Goal: Communication & Community: Answer question/provide support

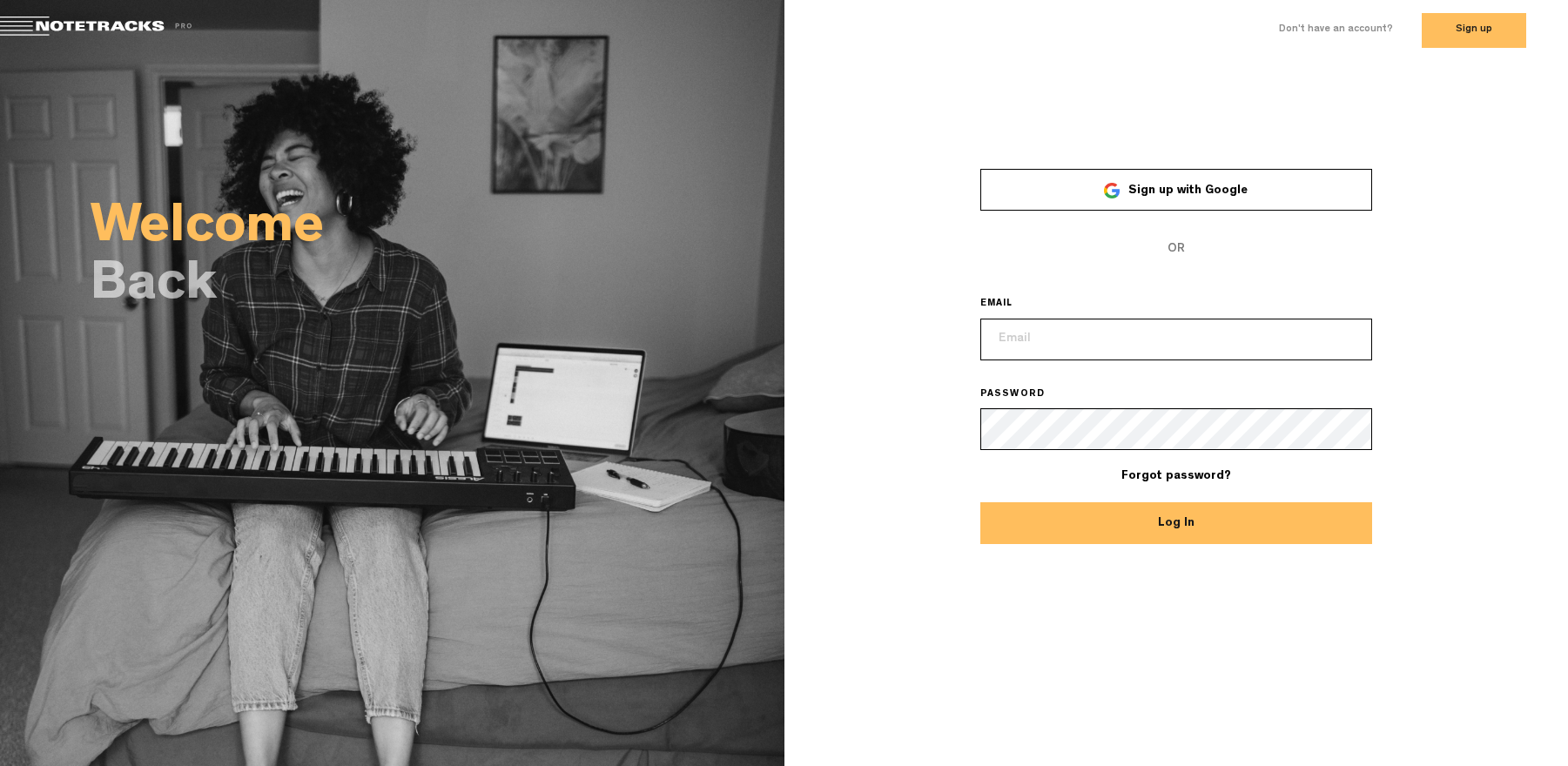
type input "[EMAIL_ADDRESS][DOMAIN_NAME]"
click at [1212, 535] on button "Log In" at bounding box center [1176, 523] width 391 height 41
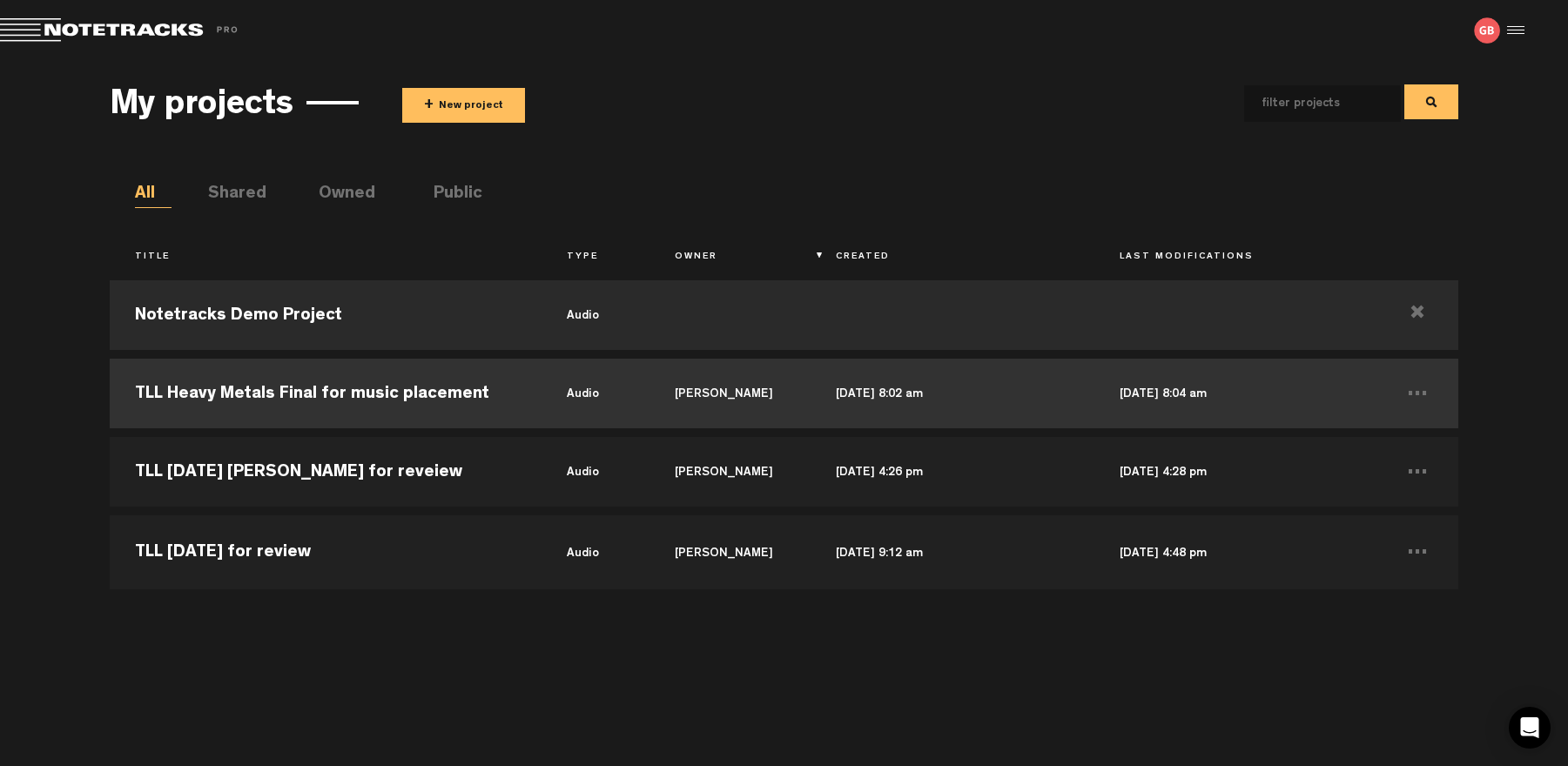
click at [325, 395] on td "TLL Heavy Metals Final for music placement" at bounding box center [325, 393] width 432 height 78
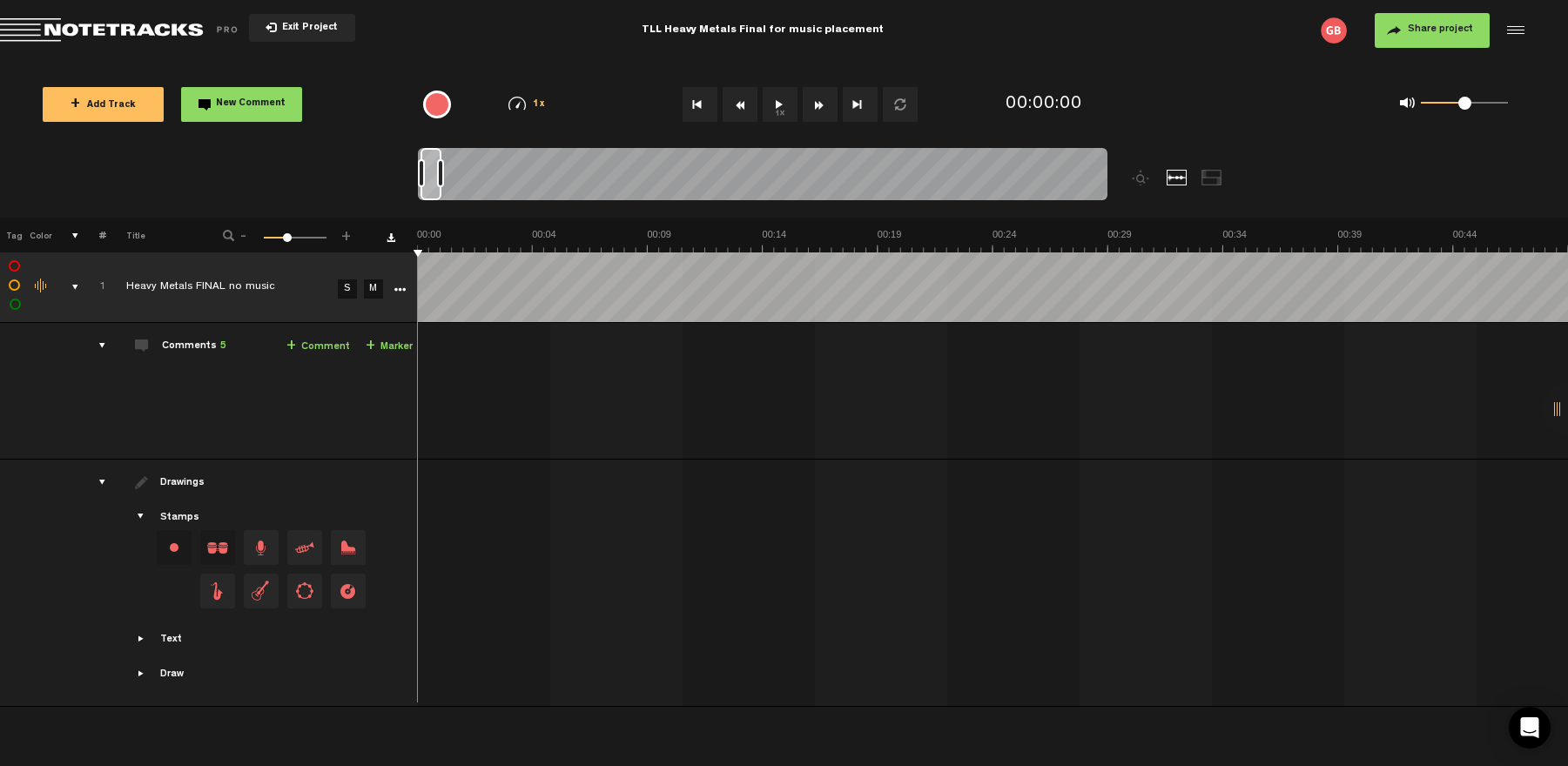
click at [785, 99] on button "1x" at bounding box center [780, 105] width 35 height 35
click at [777, 104] on button "1x" at bounding box center [780, 105] width 35 height 35
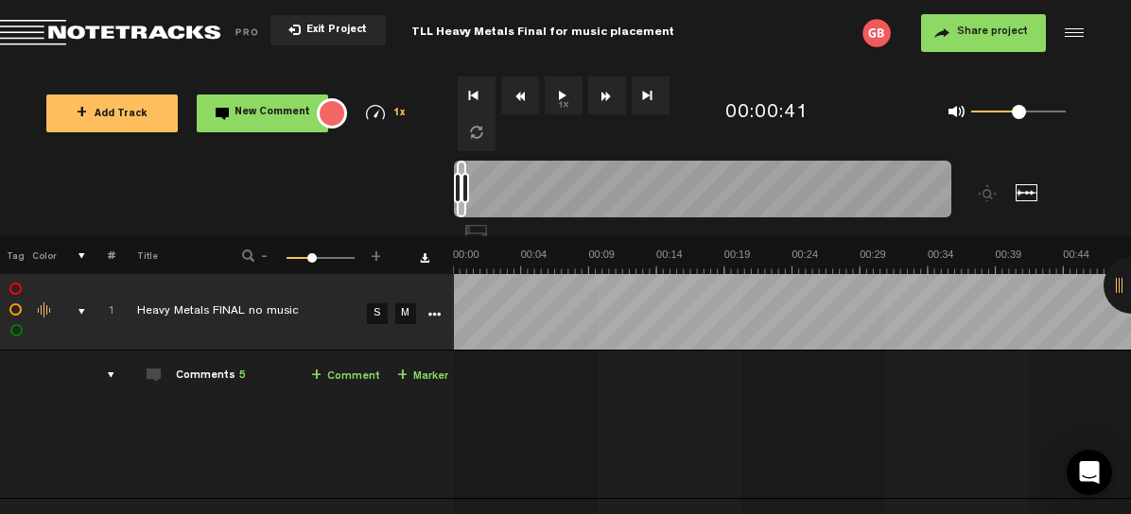
click at [564, 97] on button "1x" at bounding box center [564, 96] width 38 height 38
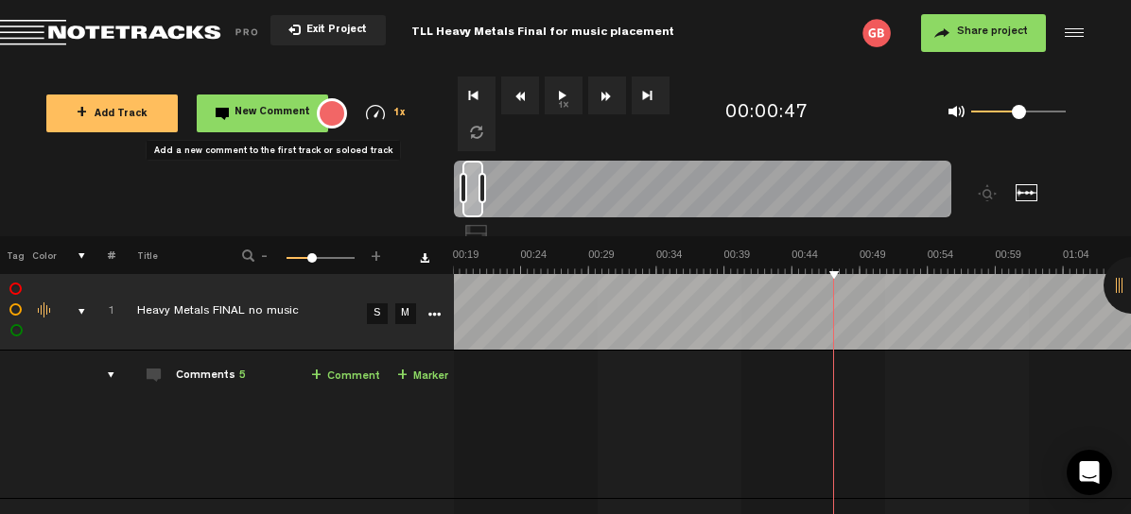
click at [269, 109] on span "New Comment" at bounding box center [272, 113] width 76 height 10
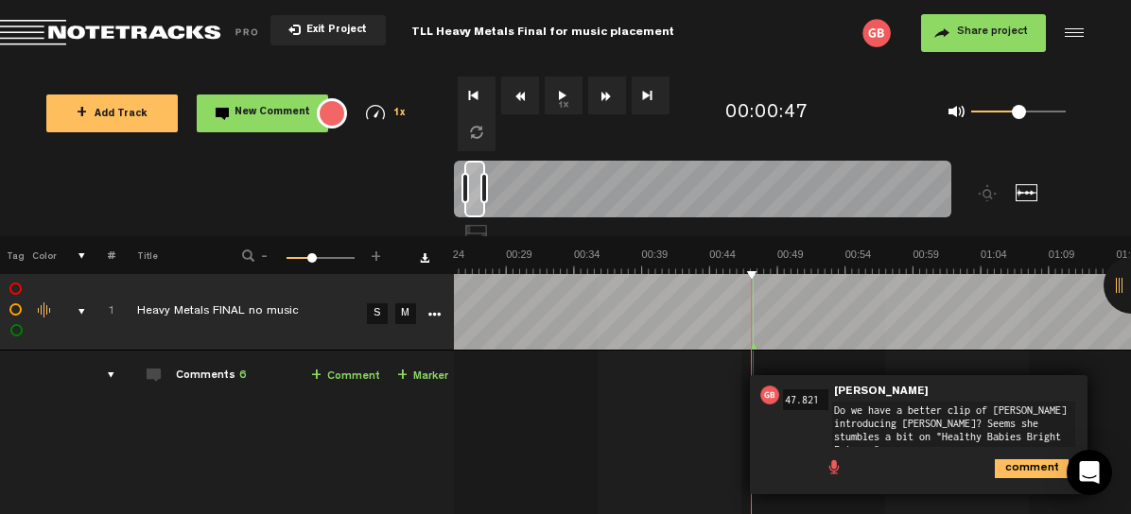
type textarea "Do we have a better clip of [PERSON_NAME] introducing [PERSON_NAME]? Seems she …"
click at [1030, 460] on icon "comment" at bounding box center [1032, 469] width 74 height 19
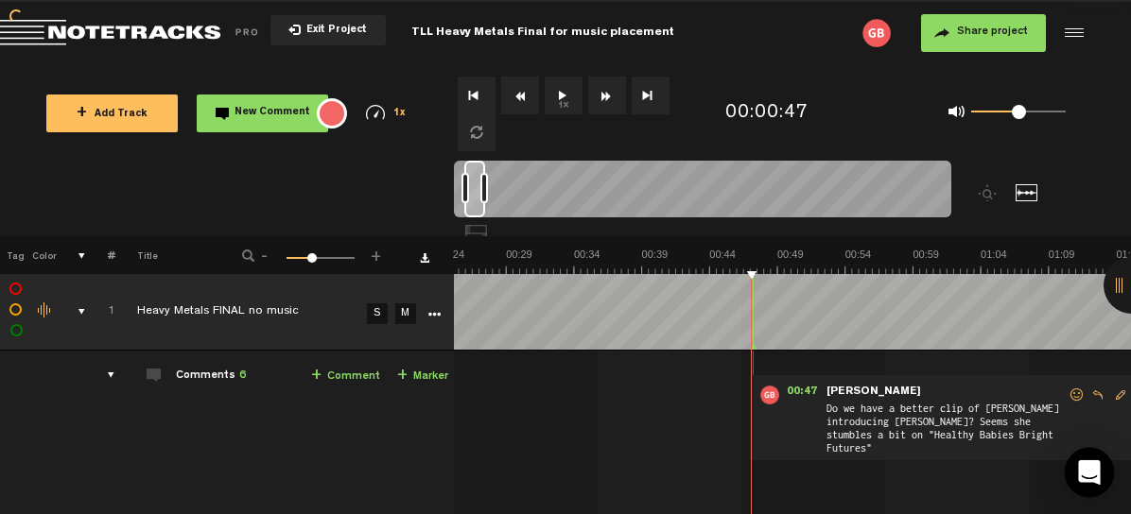
click at [1087, 473] on icon "Open Intercom Messenger" at bounding box center [1089, 472] width 22 height 25
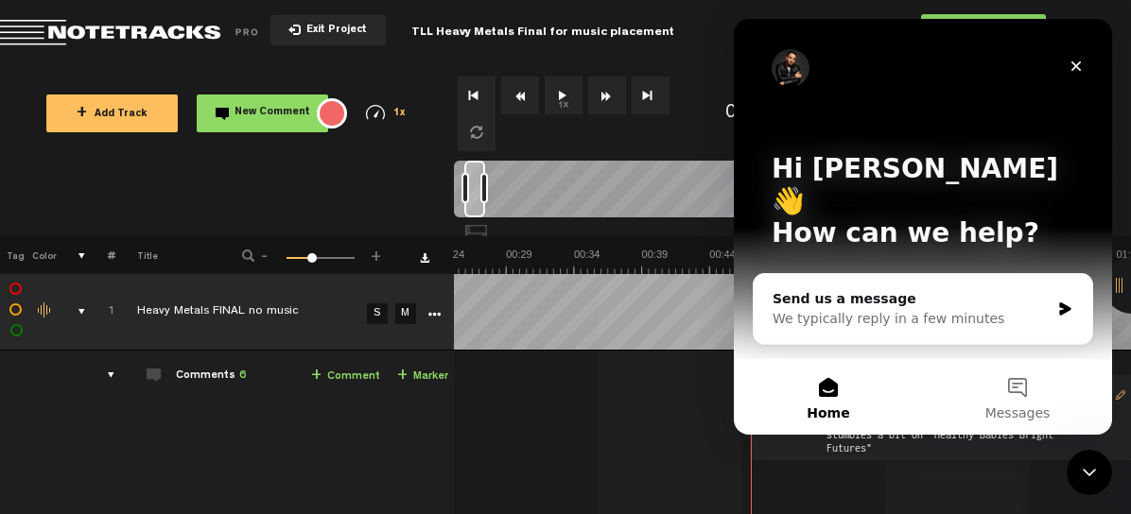
scroll to position [0, 0]
click at [1075, 62] on icon "Close" at bounding box center [1075, 66] width 15 height 15
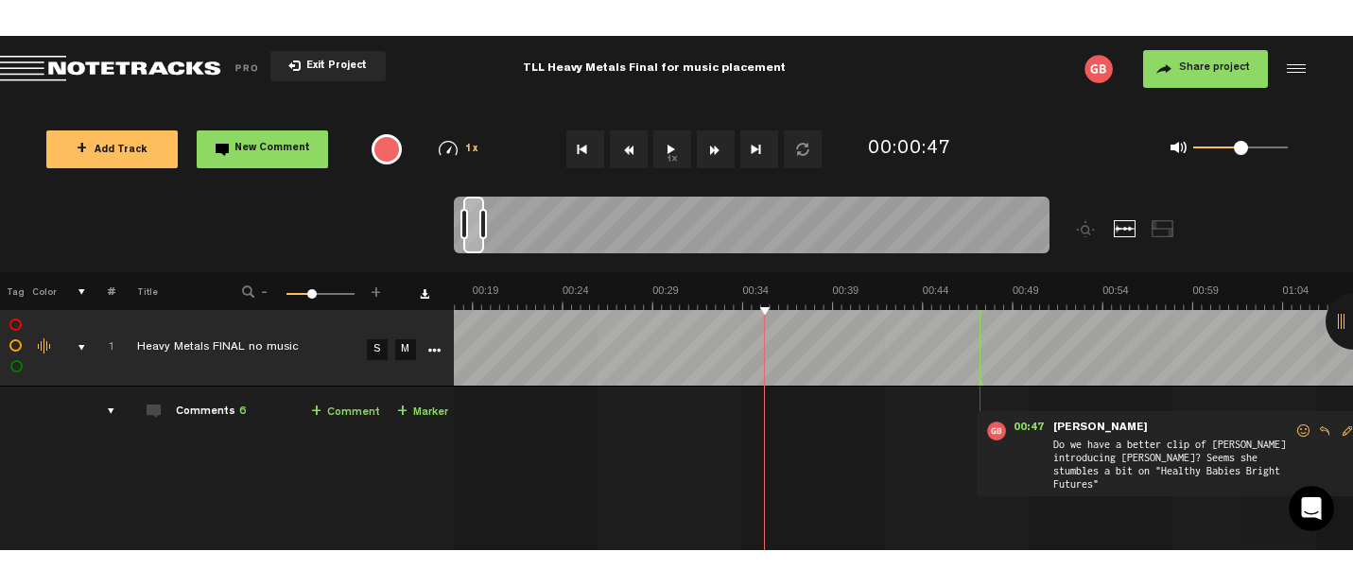
scroll to position [0, 1]
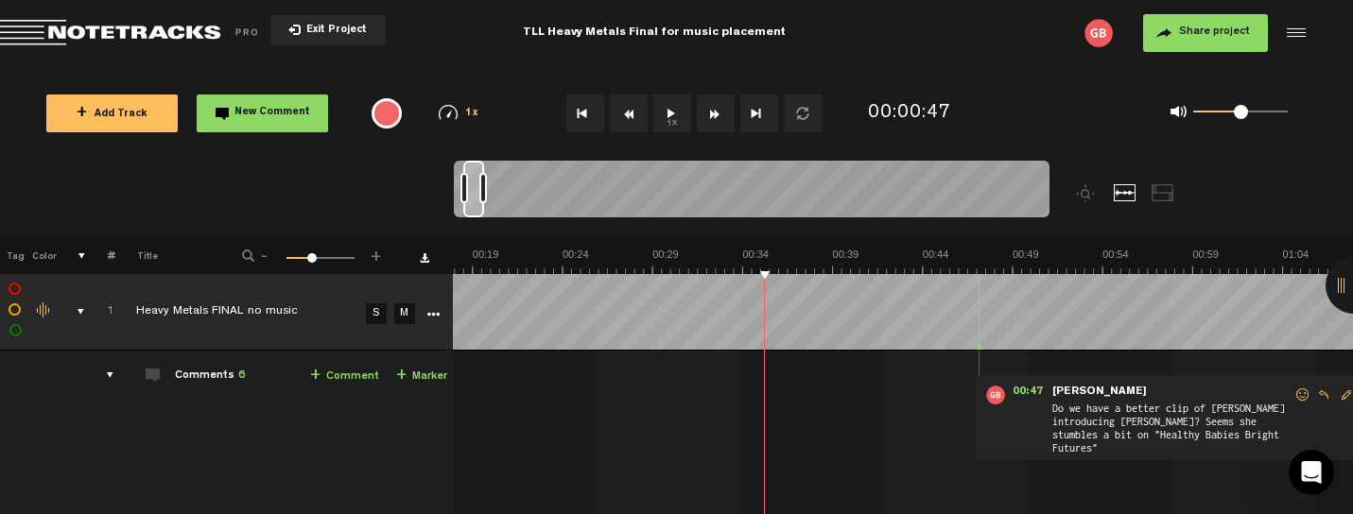
click at [673, 111] on button "1x" at bounding box center [672, 114] width 38 height 38
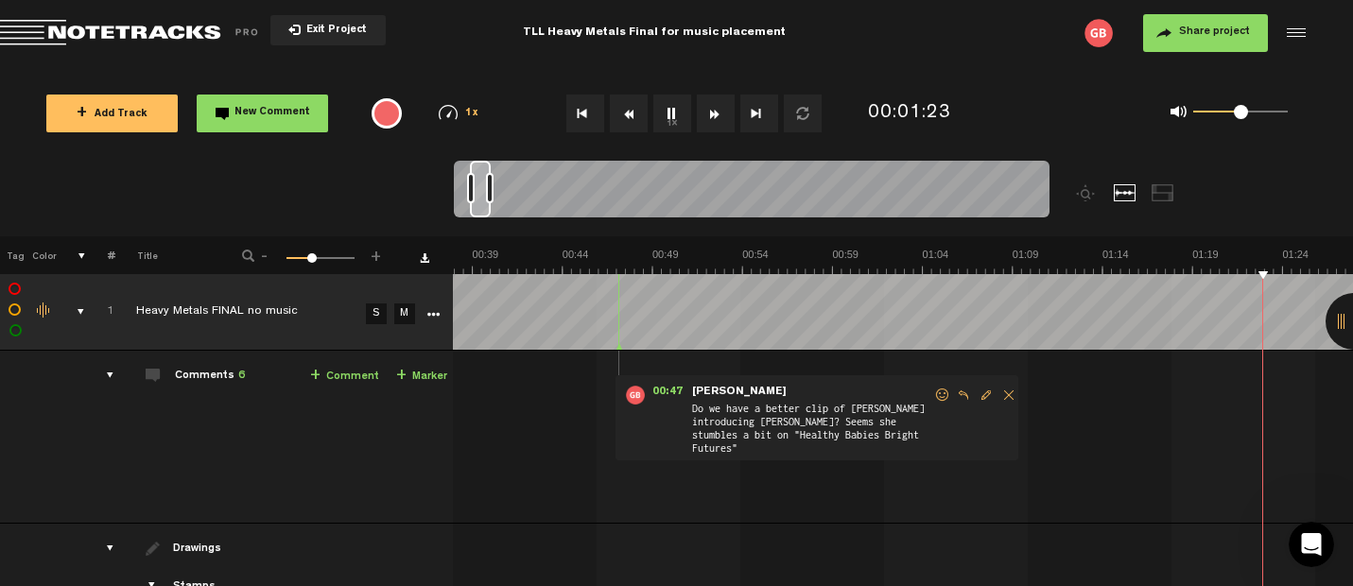
scroll to position [0, 1061]
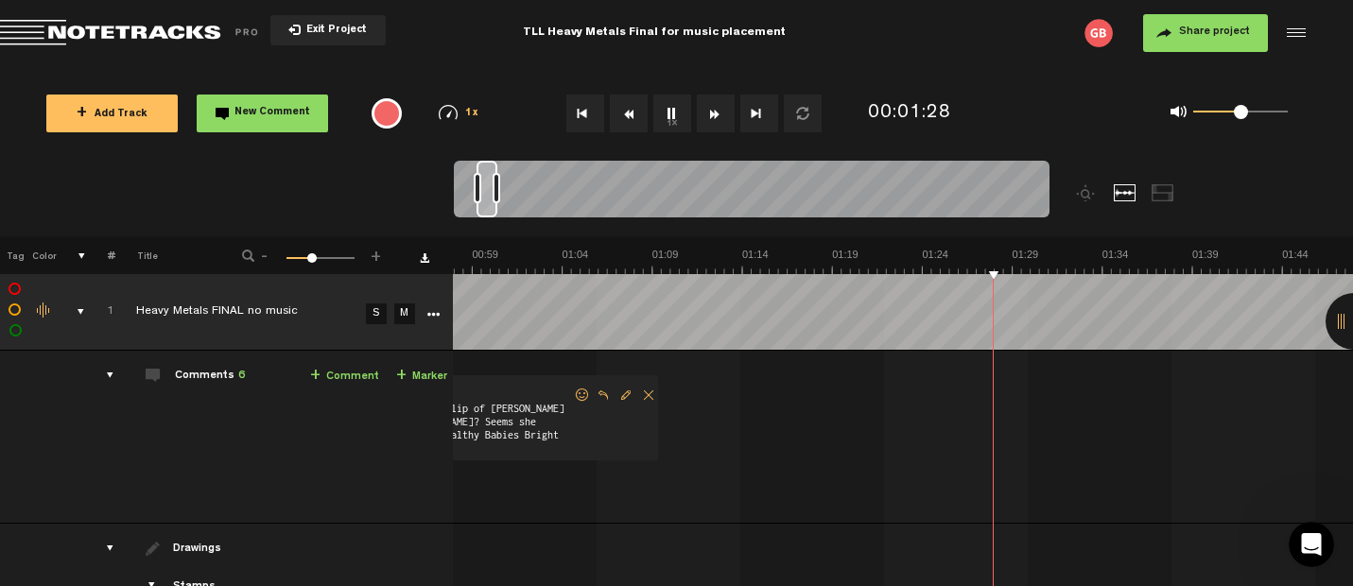
click at [670, 108] on button "1x" at bounding box center [672, 114] width 38 height 38
click at [265, 113] on span "New Comment" at bounding box center [272, 113] width 76 height 10
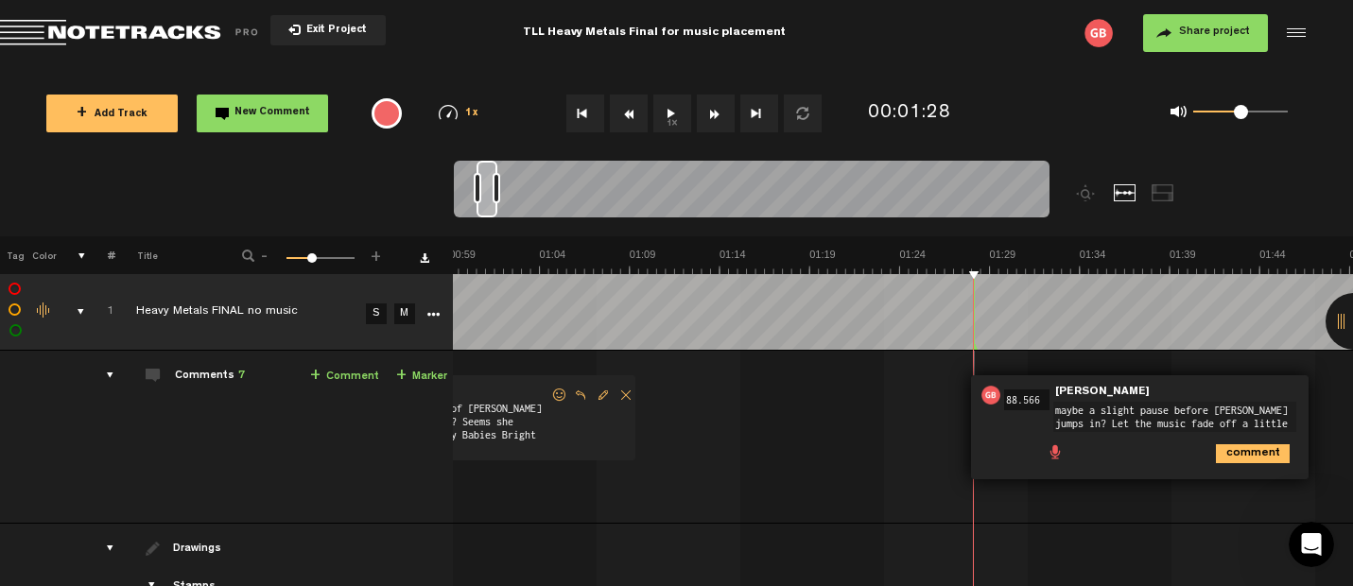
type textarea "maybe a slight pause before [PERSON_NAME] jumps in? Let the music fade off a li…"
click at [1242, 447] on icon "comment" at bounding box center [1253, 453] width 74 height 19
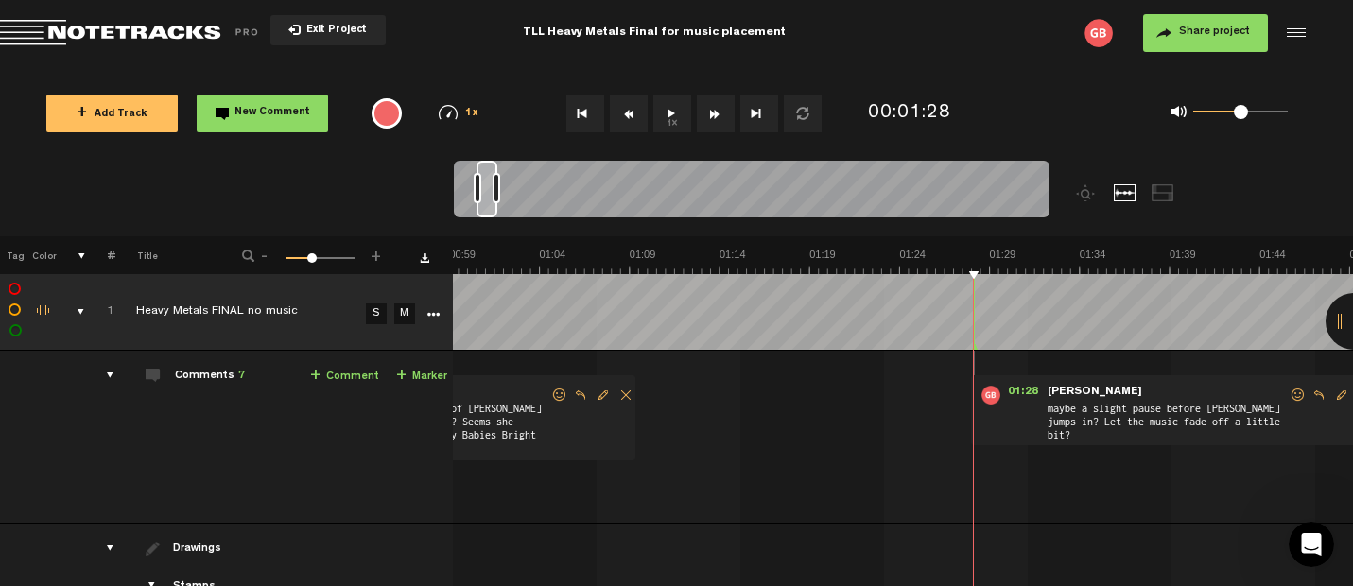
click at [667, 112] on button "1x" at bounding box center [672, 114] width 38 height 38
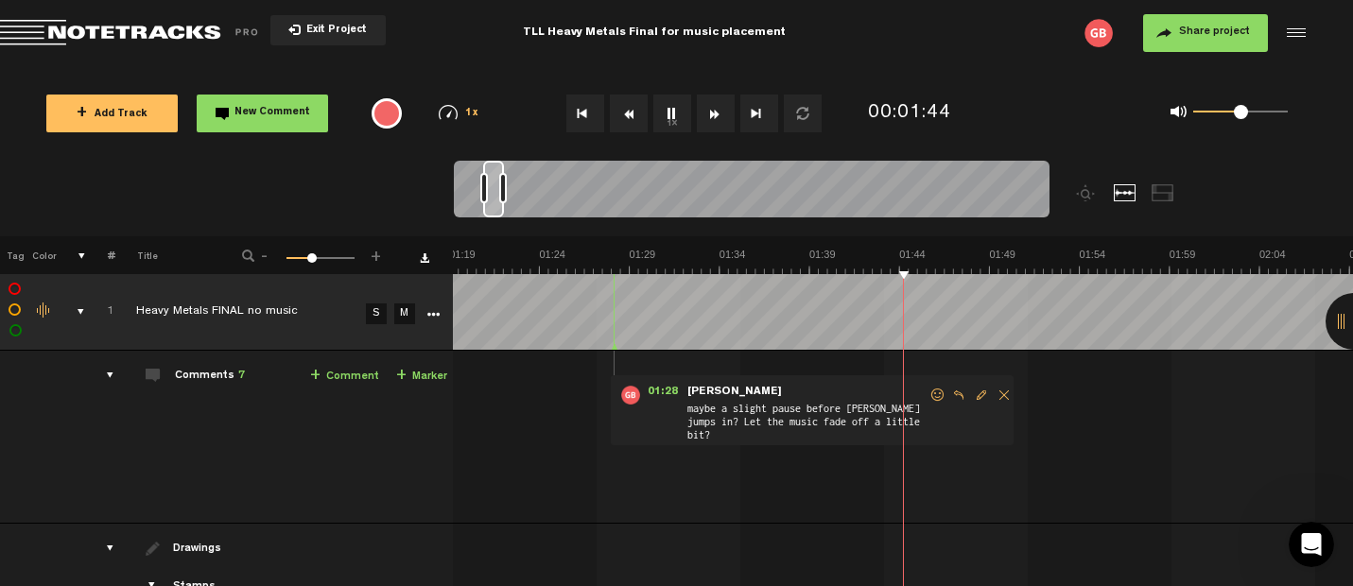
scroll to position [0, 1444]
click at [680, 115] on button "1x" at bounding box center [672, 114] width 38 height 38
drag, startPoint x: 951, startPoint y: 270, endPoint x: 901, endPoint y: 270, distance: 50.1
click at [679, 120] on button "1x" at bounding box center [672, 114] width 38 height 38
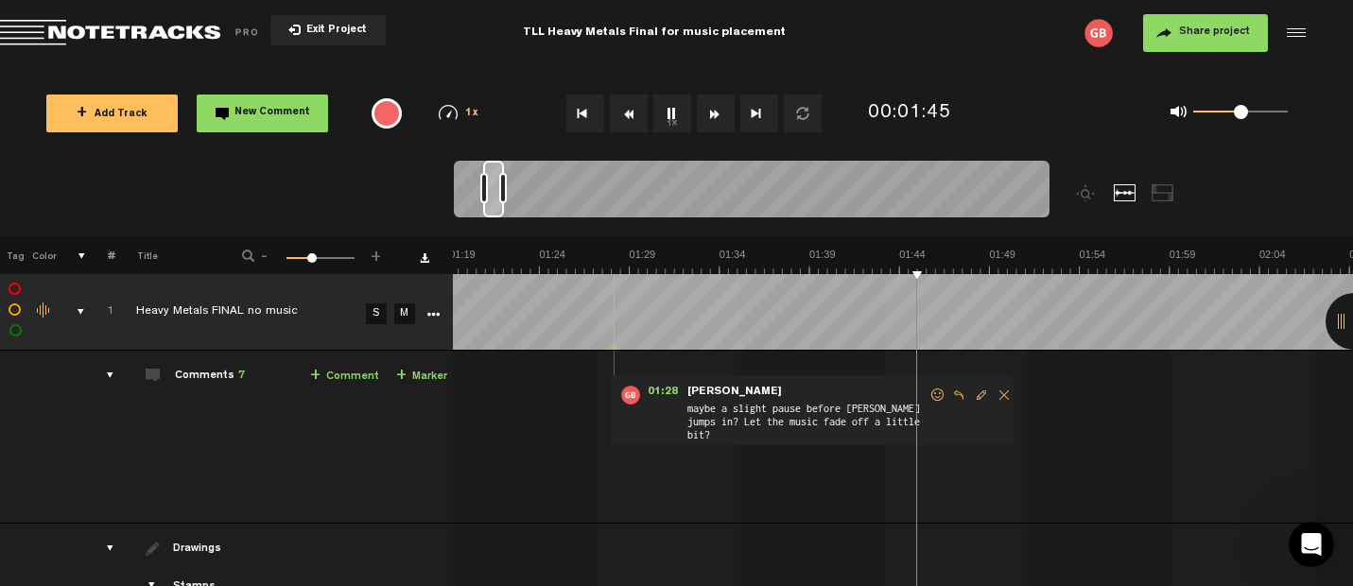
click at [677, 113] on button "1x" at bounding box center [672, 114] width 38 height 38
click at [299, 116] on span "New Comment" at bounding box center [272, 113] width 76 height 10
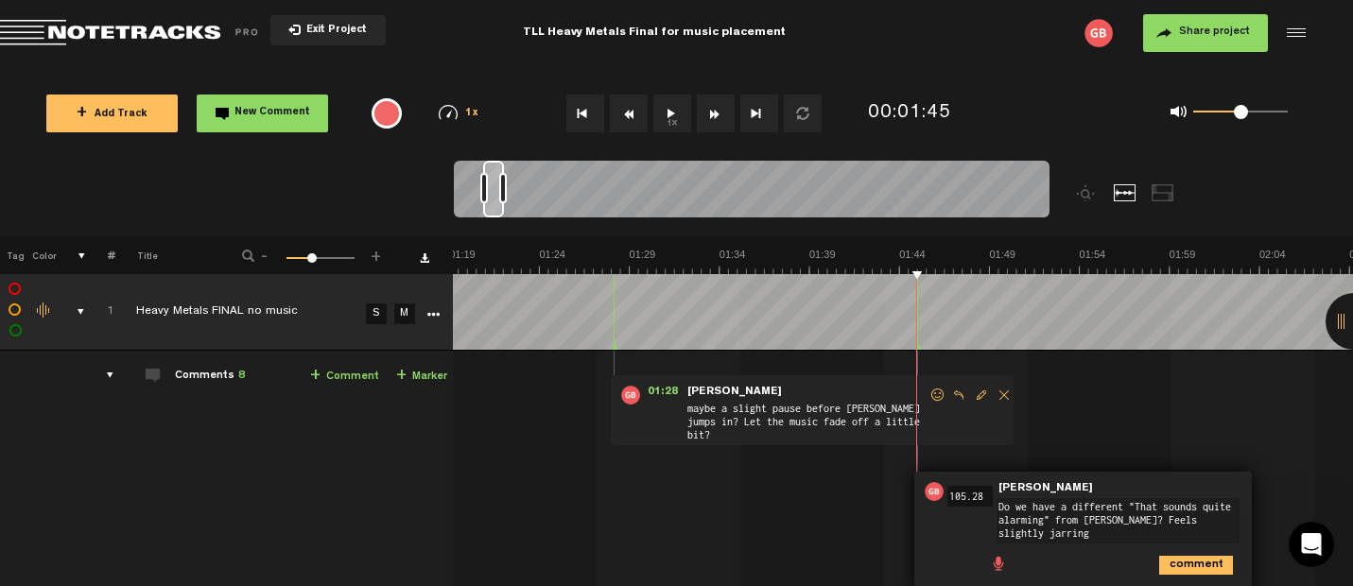
type textarea "Do we have a different "That sounds quite alarming" from [PERSON_NAME]? Feels s…"
click at [1191, 556] on icon "comment" at bounding box center [1196, 565] width 74 height 19
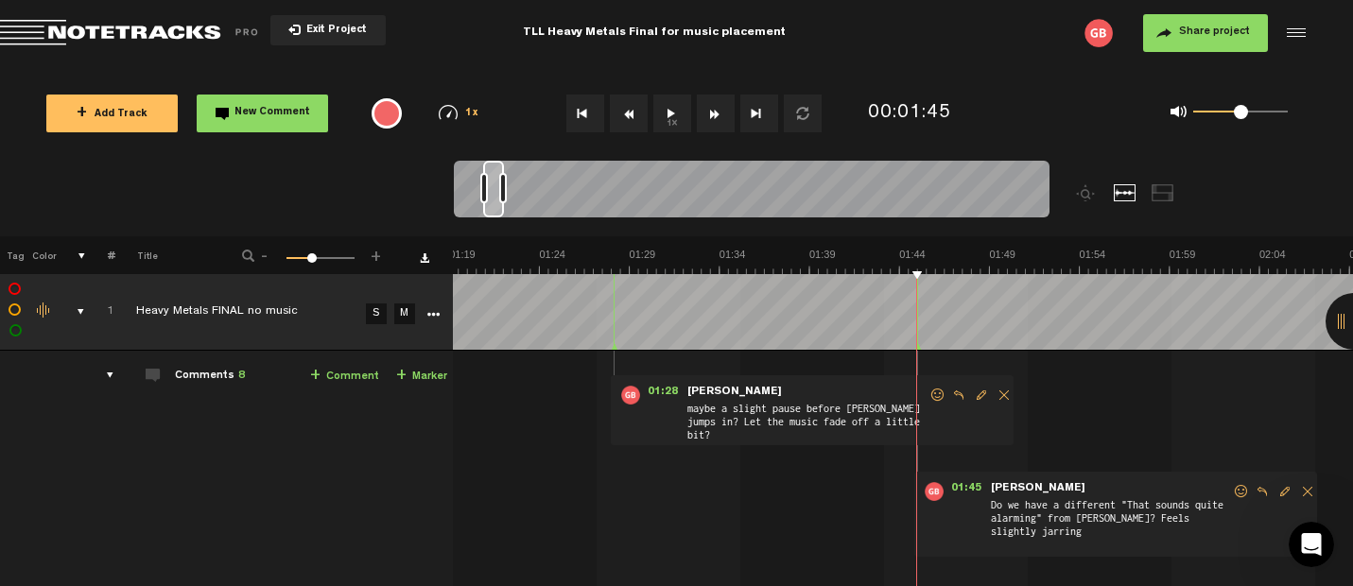
click at [670, 112] on button "1x" at bounding box center [672, 114] width 38 height 38
click at [670, 108] on button "1x" at bounding box center [672, 114] width 38 height 38
click at [673, 114] on button "1x" at bounding box center [672, 114] width 38 height 38
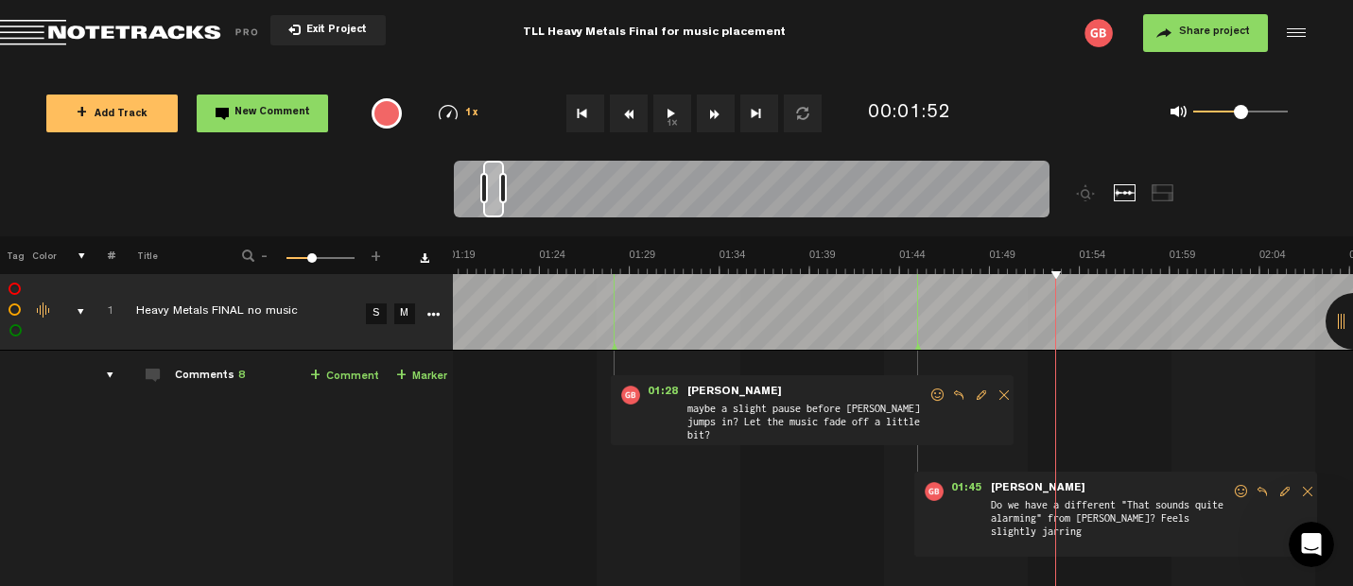
click at [677, 111] on button "1x" at bounding box center [672, 114] width 38 height 38
click at [672, 110] on button "1x" at bounding box center [672, 114] width 38 height 38
click at [281, 112] on span "New Comment" at bounding box center [272, 113] width 76 height 10
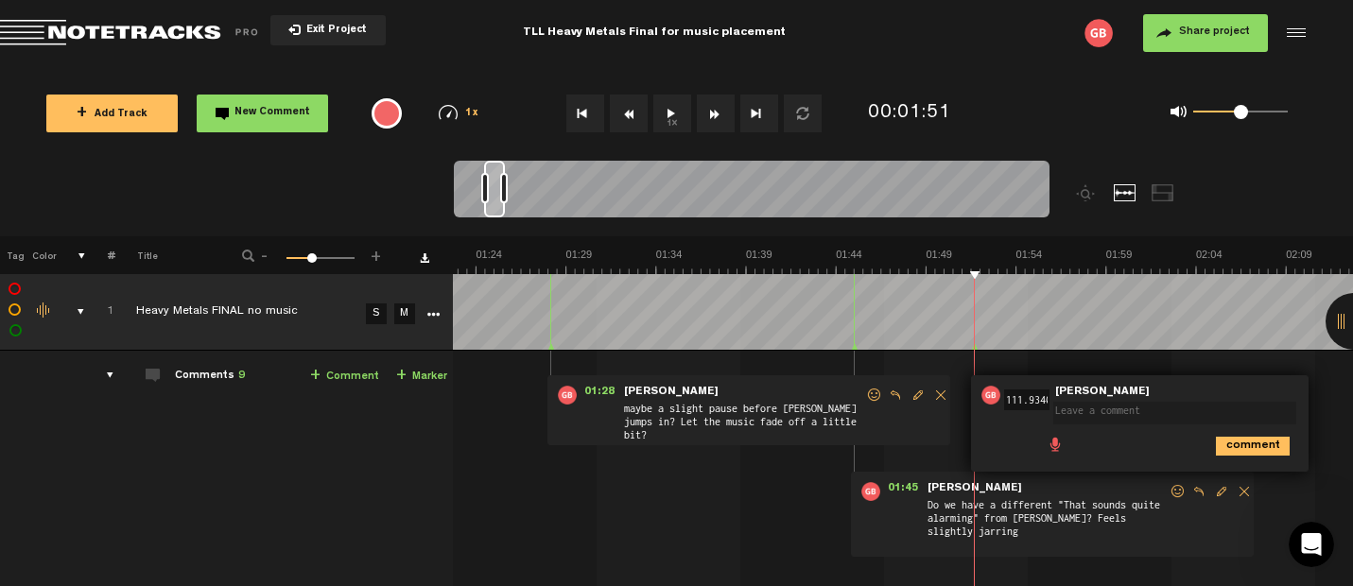
scroll to position [0, 0]
type textarea "maybe we have some music here? a little pause before [PERSON_NAME]?"
click at [1239, 445] on icon "comment" at bounding box center [1253, 453] width 74 height 19
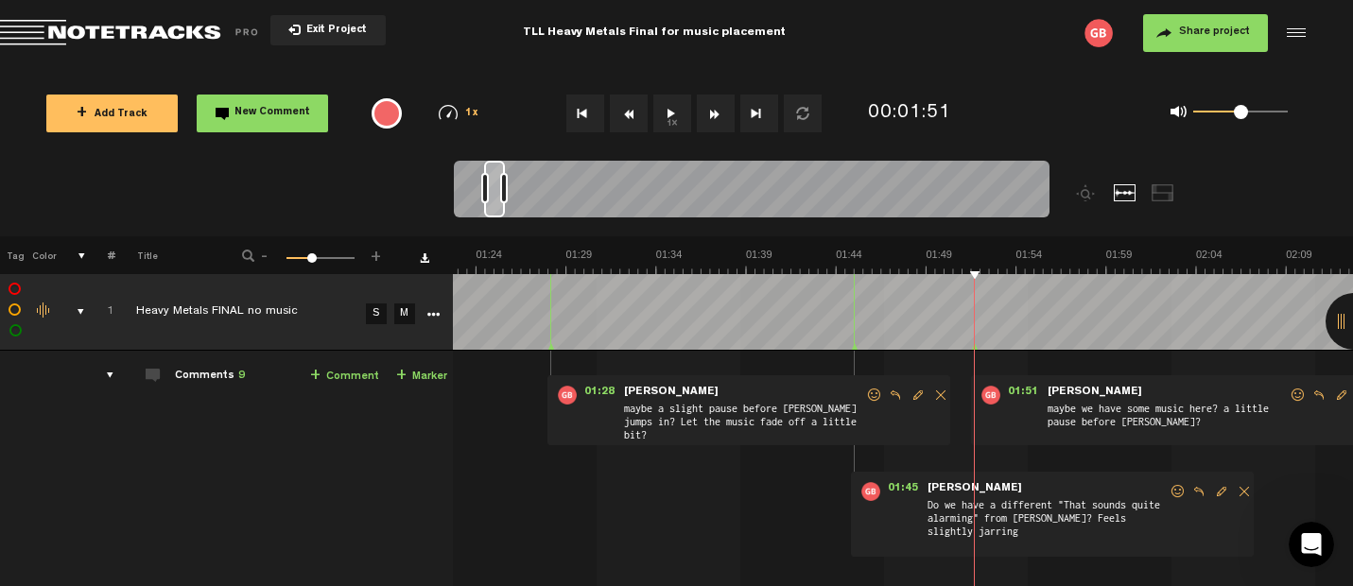
click at [667, 113] on button "1x" at bounding box center [672, 114] width 38 height 38
click at [667, 112] on button "1x" at bounding box center [672, 114] width 38 height 38
click at [673, 113] on button "1x" at bounding box center [672, 114] width 38 height 38
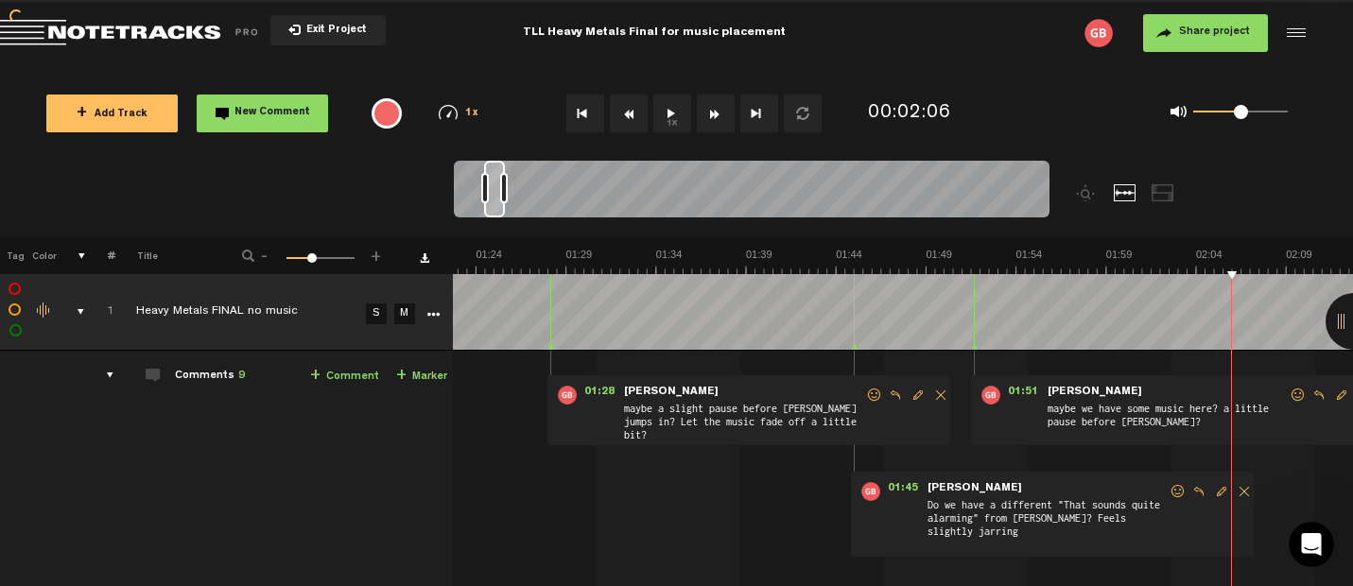
click at [678, 118] on button "1x" at bounding box center [672, 114] width 38 height 38
click at [671, 114] on button "1x" at bounding box center [672, 114] width 38 height 38
click at [664, 121] on button "1x" at bounding box center [672, 114] width 38 height 38
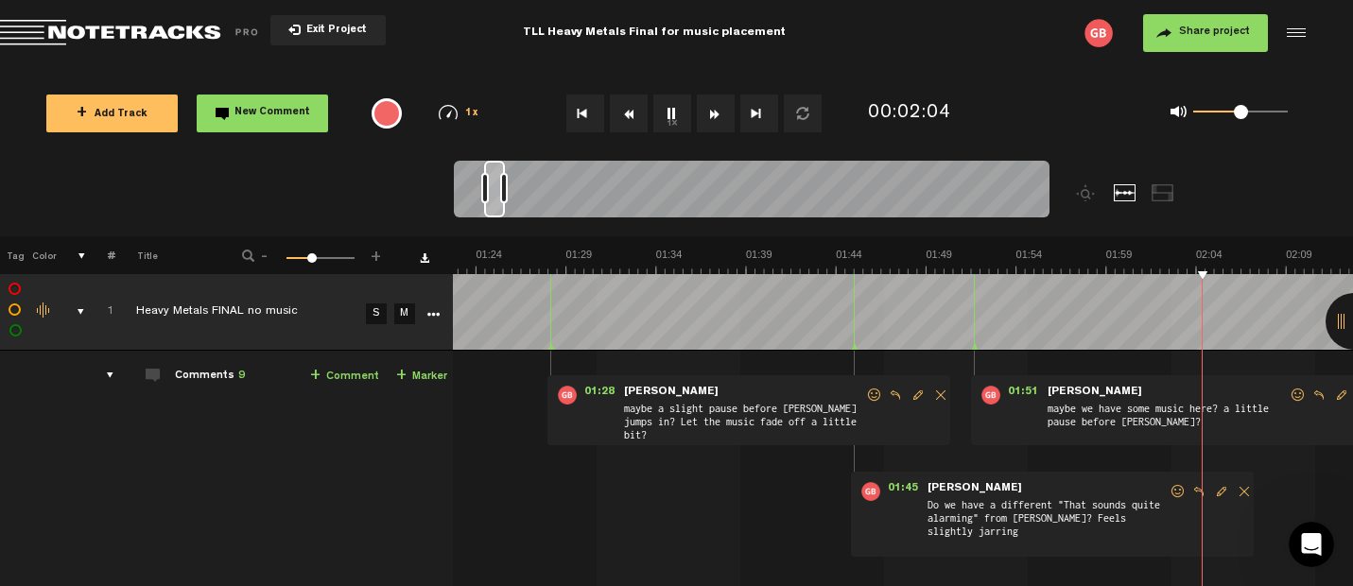
click at [670, 119] on button "1x" at bounding box center [672, 114] width 38 height 38
click at [284, 113] on span "New Comment" at bounding box center [272, 113] width 76 height 10
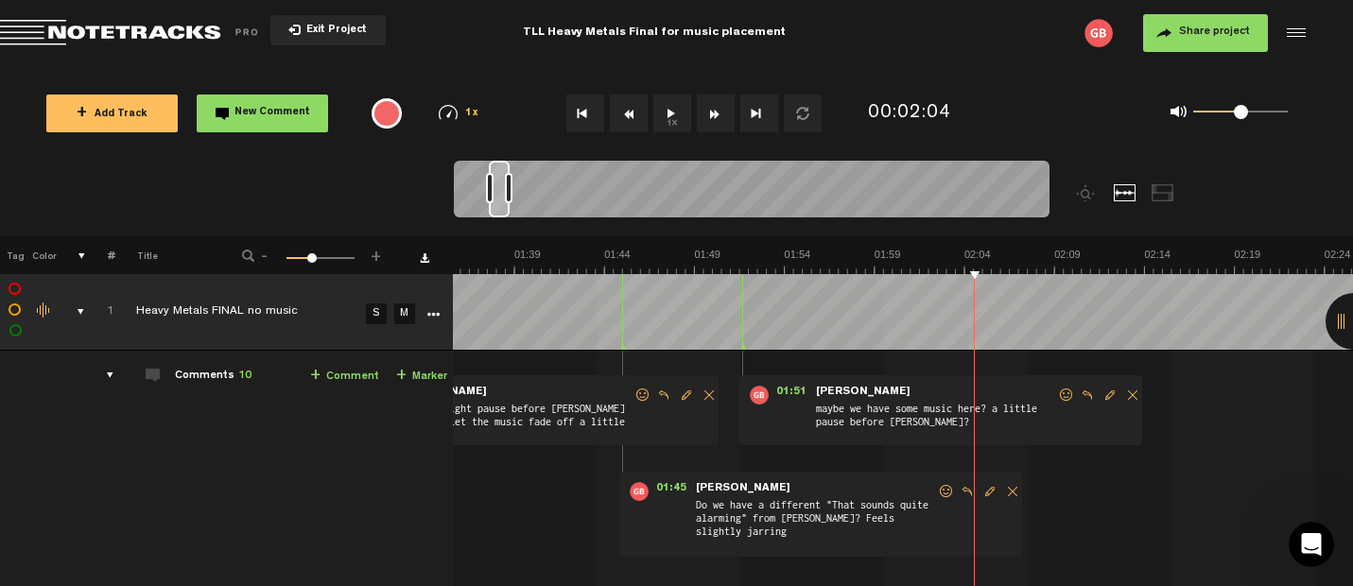
scroll to position [189, 1]
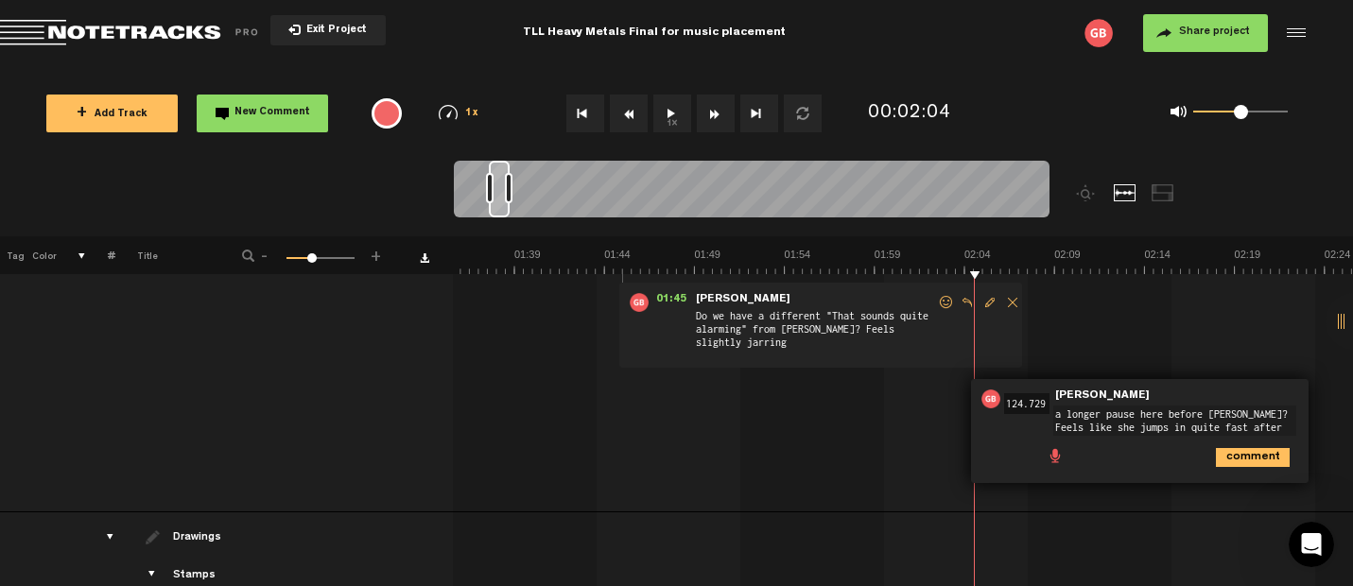
type textarea "a longer pause here before [PERSON_NAME]? Feels like she jumps in quite fast af…"
click at [1229, 449] on icon "comment" at bounding box center [1253, 457] width 74 height 19
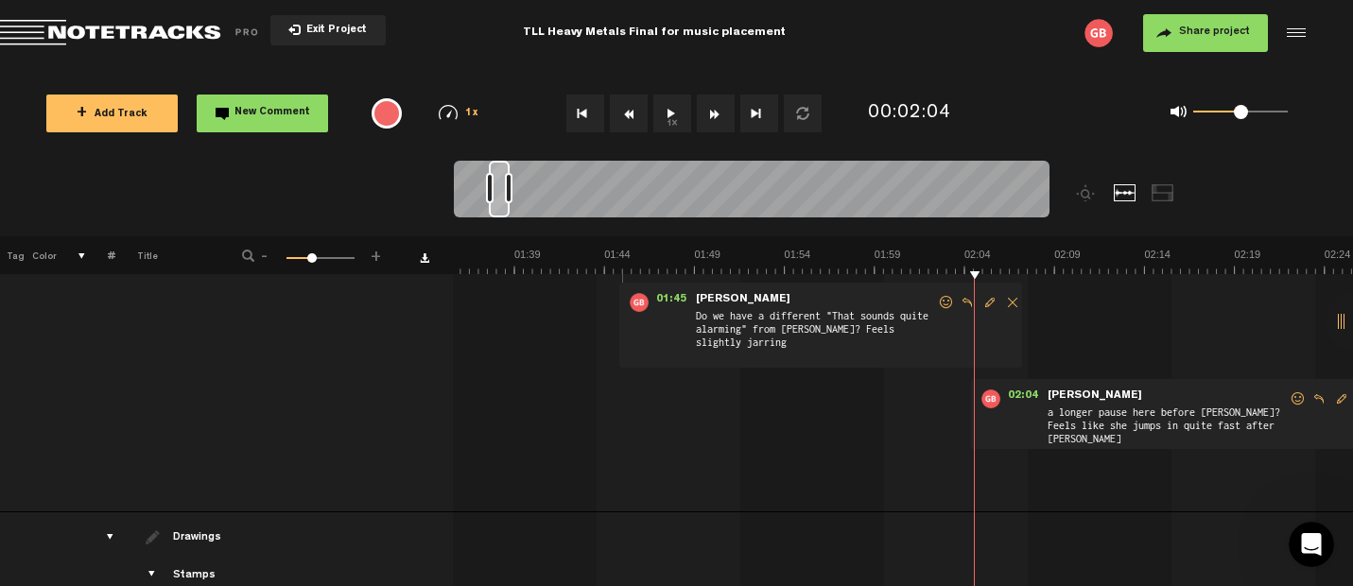
click at [671, 111] on button "1x" at bounding box center [672, 114] width 38 height 38
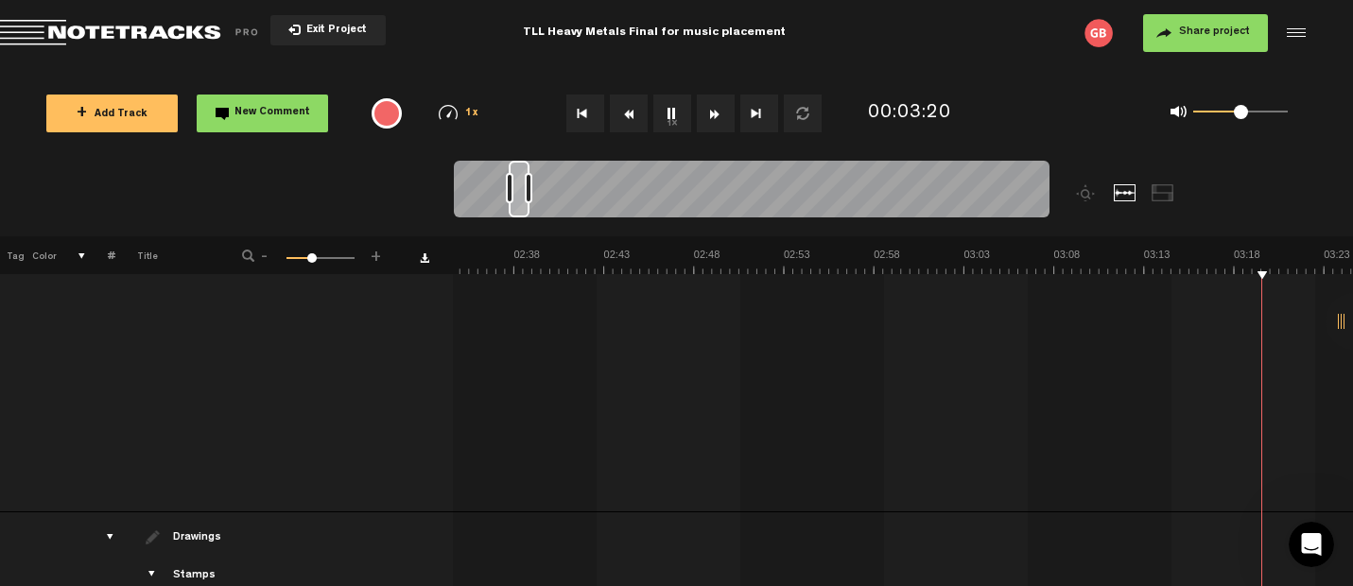
scroll to position [0, 3180]
click at [672, 109] on button "1x" at bounding box center [672, 114] width 38 height 38
click at [280, 113] on span "New Comment" at bounding box center [272, 113] width 76 height 10
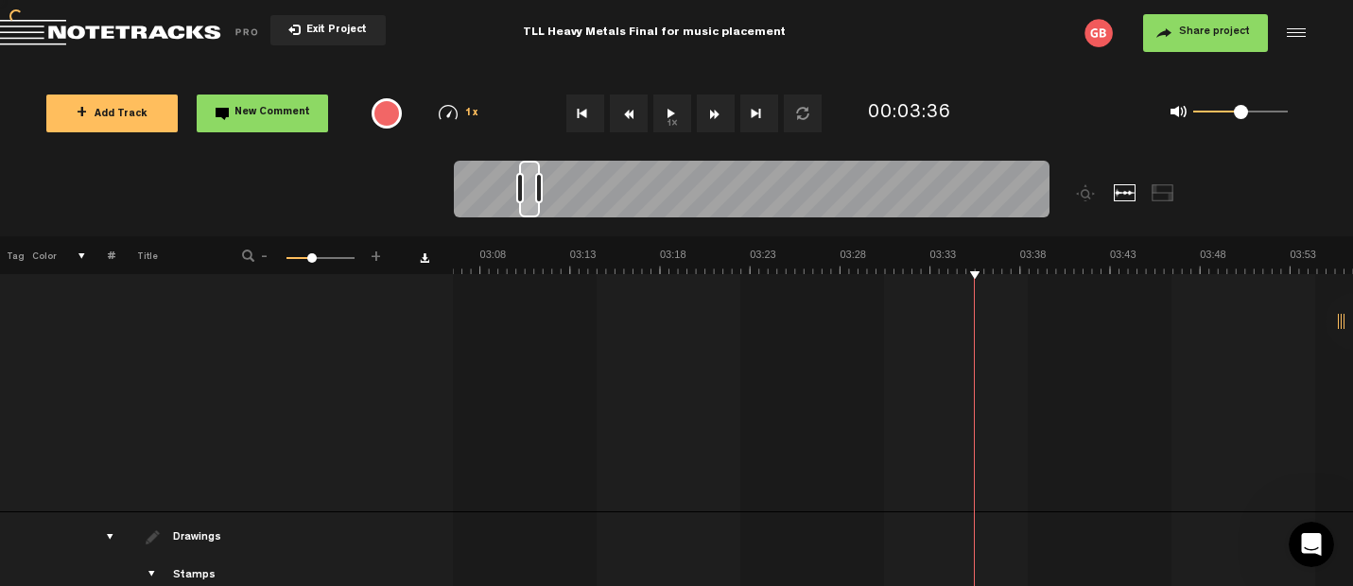
scroll to position [0, 1]
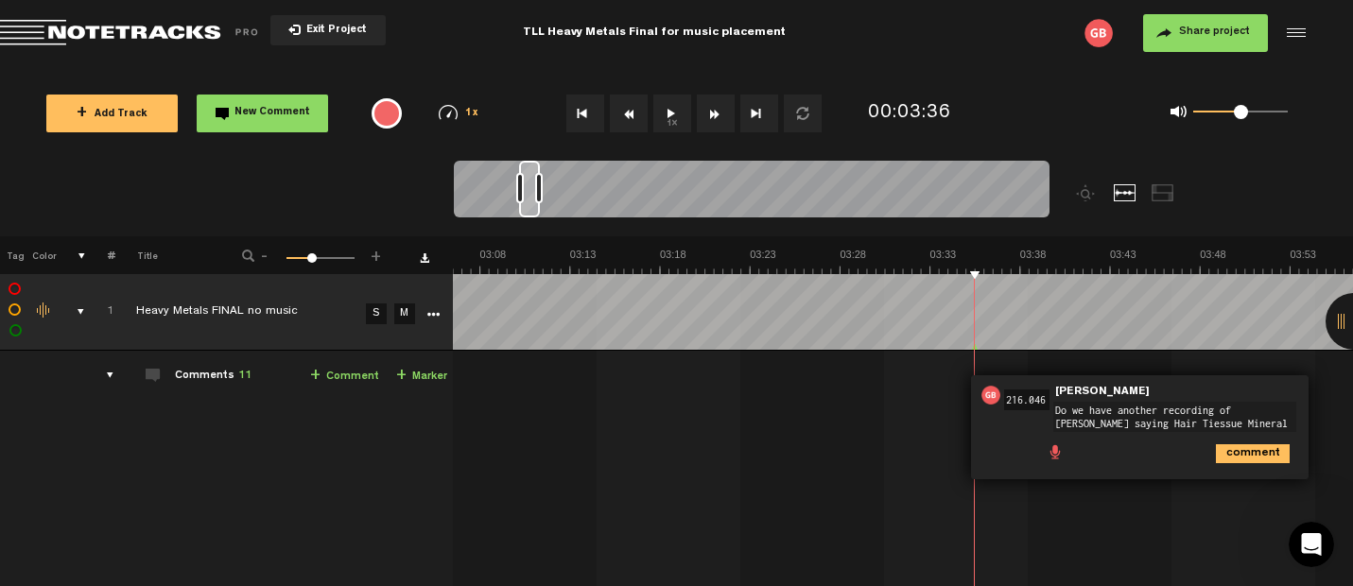
click at [1136, 422] on textarea "Do we have another recording of [PERSON_NAME] saying Hair Tiessue Mineral analy…" at bounding box center [1174, 417] width 243 height 30
click at [1134, 420] on textarea "Do we have another recording of [PERSON_NAME] saying Hair Tiessue Mineral analy…" at bounding box center [1167, 415] width 243 height 30
click at [1085, 422] on textarea "Do we have another recording of [PERSON_NAME] saying Hair Tissue Mineral analys…" at bounding box center [1167, 415] width 243 height 30
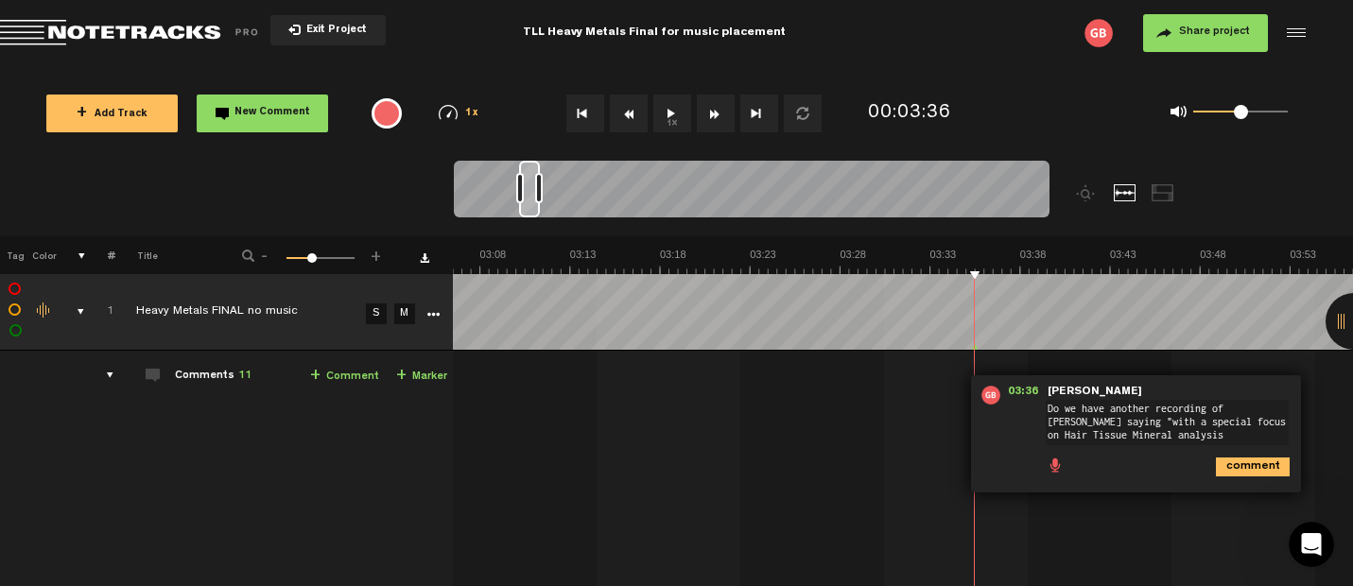
click at [1186, 436] on textarea "Do we have another recording of [PERSON_NAME] saying "with a special focus on H…" at bounding box center [1167, 422] width 243 height 45
click at [1238, 434] on textarea "Do we have another recording of [PERSON_NAME] saying "with a special focus on H…" at bounding box center [1167, 430] width 243 height 60
type textarea "Do we have another recording of [PERSON_NAME] saying "with a special focus on H…"
click at [1247, 477] on icon "comment" at bounding box center [1253, 481] width 74 height 19
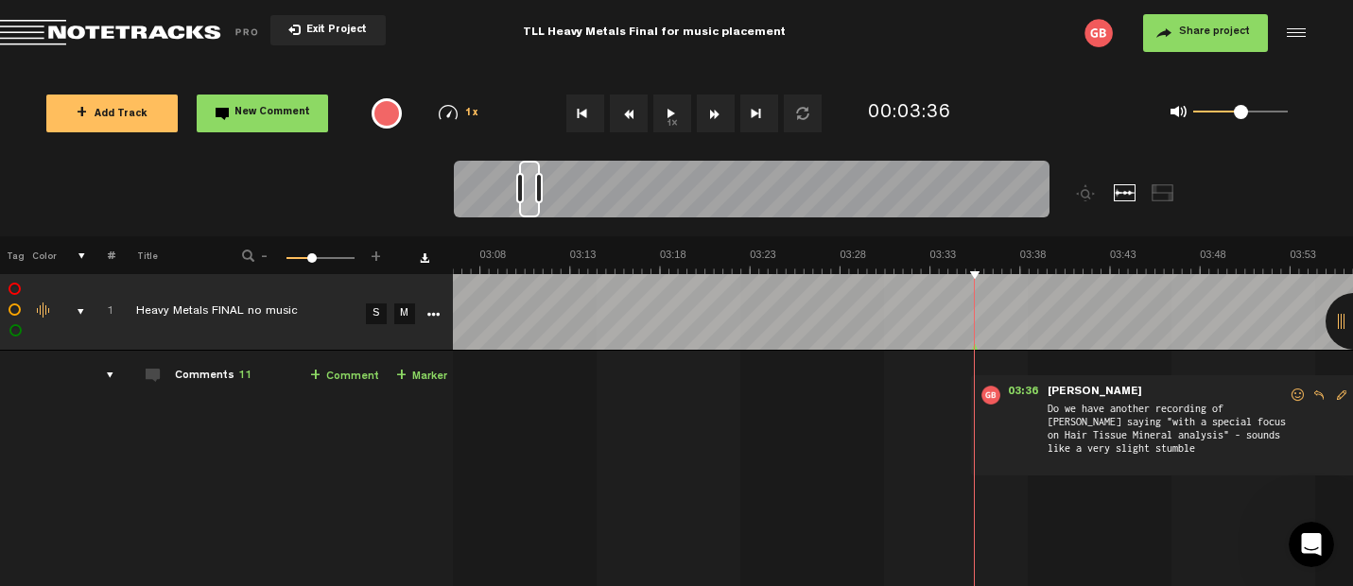
click at [673, 113] on button "1x" at bounding box center [672, 114] width 38 height 38
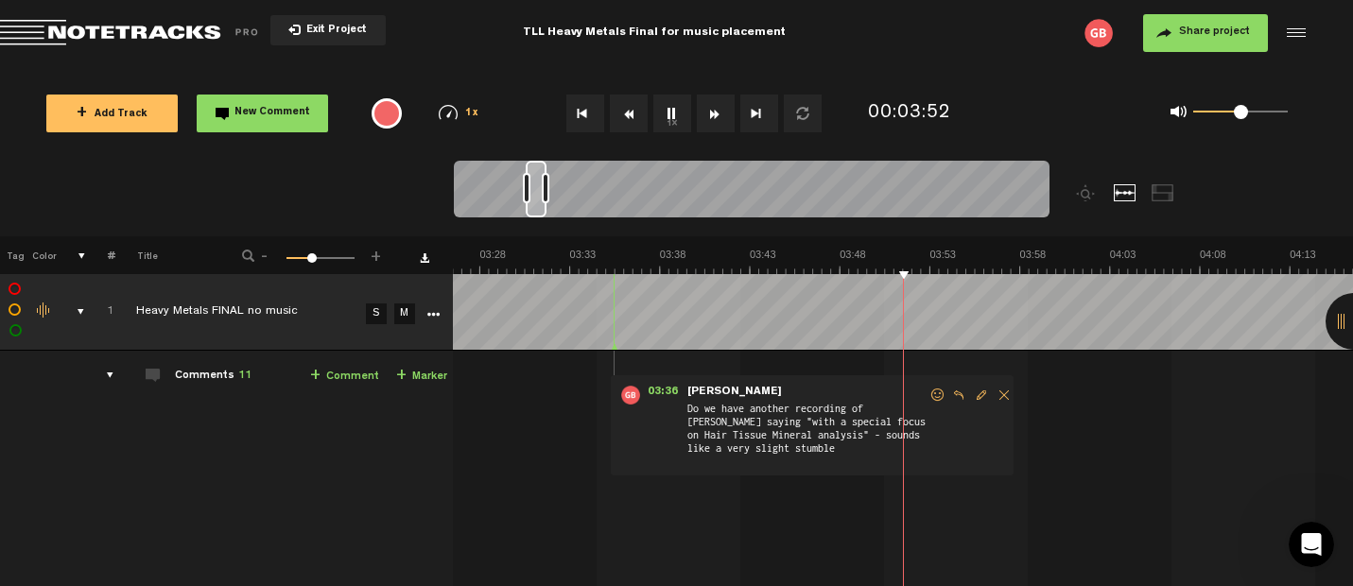
scroll to position [0, 3754]
click at [668, 107] on button "1x" at bounding box center [672, 114] width 38 height 38
click at [674, 107] on button "1x" at bounding box center [672, 114] width 38 height 38
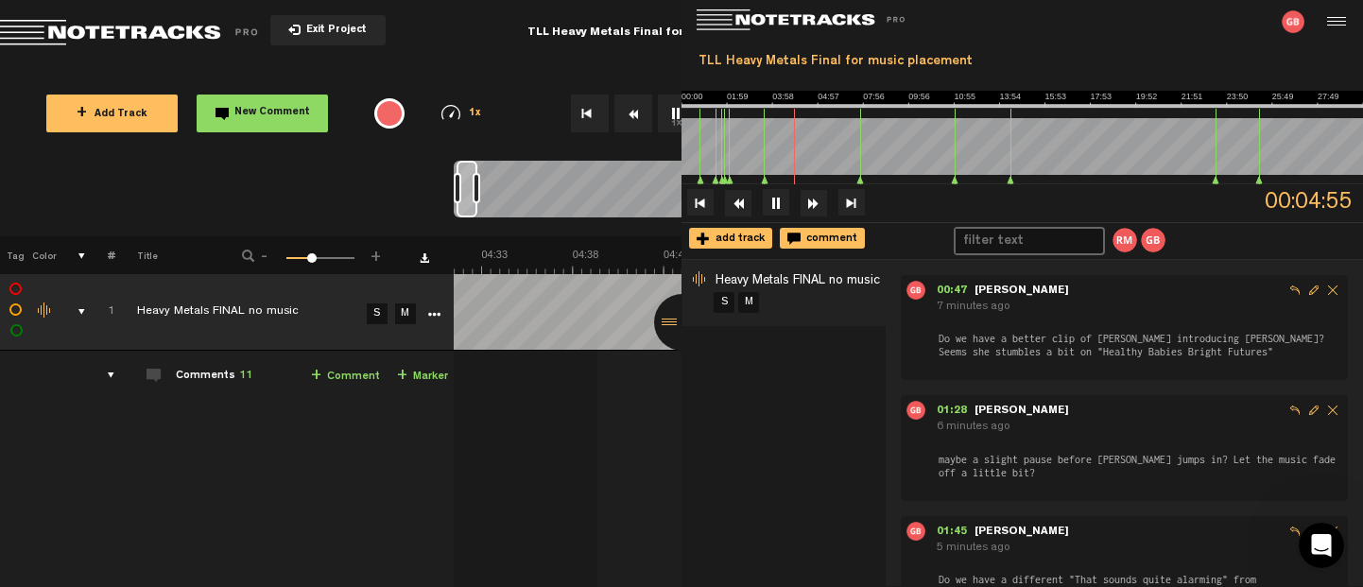
scroll to position [0, 5055]
click at [726, 474] on div "Heavy Metals FINAL no music S M" at bounding box center [784, 423] width 204 height 327
click at [624, 458] on td "1 Heavy Metals FINAL no music S M Heavy Metals FINAL no music by [PERSON_NAME] …" at bounding box center [909, 534] width 911 height 366
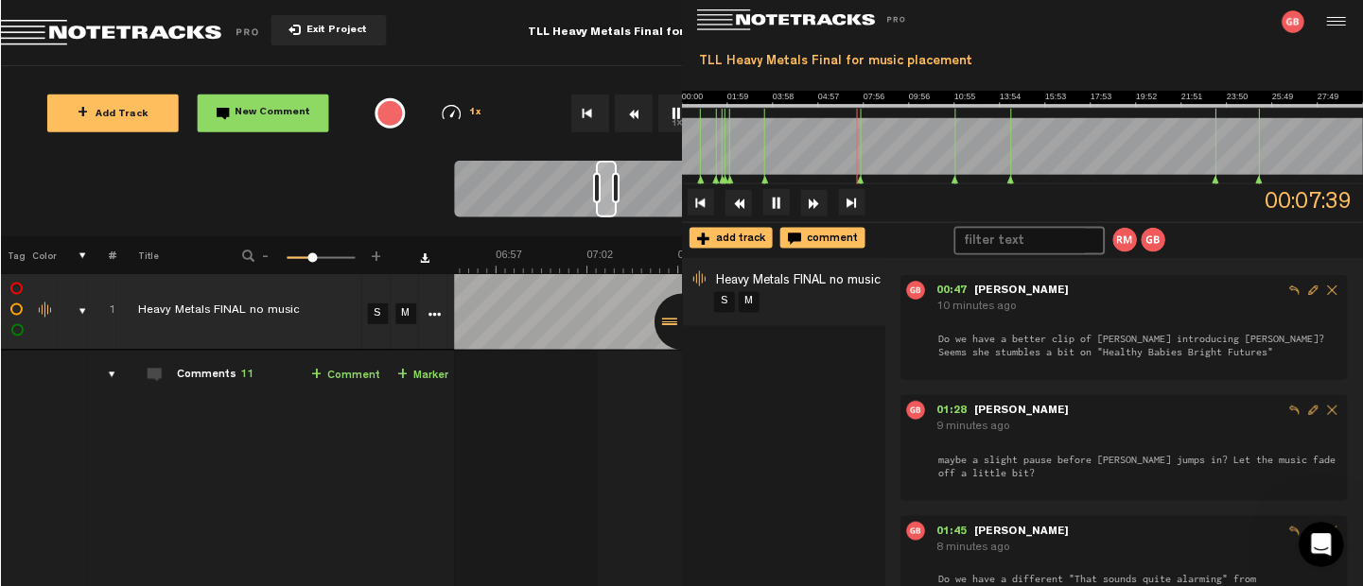
scroll to position [0, 7970]
click at [779, 205] on button at bounding box center [776, 202] width 26 height 26
click at [859, 181] on polygon at bounding box center [861, 180] width 6 height 7
click at [861, 182] on polygon at bounding box center [861, 180] width 6 height 7
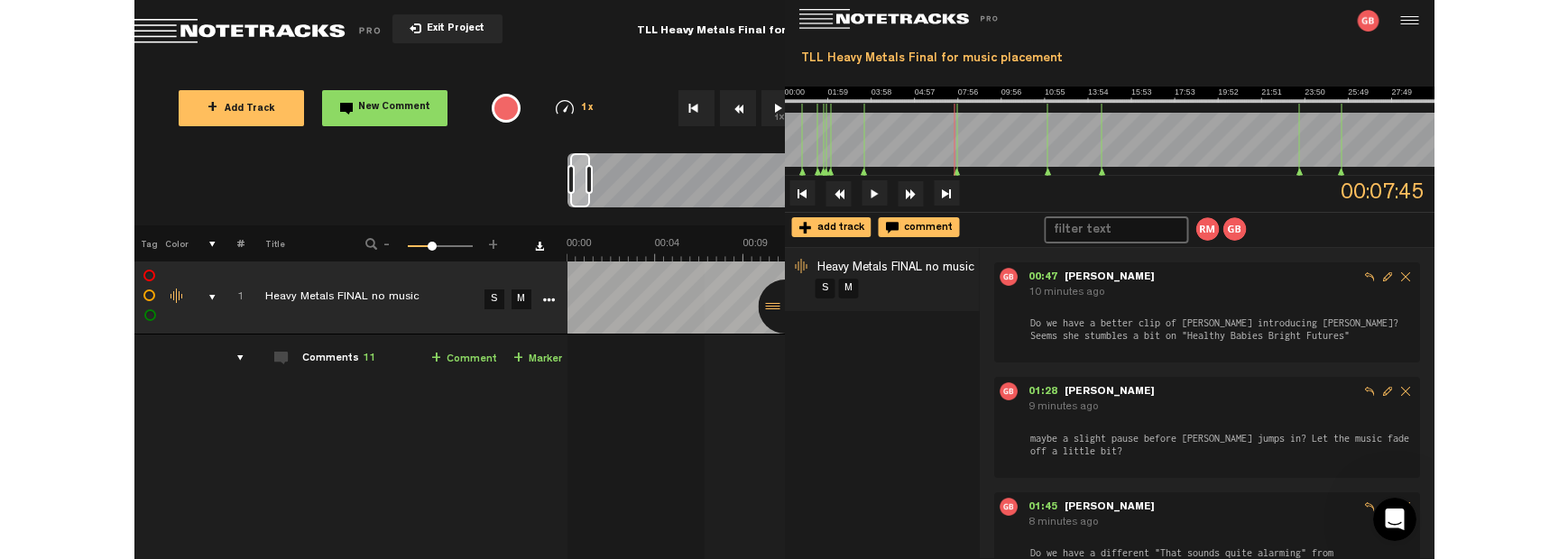
scroll to position [0, 0]
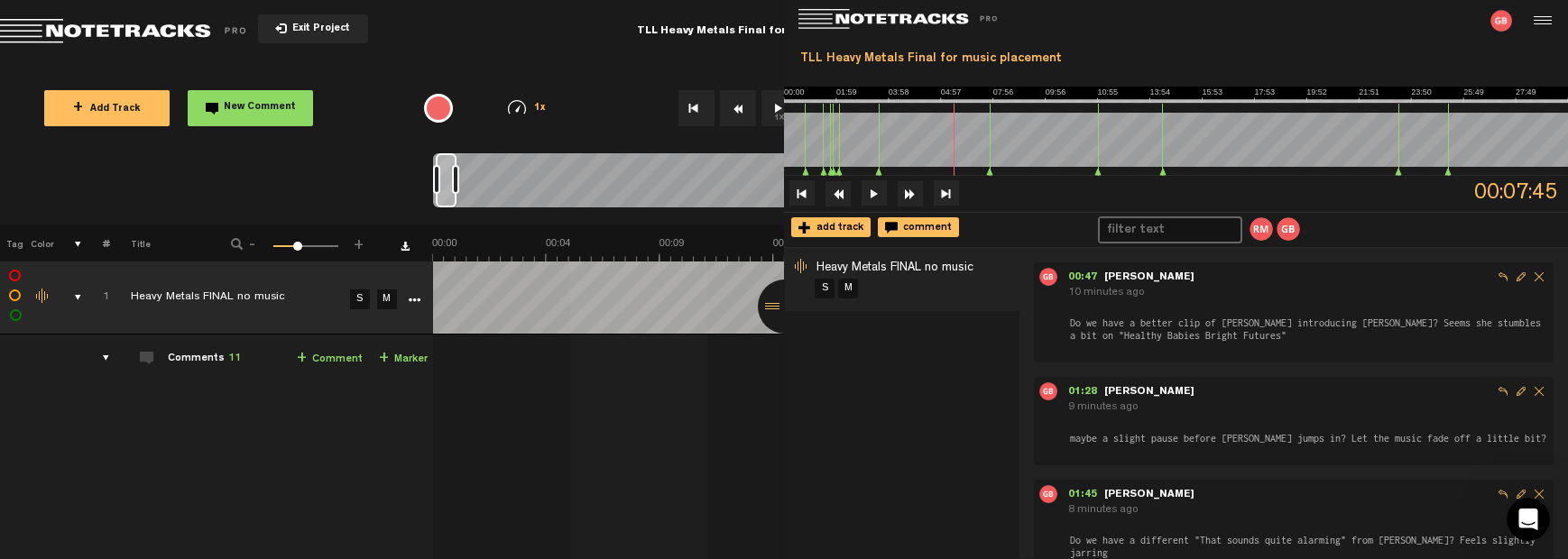
click at [774, 304] on div at bounding box center [784, 306] width 54 height 54
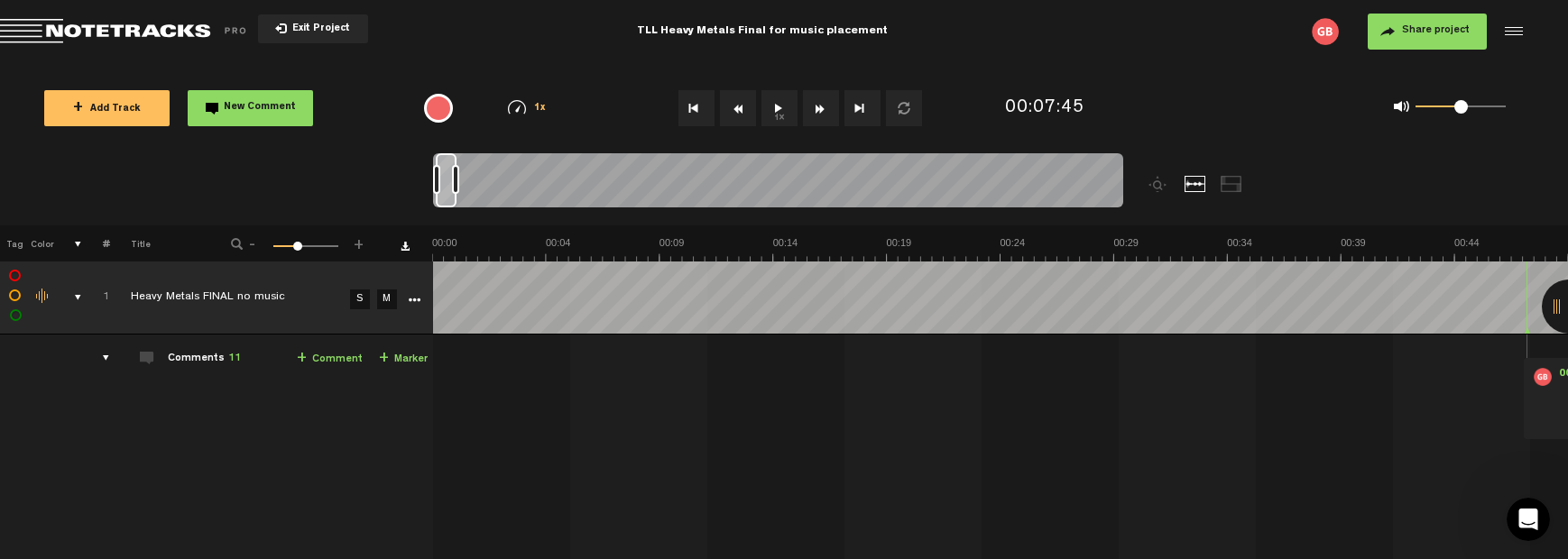
click at [1553, 305] on div at bounding box center [1569, 306] width 54 height 54
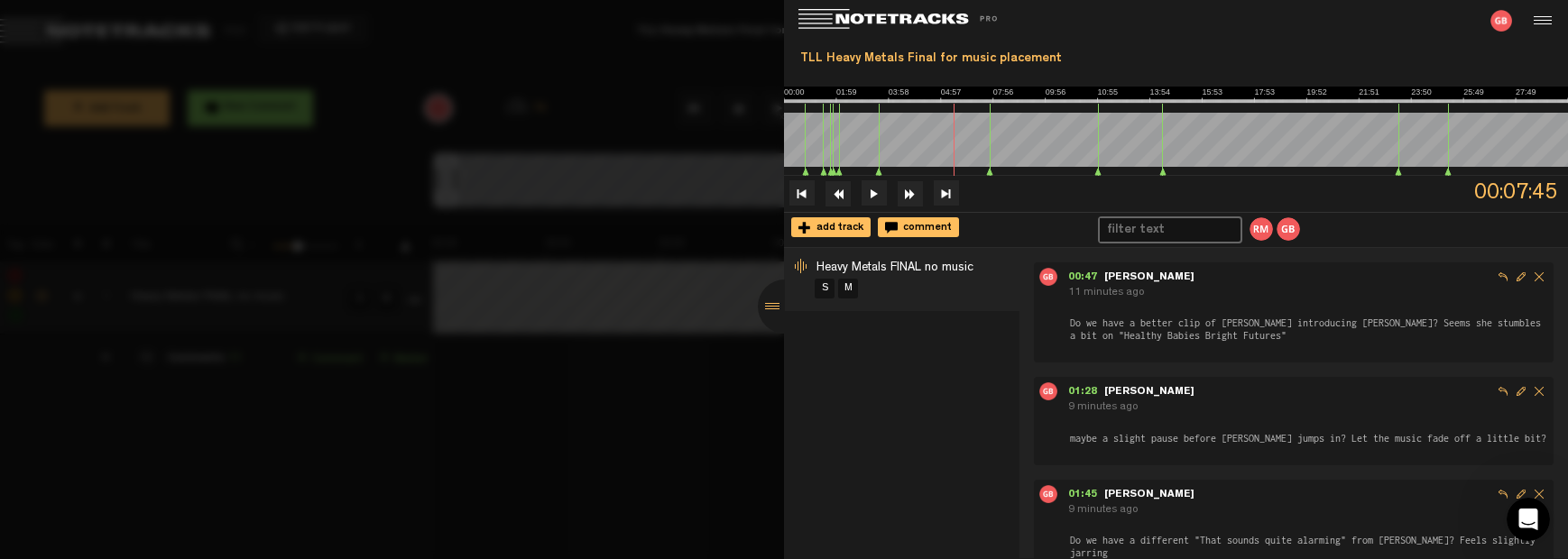
click at [876, 195] on button at bounding box center [874, 193] width 25 height 25
click at [988, 173] on icon at bounding box center [990, 172] width 8 height 9
click at [991, 173] on polygon at bounding box center [990, 172] width 6 height 7
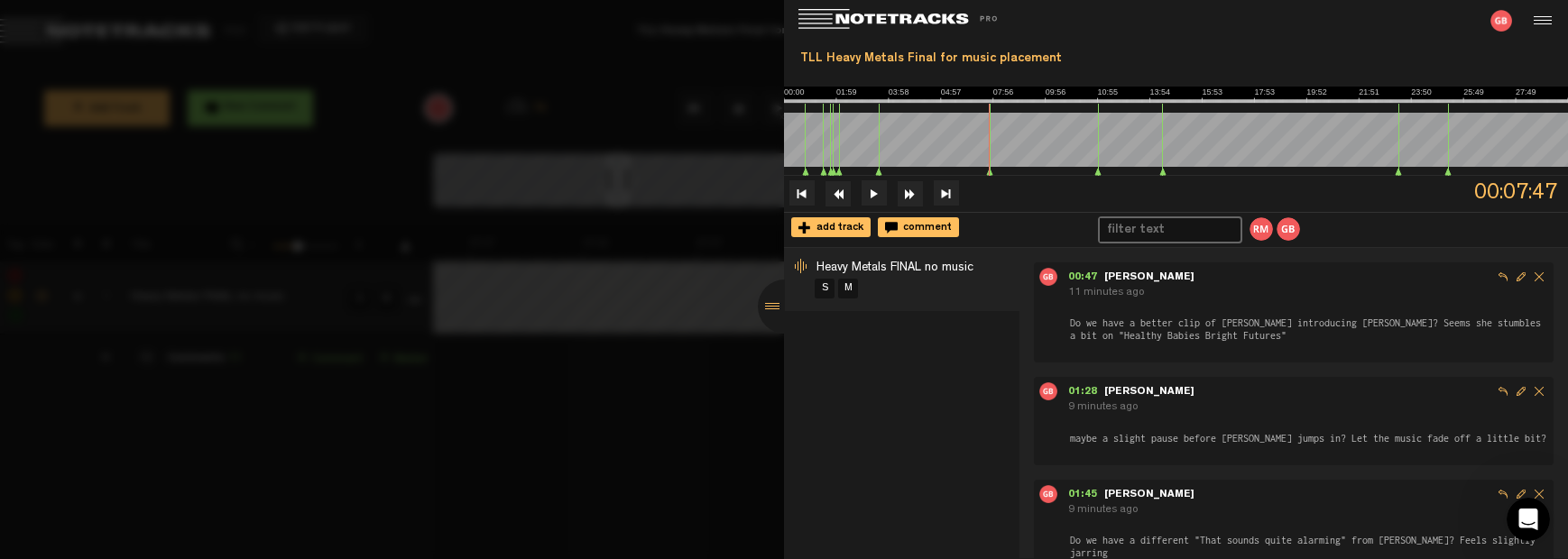
click at [1099, 171] on polygon at bounding box center [1098, 172] width 6 height 7
click at [869, 189] on button at bounding box center [874, 193] width 25 height 25
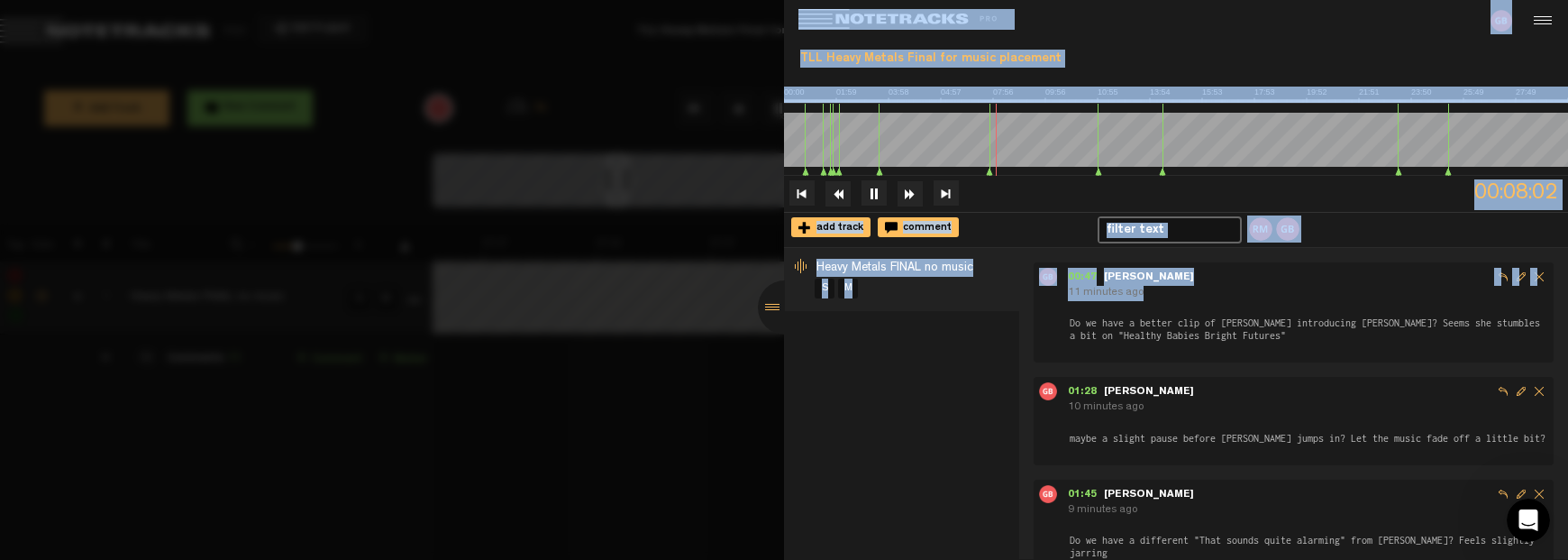
drag, startPoint x: 769, startPoint y: 304, endPoint x: 1042, endPoint y: 305, distance: 273.0
click at [1042, 305] on div "TLL Heavy Metals Final for music placement 00:08:02 add track comment Heavy Met…" at bounding box center [1176, 280] width 784 height 560
click at [794, 318] on div at bounding box center [784, 307] width 54 height 54
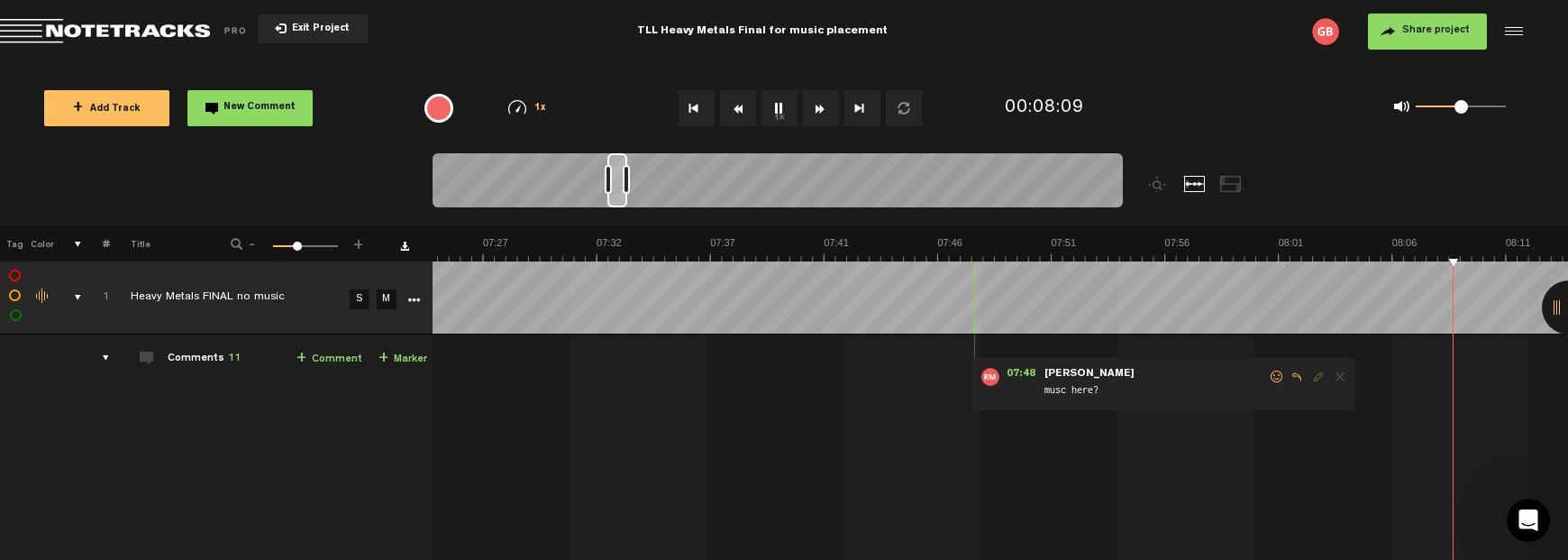
scroll to position [0, 10632]
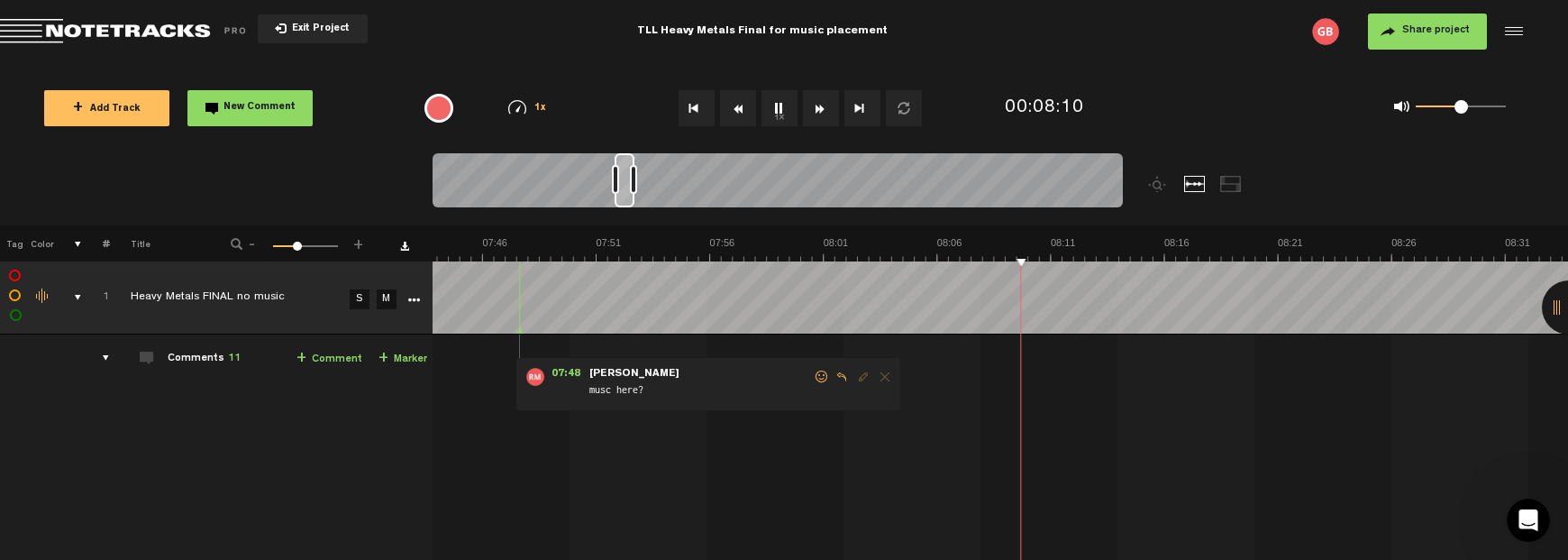
click at [785, 108] on button "1x" at bounding box center [780, 109] width 36 height 36
click at [781, 106] on button "1x" at bounding box center [780, 109] width 36 height 36
click at [767, 383] on span "musc here?" at bounding box center [700, 392] width 225 height 20
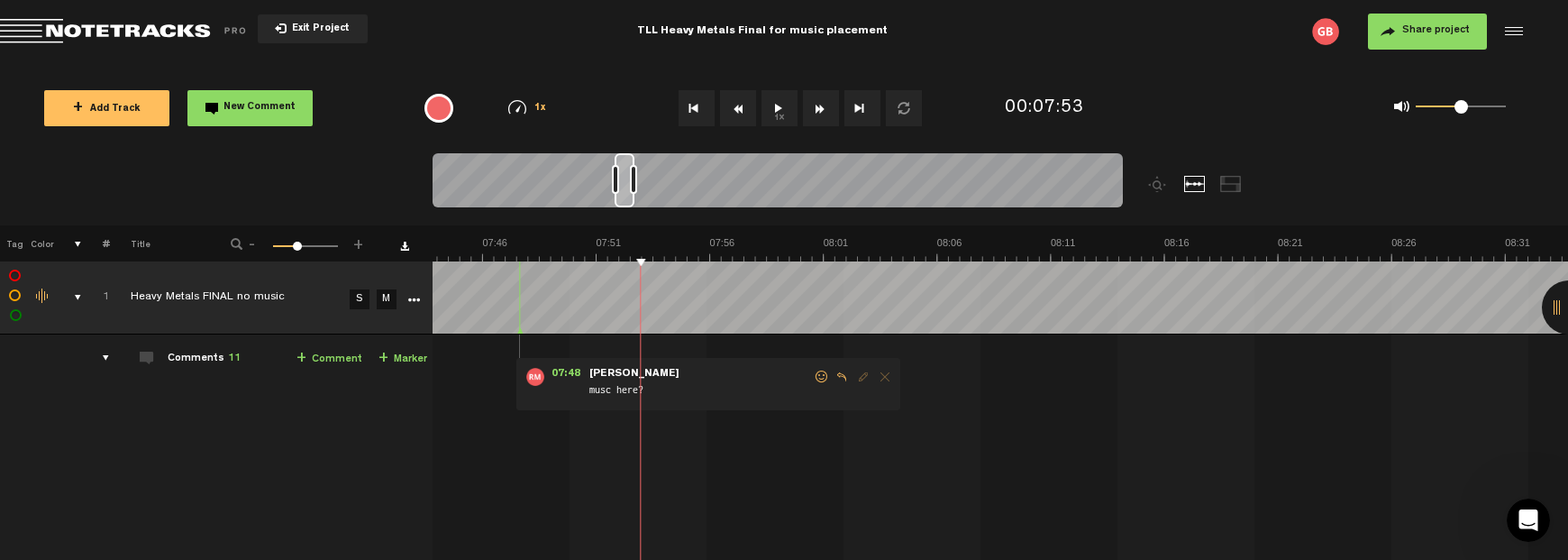
click at [861, 378] on span "Edit comment" at bounding box center [863, 377] width 22 height 12
click at [845, 375] on span "Reply to comment" at bounding box center [842, 377] width 22 height 12
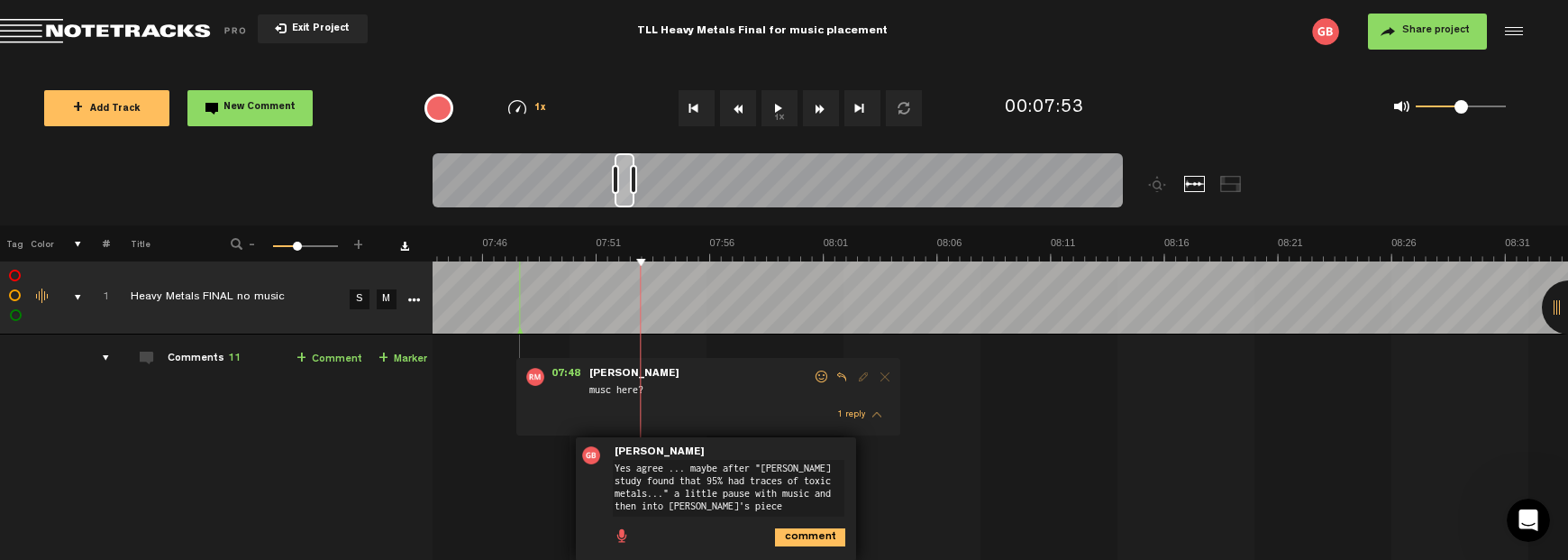
type textarea "Yes agree ... maybe after "[PERSON_NAME] study found that 95% had traces of tox…"
click at [817, 533] on icon "comment" at bounding box center [810, 537] width 71 height 18
click at [768, 108] on button "1x" at bounding box center [780, 109] width 36 height 36
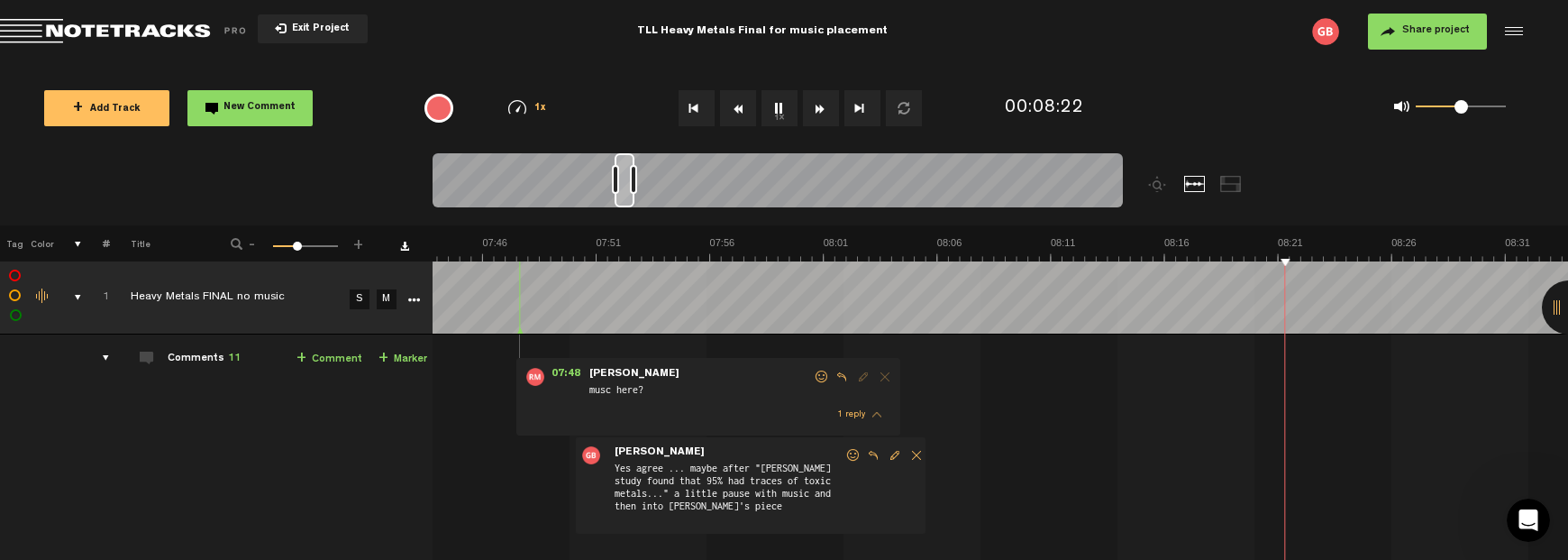
click at [775, 109] on button "1x" at bounding box center [780, 109] width 36 height 36
click at [782, 108] on button "1x" at bounding box center [780, 109] width 36 height 36
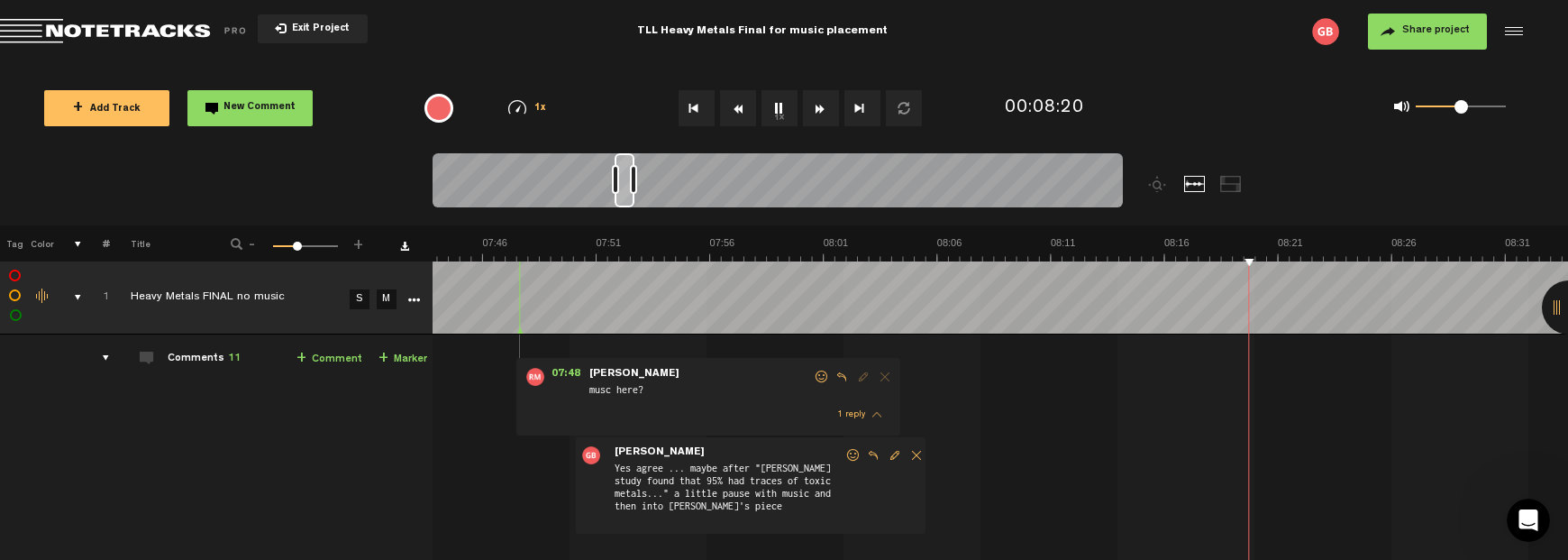
click at [780, 108] on button "1x" at bounding box center [780, 109] width 36 height 36
click at [258, 103] on span "New Comment" at bounding box center [259, 108] width 72 height 10
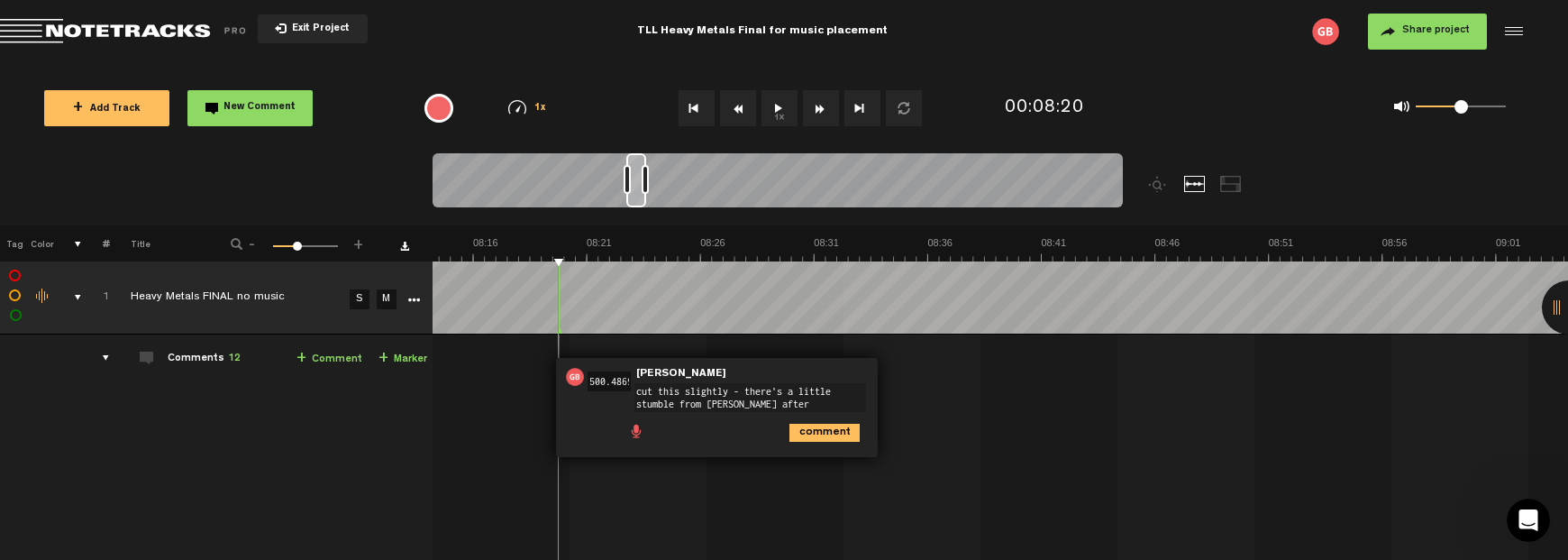
scroll to position [0, 11432]
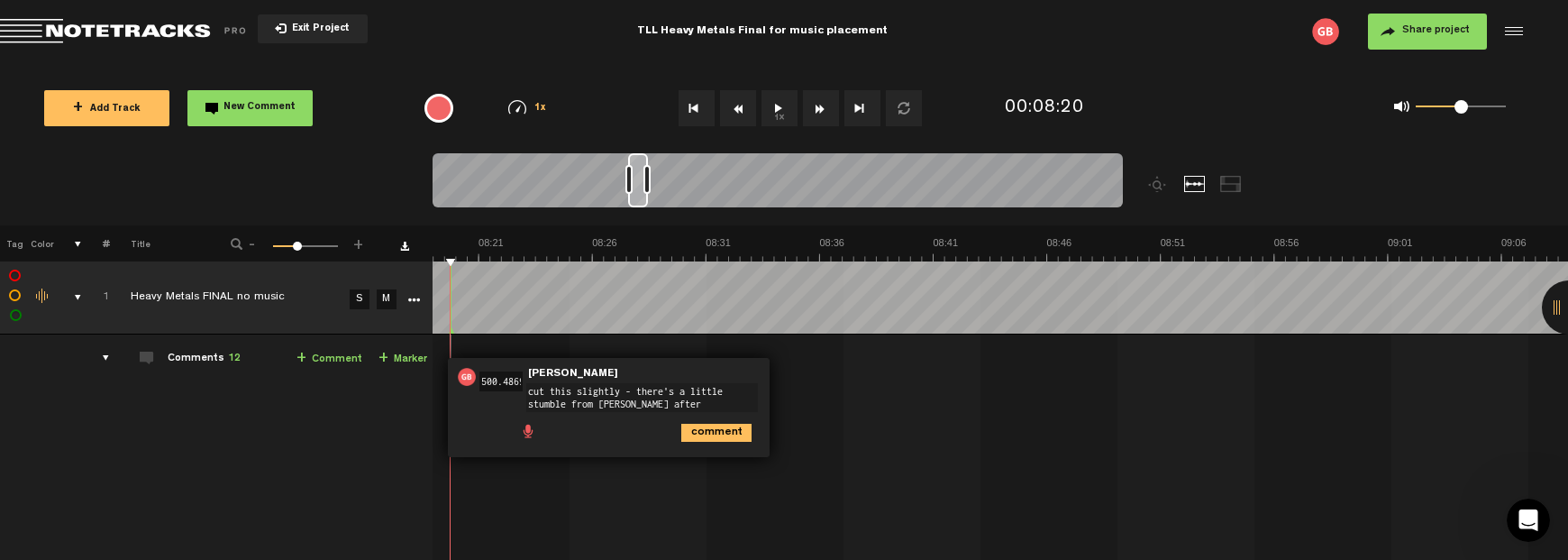
type textarea "cut this slightly - there's a little stumble from [PERSON_NAME] after "everywhe…"
click at [704, 425] on icon "comment" at bounding box center [717, 432] width 71 height 18
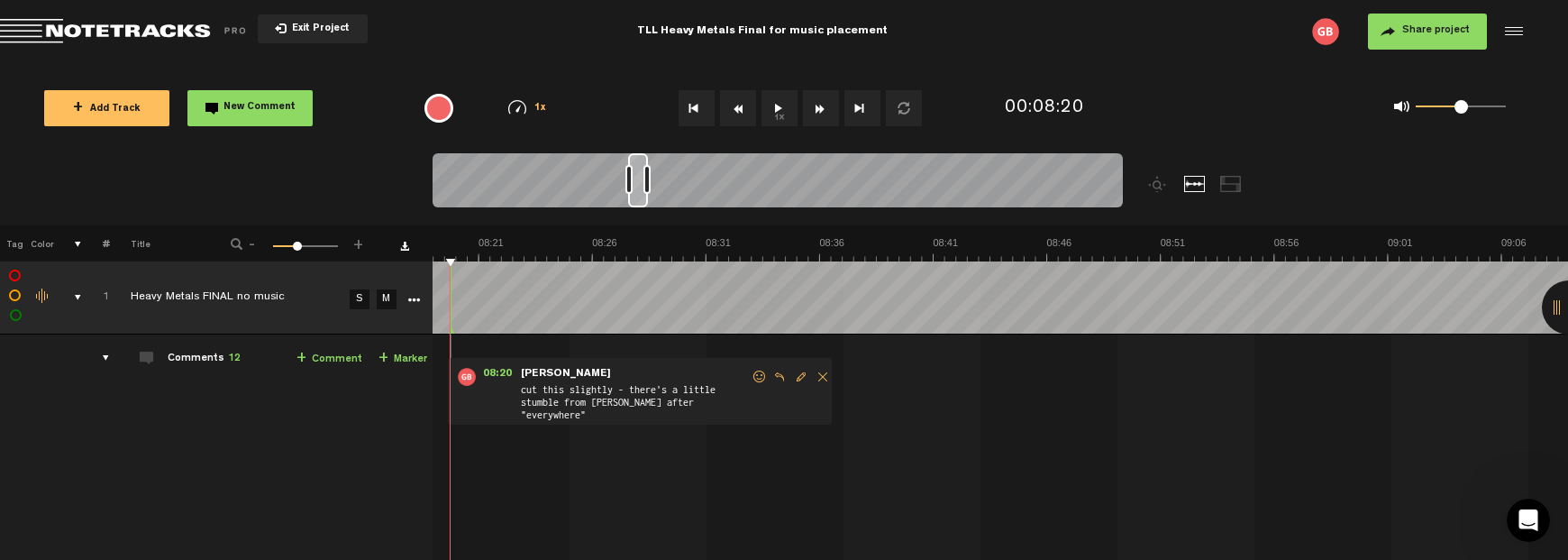
click at [779, 108] on button "1x" at bounding box center [780, 109] width 36 height 36
click at [773, 108] on button "1x" at bounding box center [780, 109] width 36 height 36
click at [783, 105] on button "1x" at bounding box center [780, 109] width 36 height 36
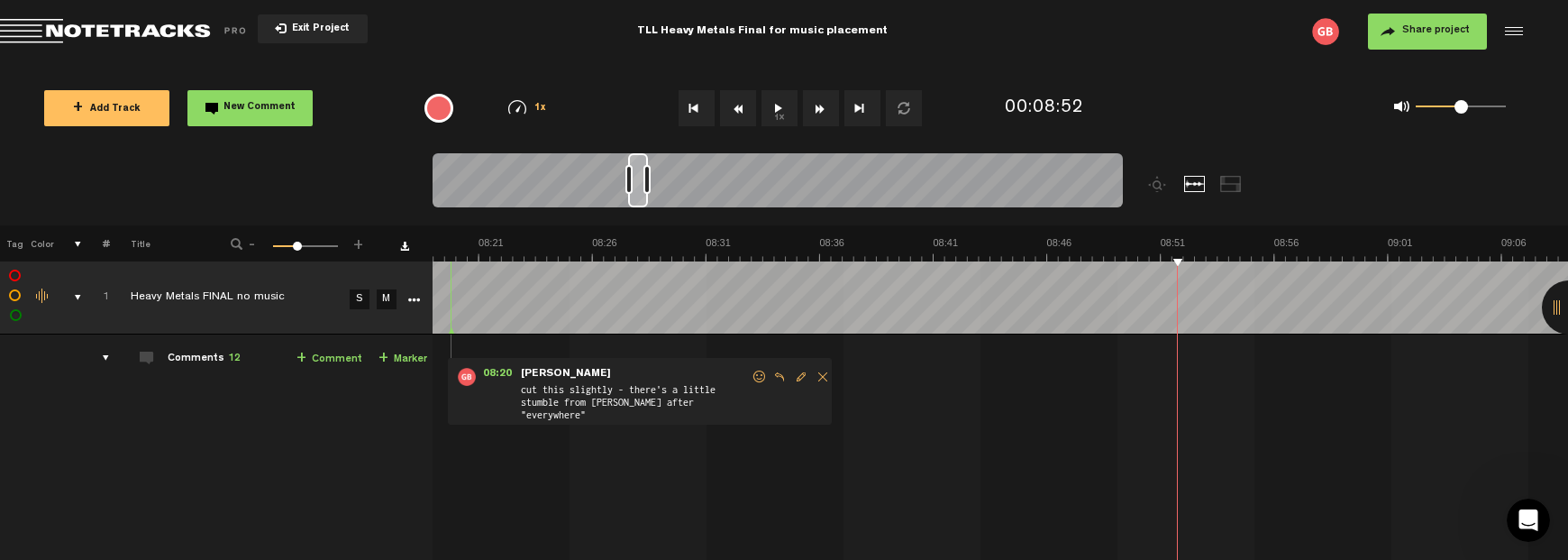
click at [768, 113] on button "1x" at bounding box center [780, 109] width 36 height 36
click at [777, 108] on button "1x" at bounding box center [780, 109] width 36 height 36
click at [279, 104] on span "New Comment" at bounding box center [259, 108] width 72 height 10
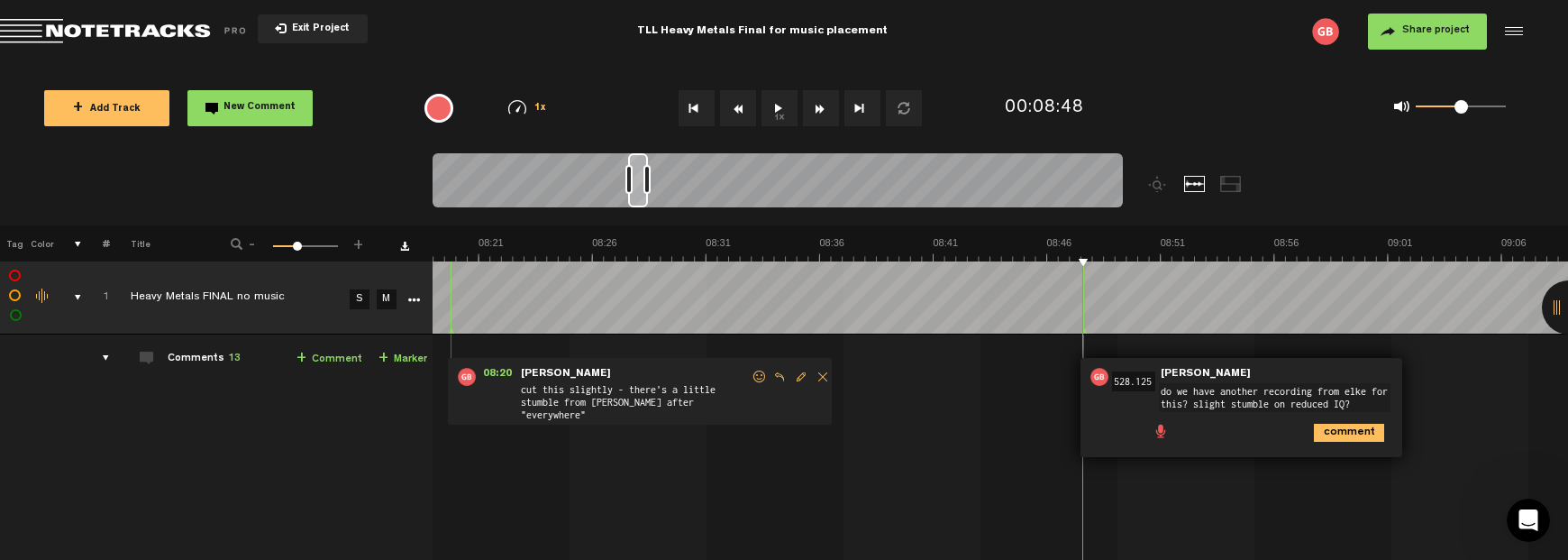
type textarea "do we have another recording from elke for this? slight stumble on reduced IQ?"
click at [1328, 424] on icon "comment" at bounding box center [1350, 432] width 71 height 18
click at [781, 112] on button "1x" at bounding box center [780, 109] width 36 height 36
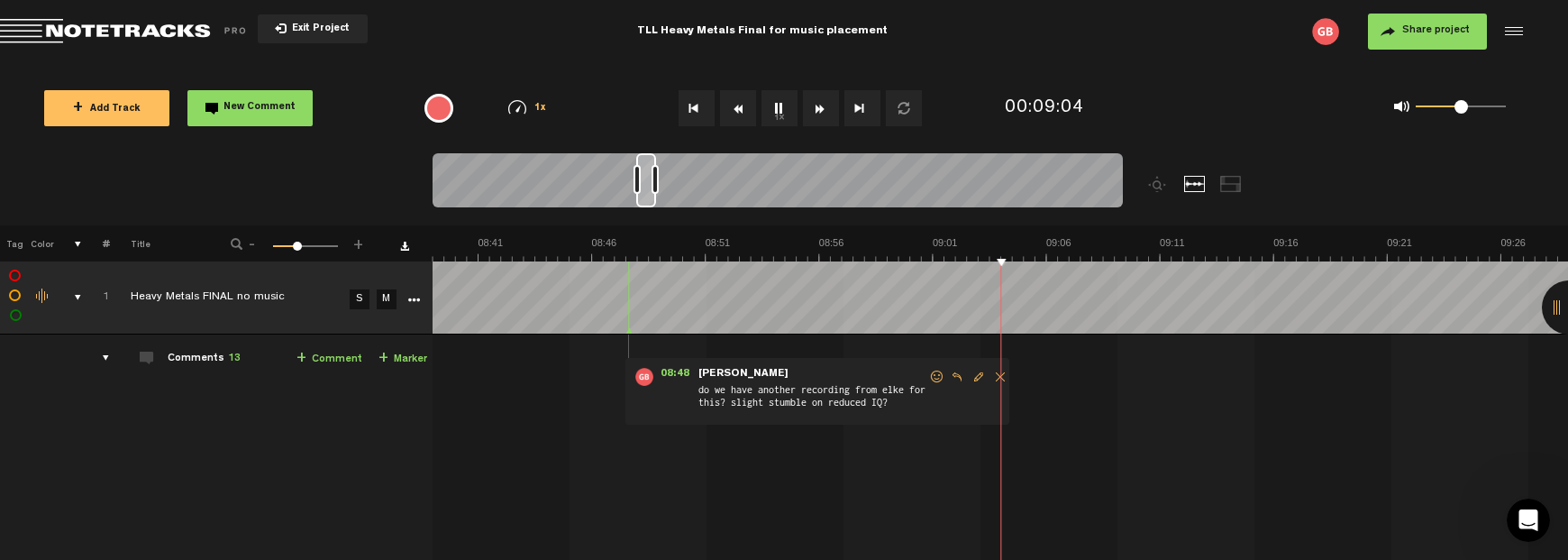
scroll to position [0, 11886]
click at [781, 108] on button "1x" at bounding box center [780, 109] width 36 height 36
click at [783, 116] on button "1x" at bounding box center [780, 109] width 36 height 36
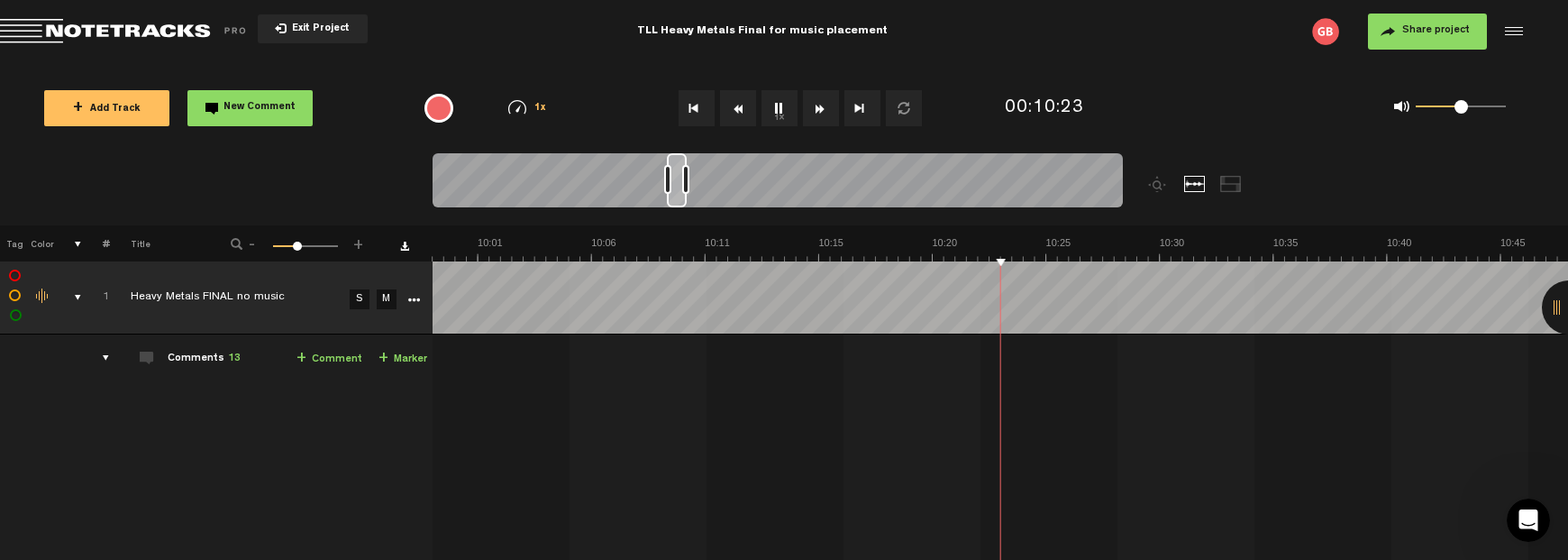
scroll to position [0, 13706]
click at [780, 106] on button "1x" at bounding box center [780, 109] width 36 height 36
click at [249, 108] on span "New Comment" at bounding box center [259, 108] width 72 height 10
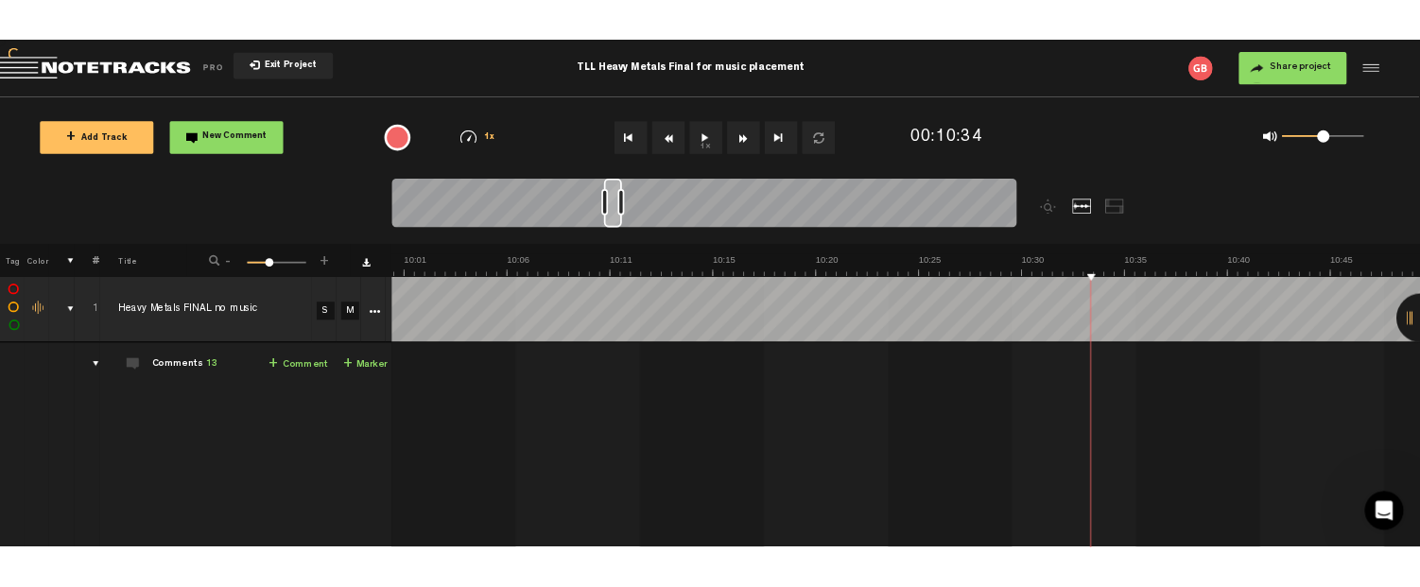
scroll to position [0, 14412]
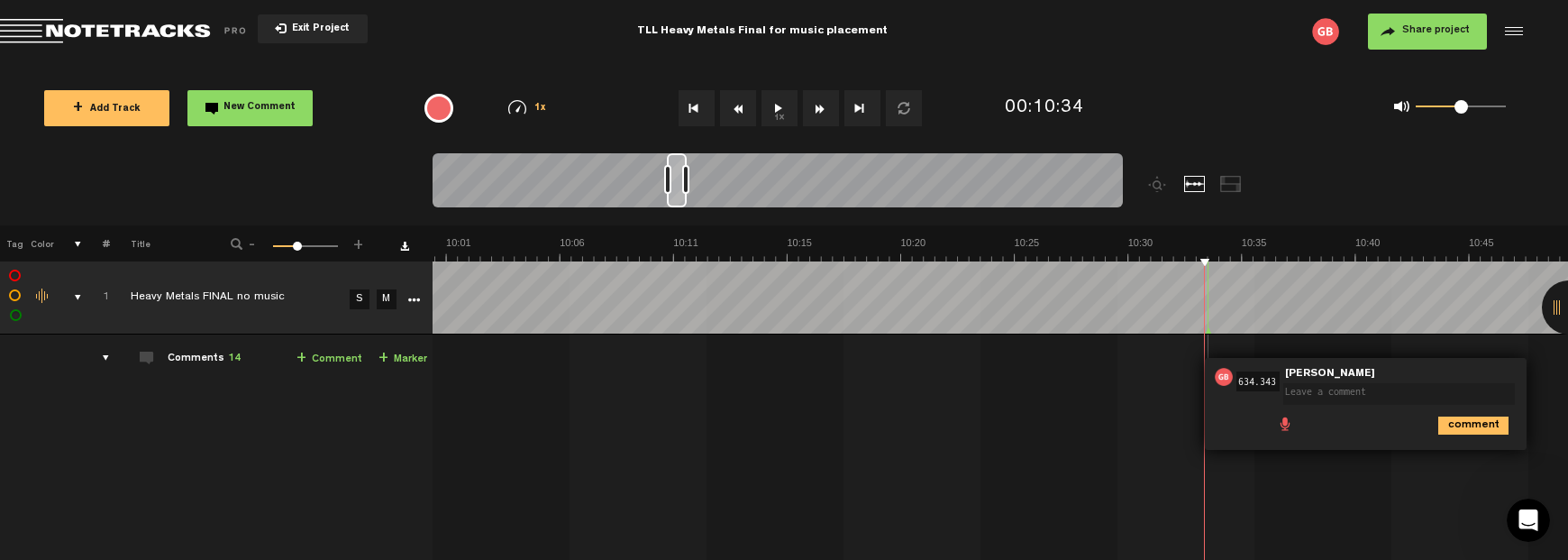
type textarea "f"
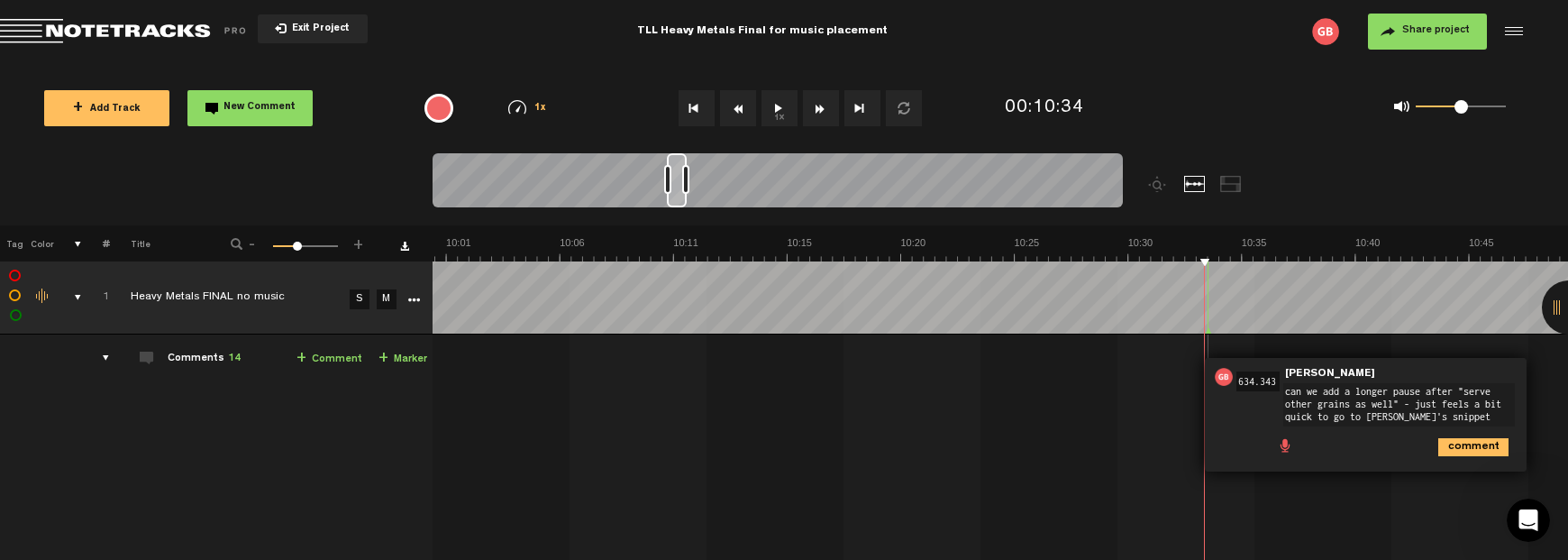
type textarea "can we add a longer pause after "serve other grains as well" - just feels a bit…"
click at [1483, 441] on icon "comment" at bounding box center [1474, 447] width 71 height 18
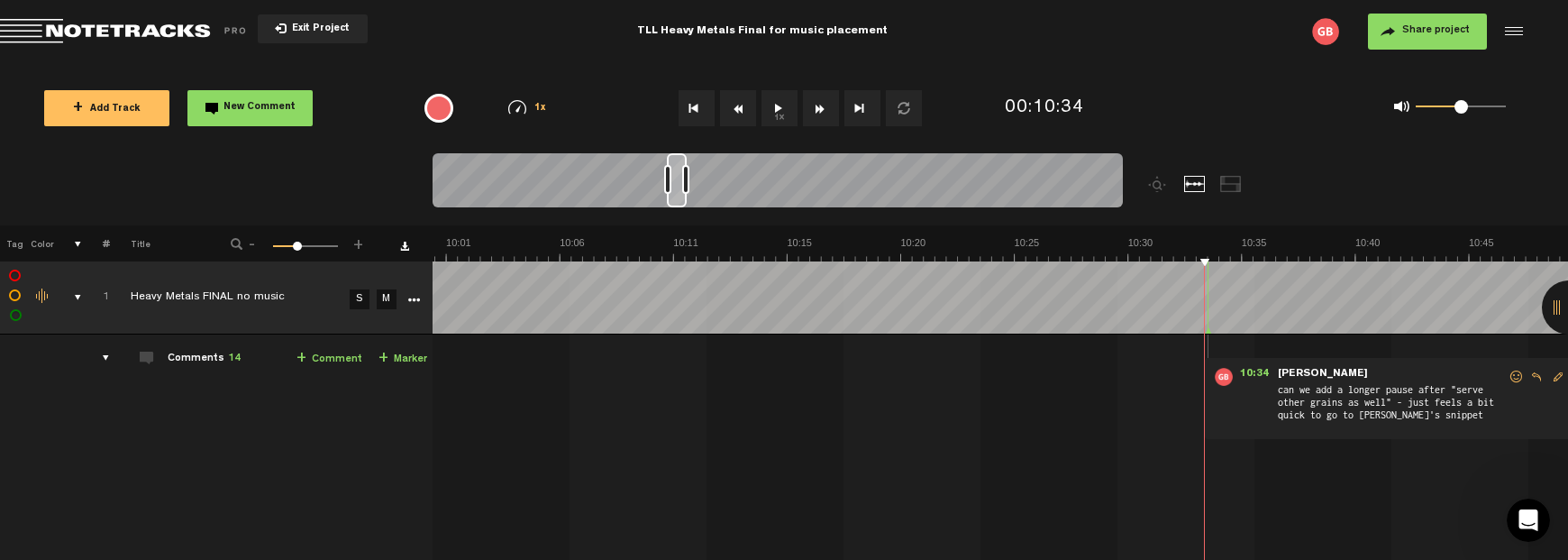
click at [777, 110] on button "1x" at bounding box center [780, 109] width 36 height 36
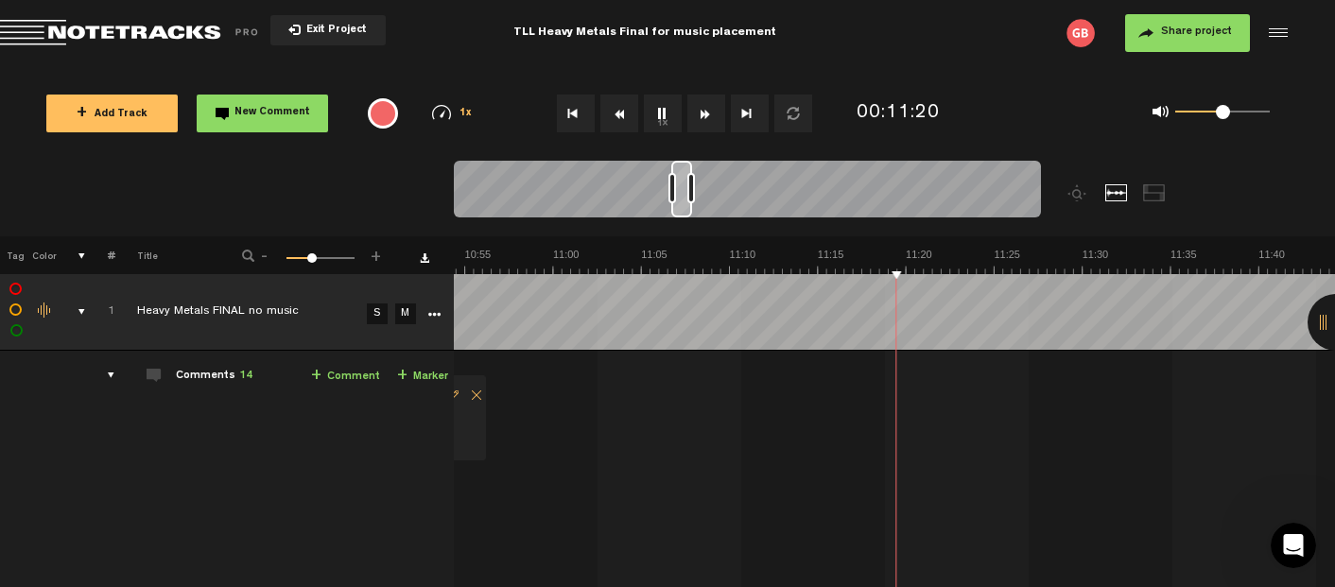
scroll to position [0, 11632]
click at [662, 108] on button "1x" at bounding box center [663, 114] width 38 height 38
click at [282, 101] on button "New Comment" at bounding box center [262, 114] width 131 height 38
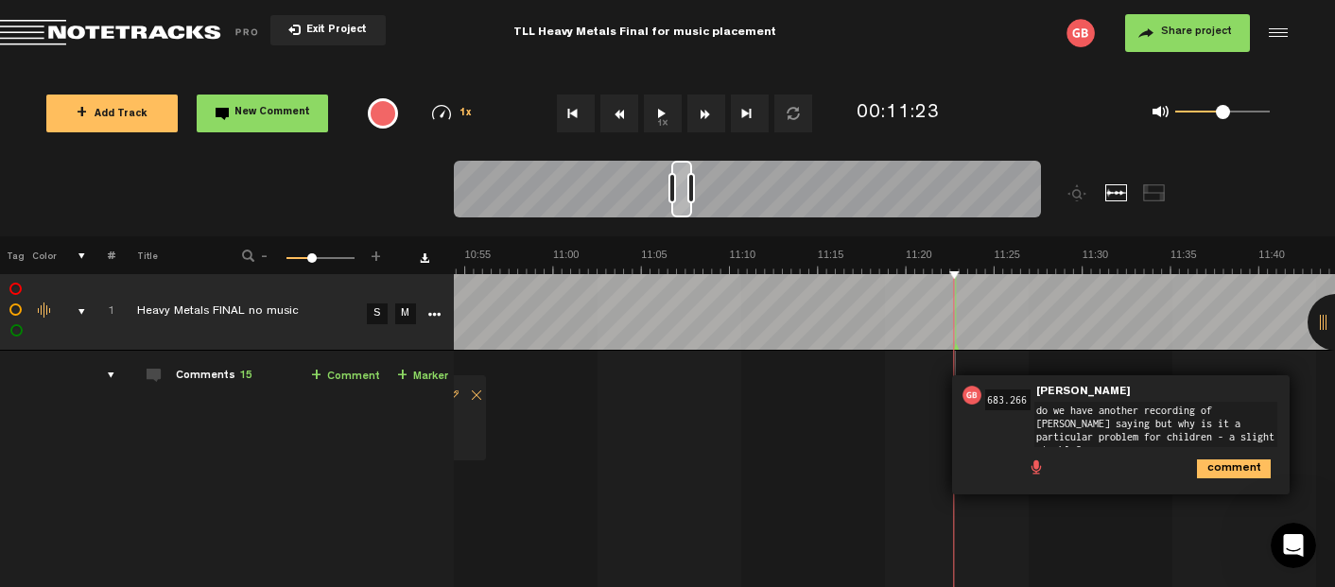
type textarea "do we have another recording of [PERSON_NAME] saying but why is it a particular…"
click at [1233, 462] on icon "comment" at bounding box center [1234, 469] width 74 height 19
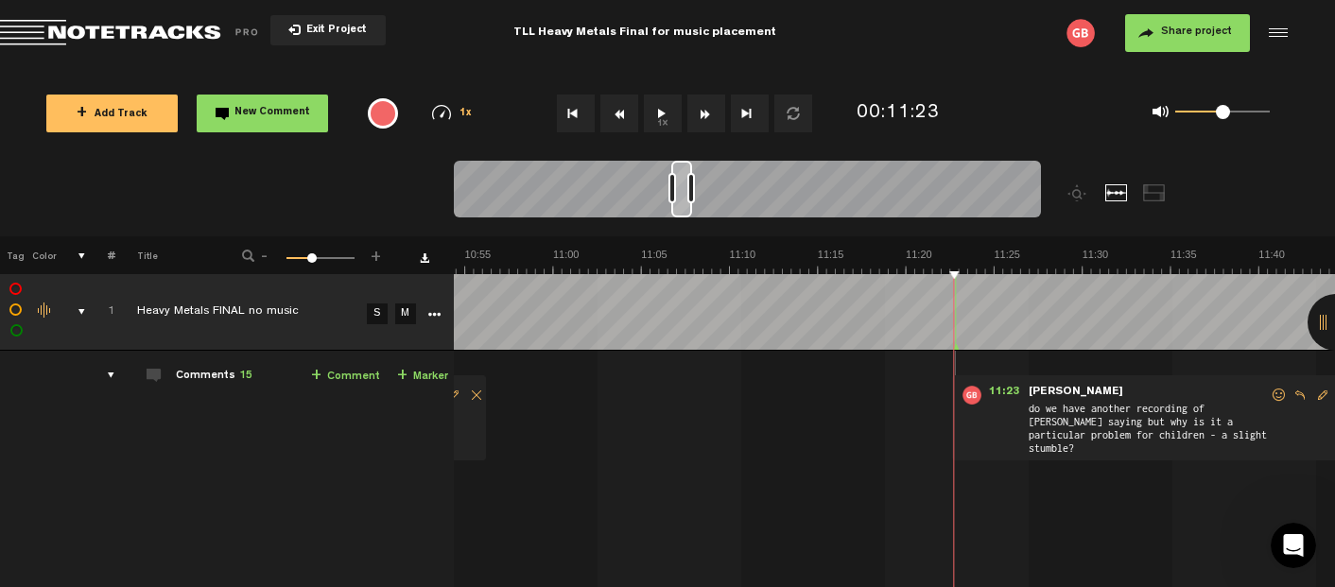
click at [658, 109] on button "1x" at bounding box center [663, 114] width 38 height 38
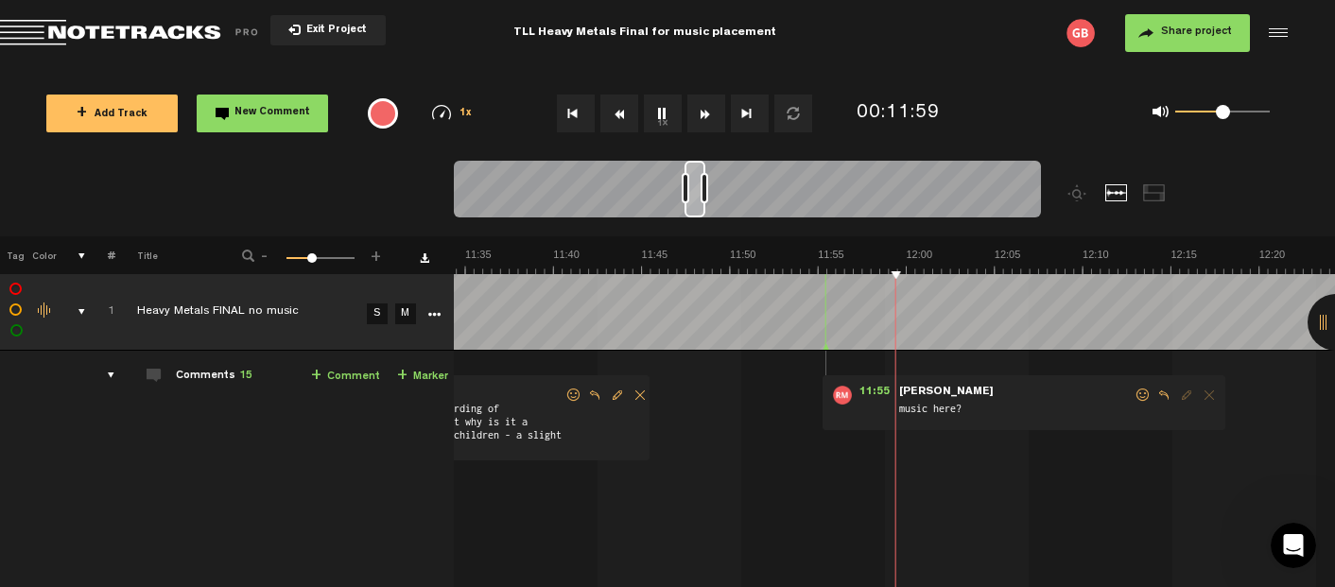
scroll to position [0, 12338]
click at [665, 112] on button "1x" at bounding box center [663, 114] width 38 height 38
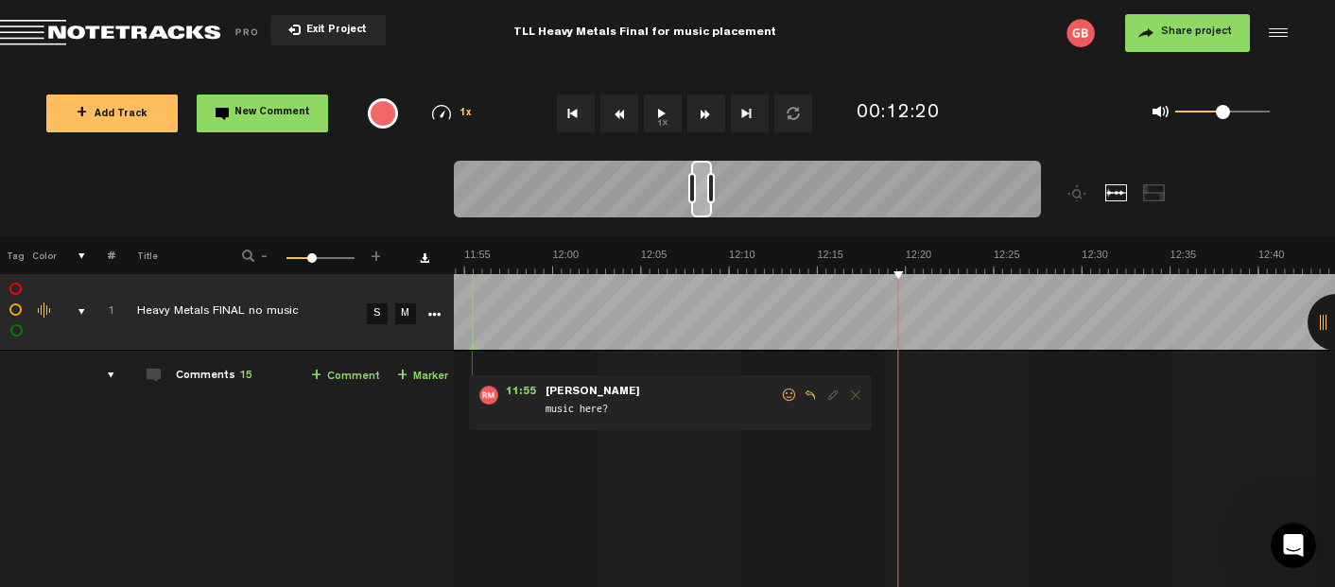
scroll to position [0, 12691]
click at [657, 113] on button "1x" at bounding box center [663, 114] width 38 height 38
click at [660, 113] on button "1x" at bounding box center [663, 114] width 38 height 38
click at [316, 108] on button "New Comment" at bounding box center [262, 114] width 131 height 38
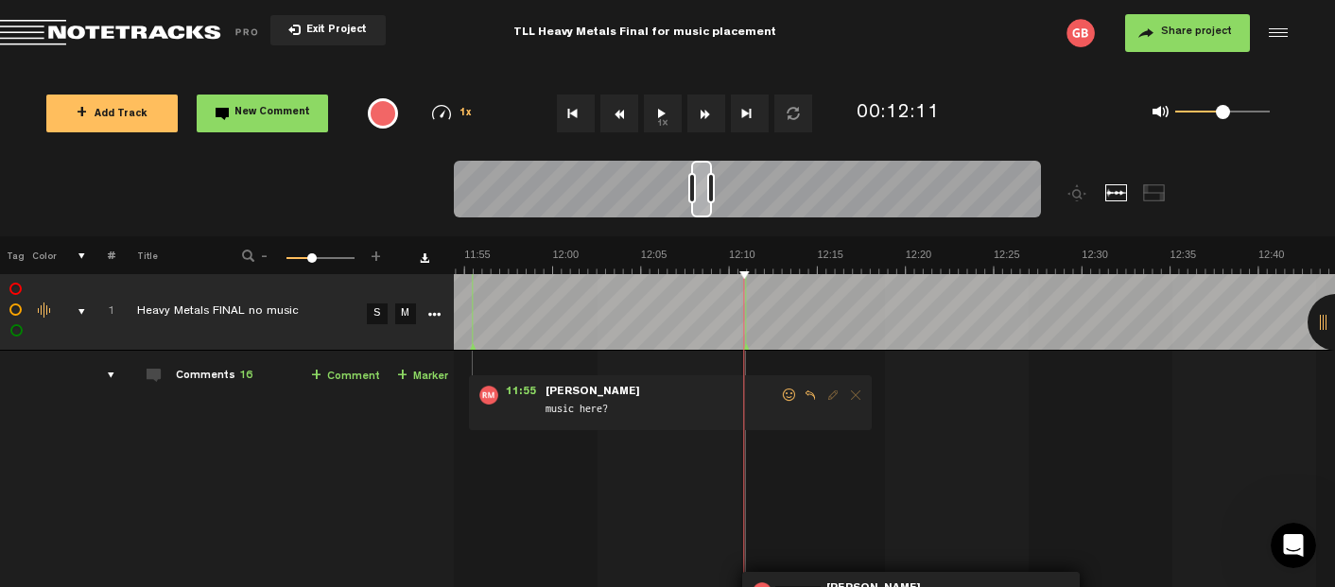
scroll to position [191, 0]
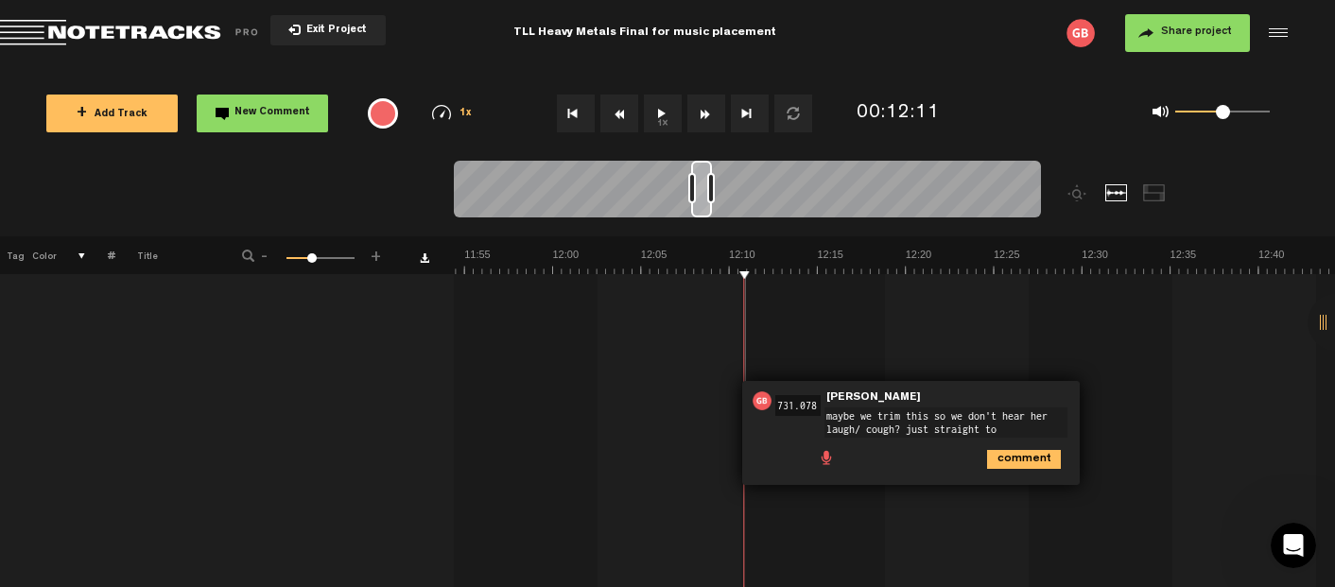
type textarea "maybe we trim this so we don't hear her laugh/ cough? just straight to"
click at [661, 101] on button "1x" at bounding box center [663, 114] width 38 height 38
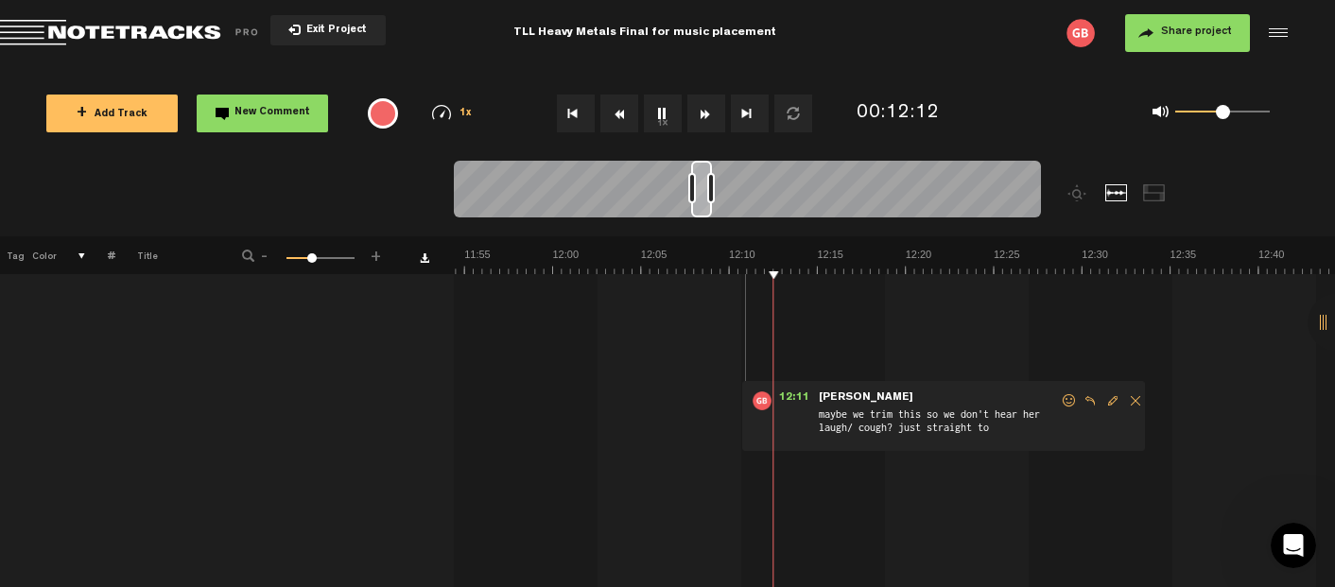
click at [661, 101] on button "1x" at bounding box center [663, 114] width 38 height 38
click at [1116, 403] on span "Edit comment" at bounding box center [1113, 400] width 23 height 13
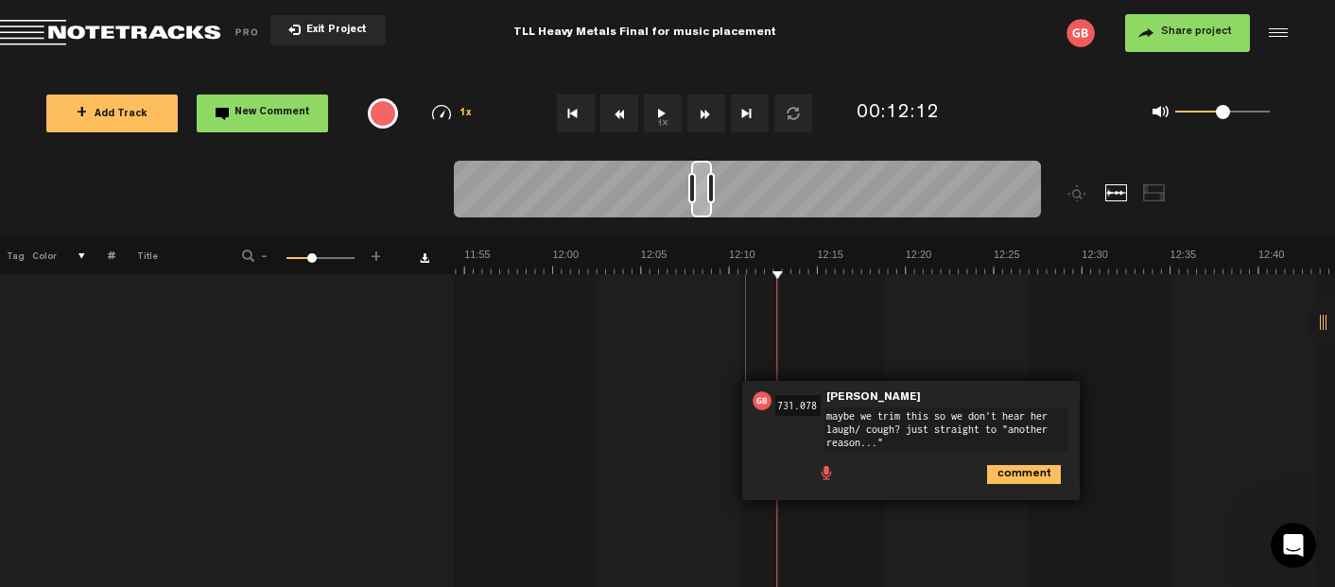
type textarea "maybe we trim this so we don't hear her laugh/ cough? just straight to "another…"
click at [1011, 474] on icon "comment" at bounding box center [1024, 474] width 74 height 19
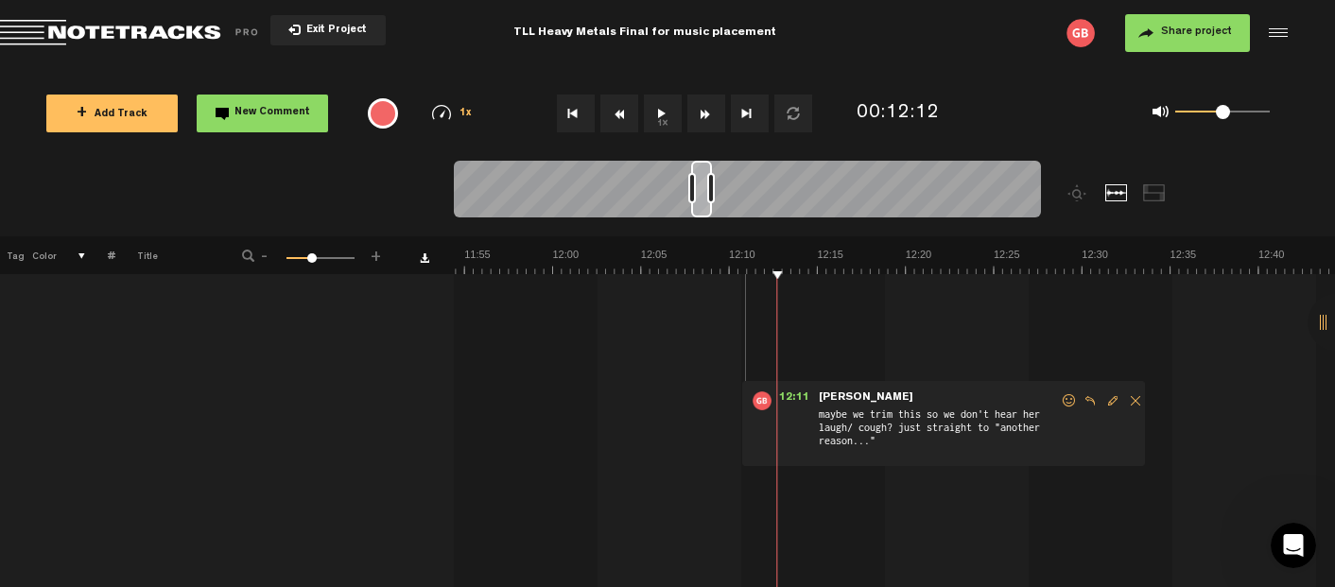
click at [671, 109] on button "1x" at bounding box center [663, 114] width 38 height 38
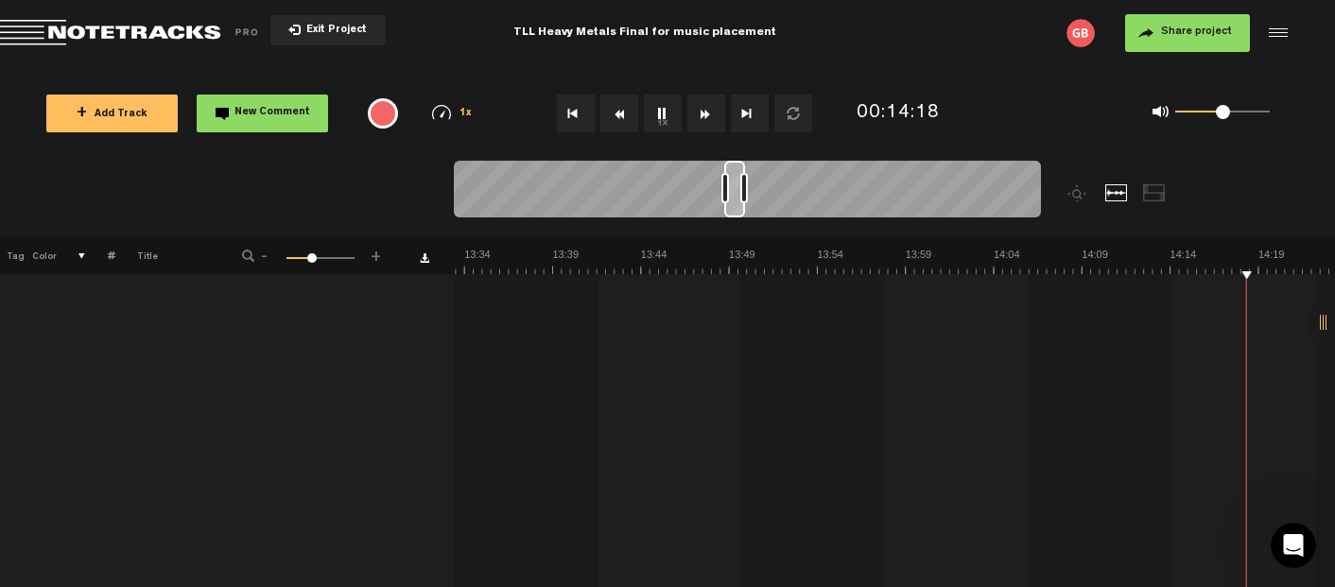
scroll to position [0, 14809]
click at [660, 105] on button "1x" at bounding box center [663, 114] width 38 height 38
click at [661, 116] on button "1x" at bounding box center [663, 114] width 38 height 38
click at [661, 107] on button "1x" at bounding box center [663, 114] width 38 height 38
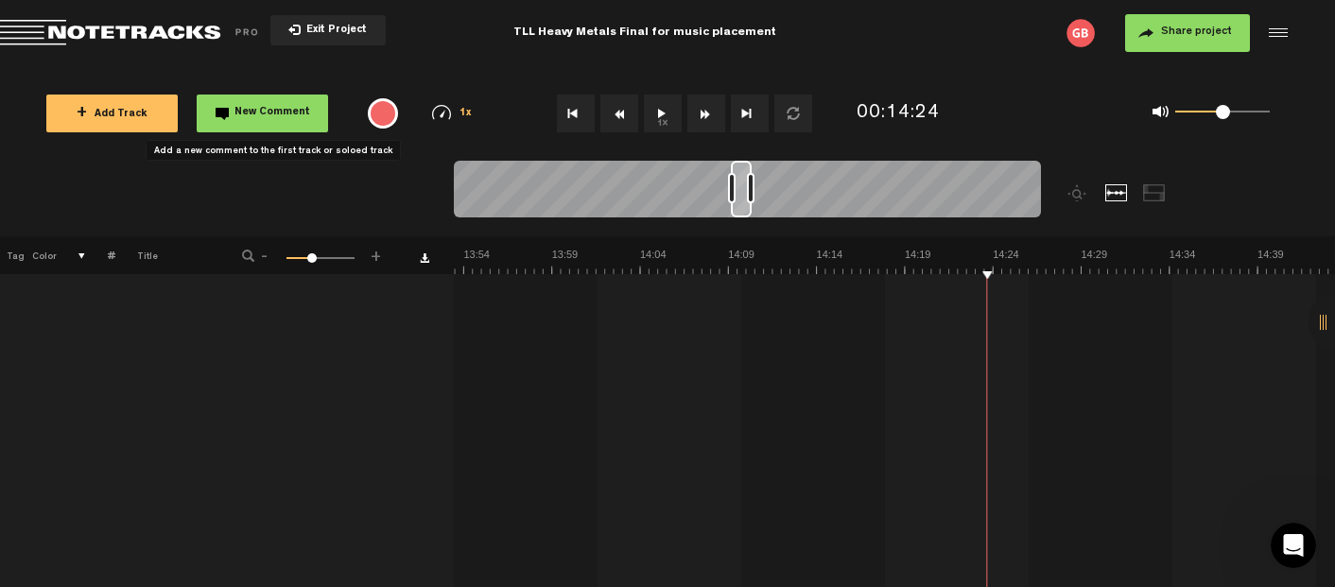
click at [274, 108] on span "New Comment" at bounding box center [272, 113] width 76 height 10
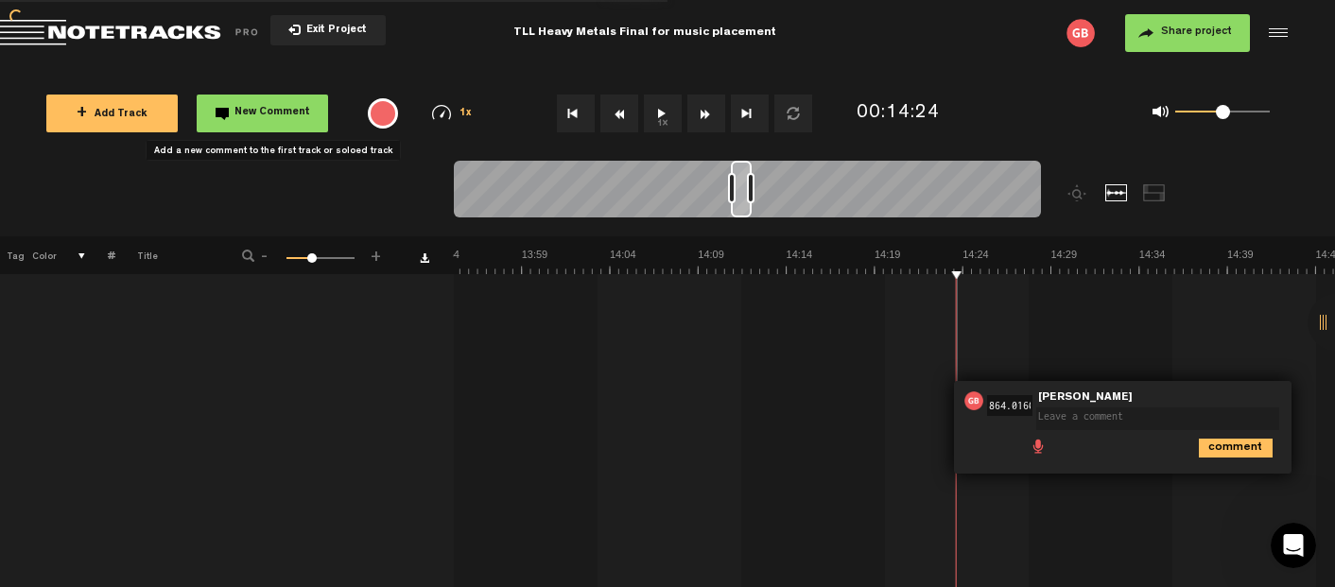
scroll to position [0, 0]
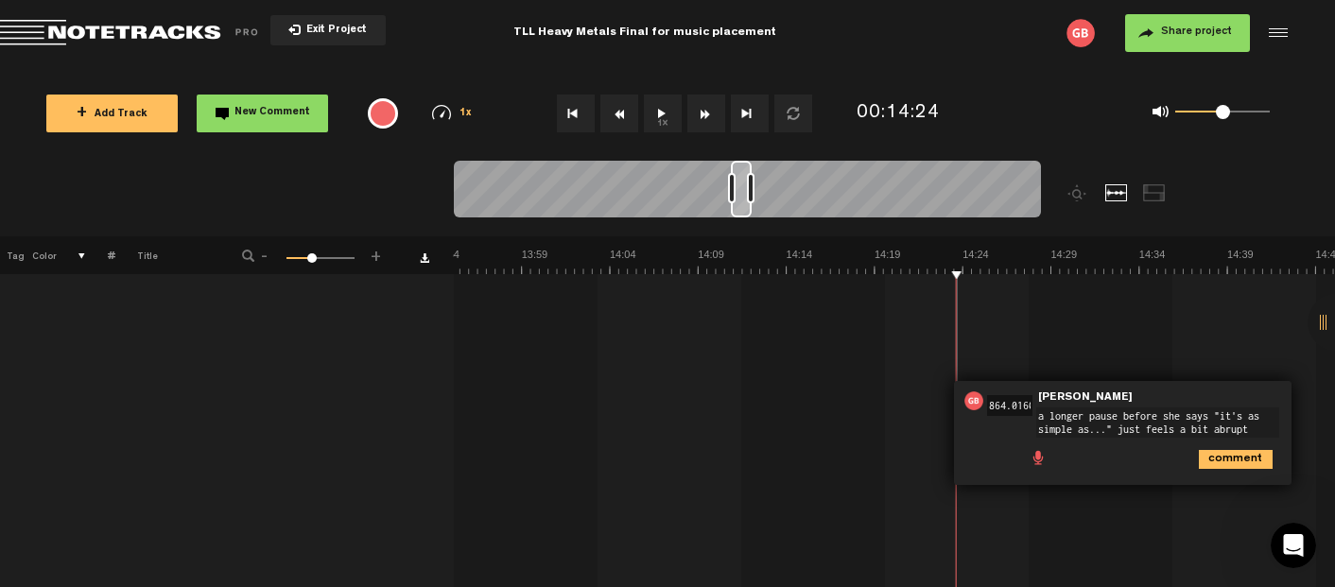
type textarea "a longer pause before she says "it's as simple as..." just feels a bit abrupt"
click at [1229, 457] on icon "comment" at bounding box center [1236, 459] width 74 height 19
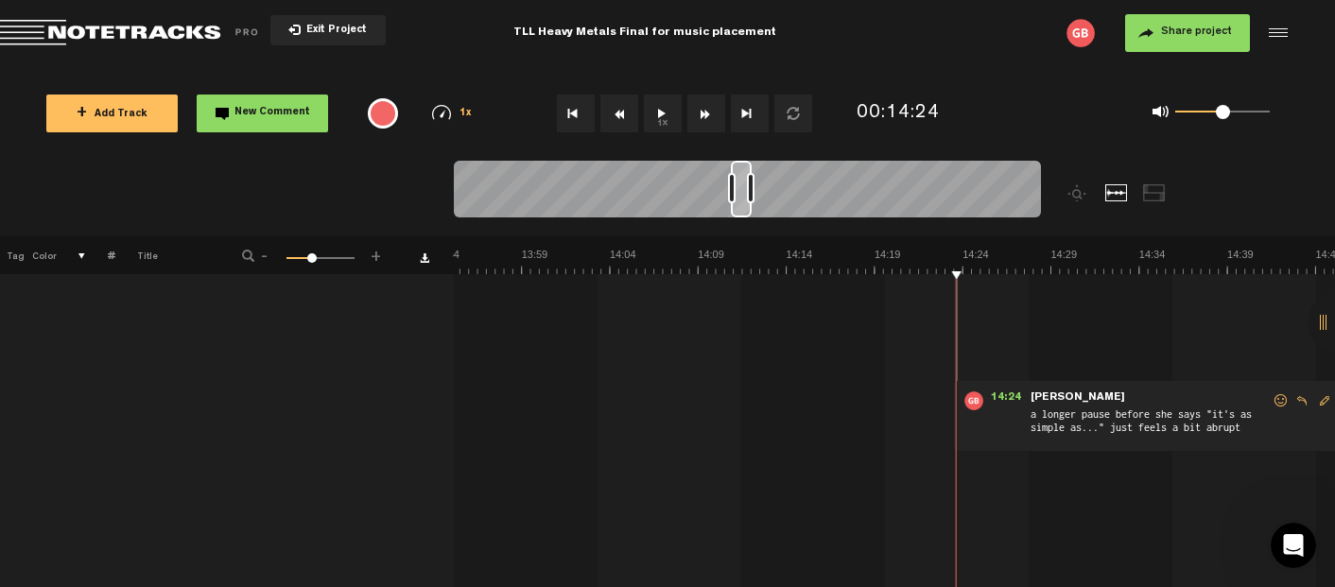
click at [659, 111] on button "1x" at bounding box center [663, 114] width 38 height 38
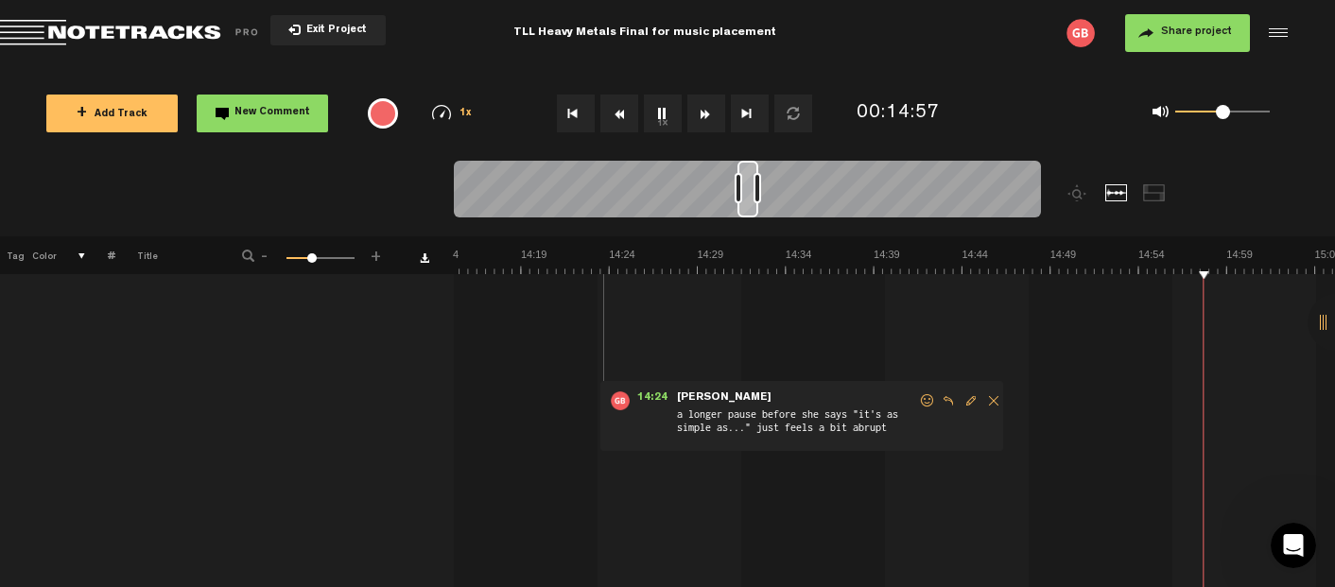
click at [659, 111] on button "1x" at bounding box center [663, 114] width 38 height 38
click at [1177, 270] on img at bounding box center [1138, 261] width 31759 height 26
click at [655, 115] on button "1x" at bounding box center [663, 114] width 38 height 38
click at [236, 121] on button "New Comment" at bounding box center [262, 114] width 131 height 38
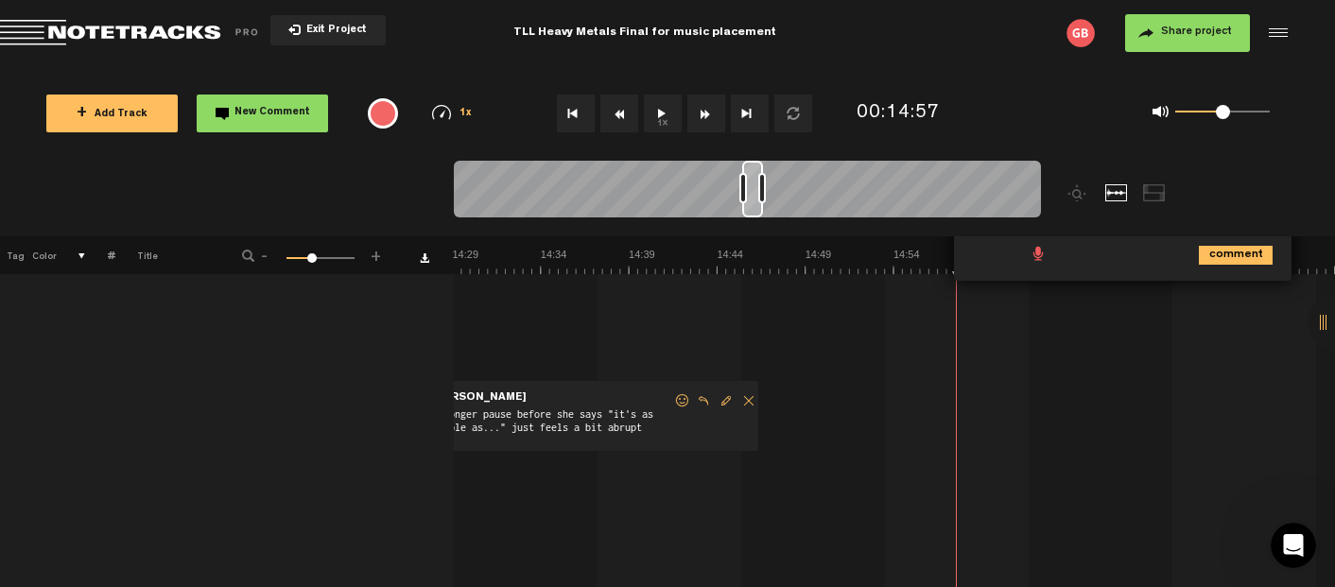
scroll to position [0, 0]
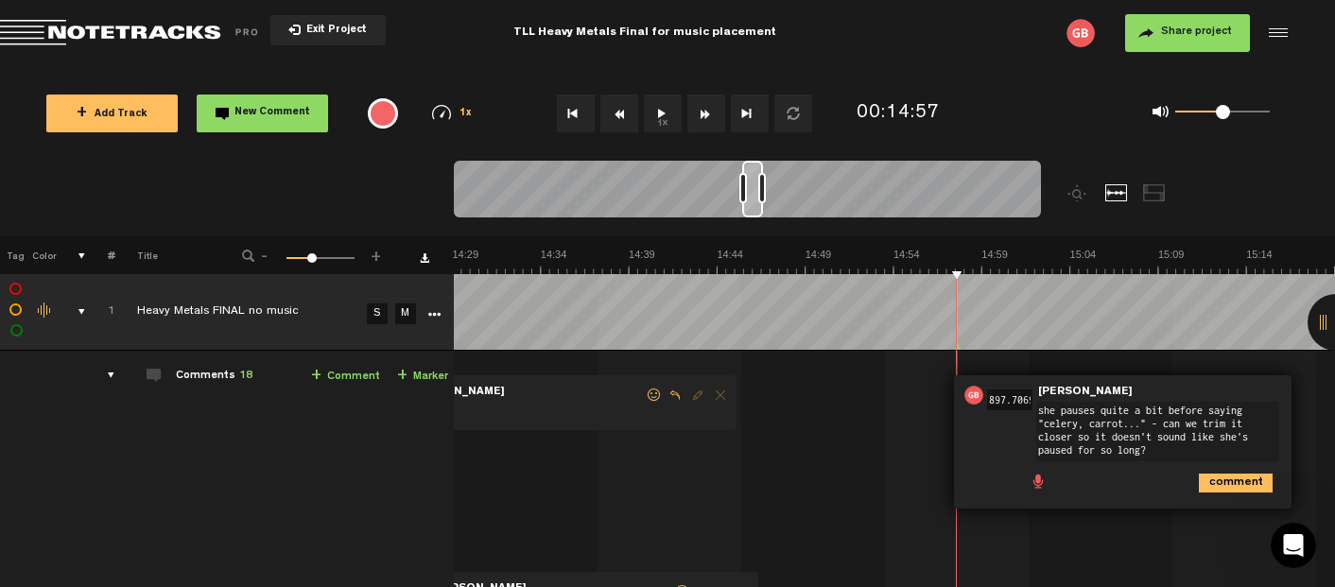
type textarea "she pauses quite a bit before saying "celery, carrot..." - can we trim it close…"
click at [1219, 479] on icon "comment" at bounding box center [1236, 483] width 74 height 19
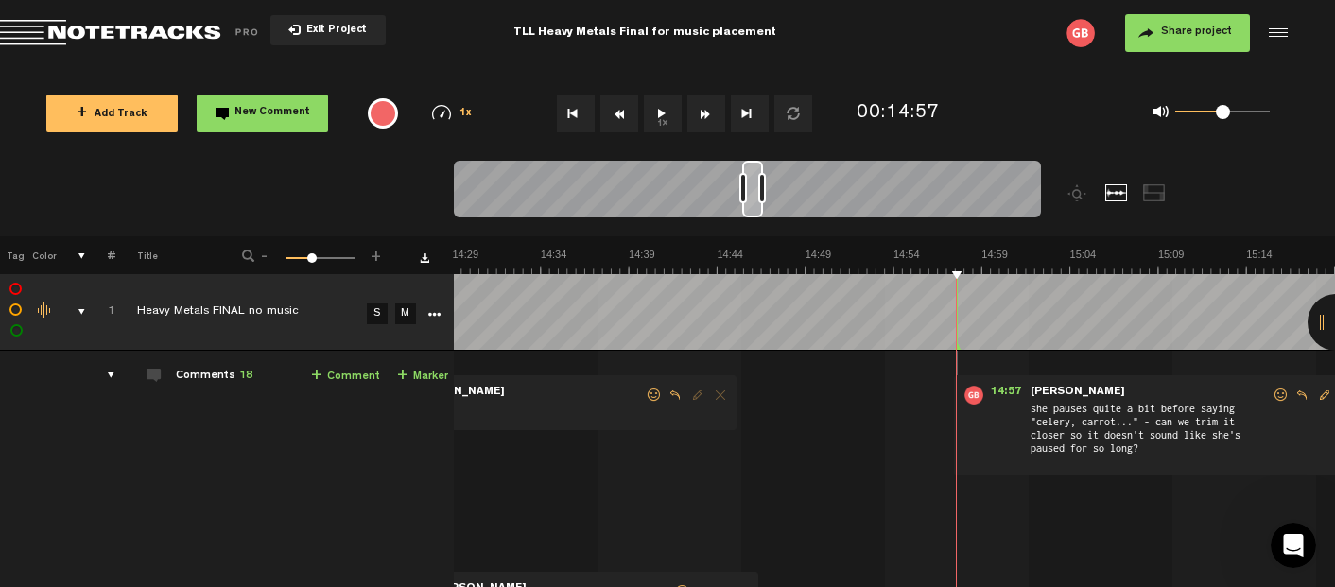
click at [663, 119] on button "1x" at bounding box center [663, 114] width 38 height 38
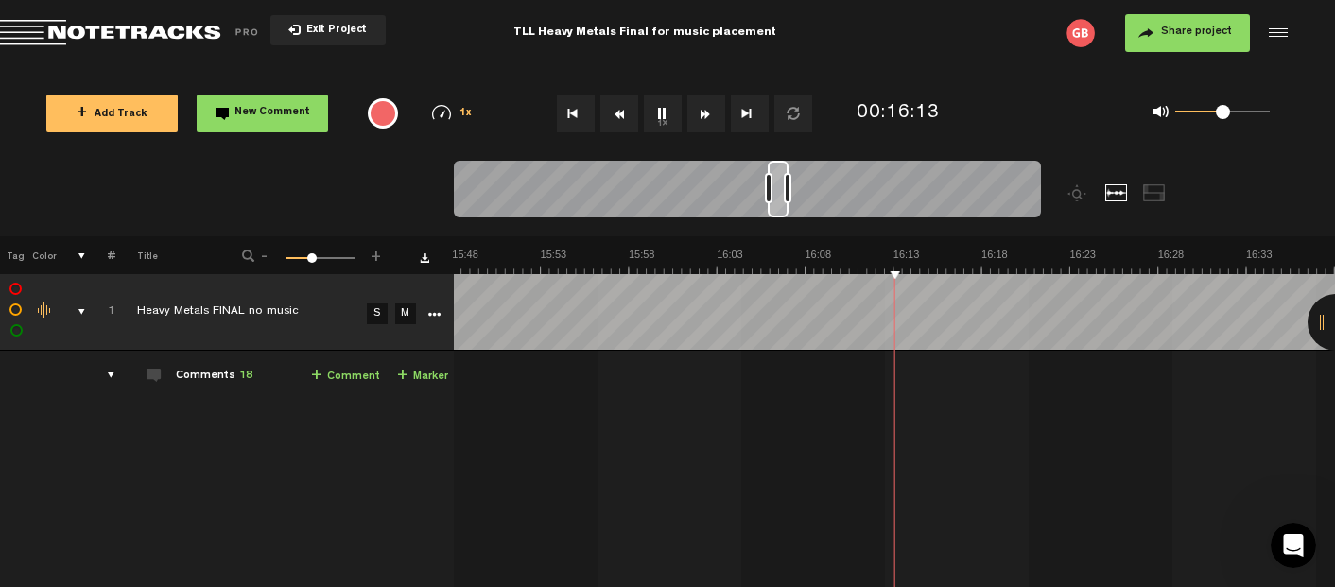
scroll to position [0, 16850]
click at [664, 110] on button "1x" at bounding box center [663, 114] width 38 height 38
click at [663, 118] on button "1x" at bounding box center [663, 114] width 38 height 38
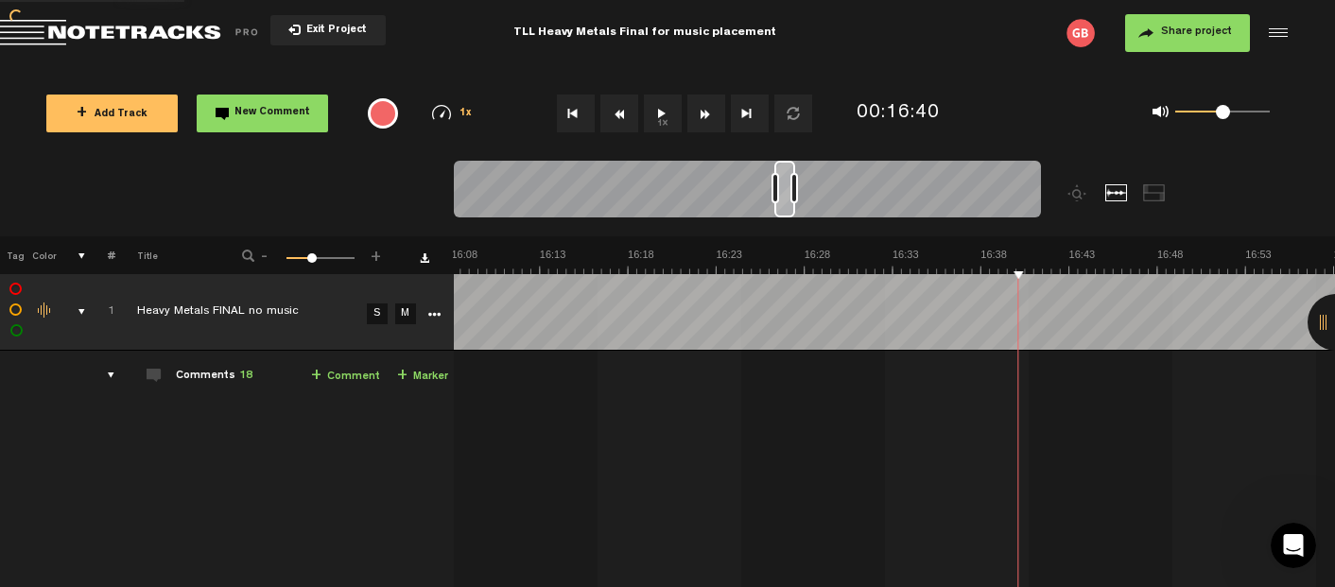
click at [660, 110] on button "1x" at bounding box center [663, 114] width 38 height 38
click at [664, 108] on button "1x" at bounding box center [663, 114] width 38 height 38
click at [661, 113] on button "1x" at bounding box center [663, 114] width 38 height 38
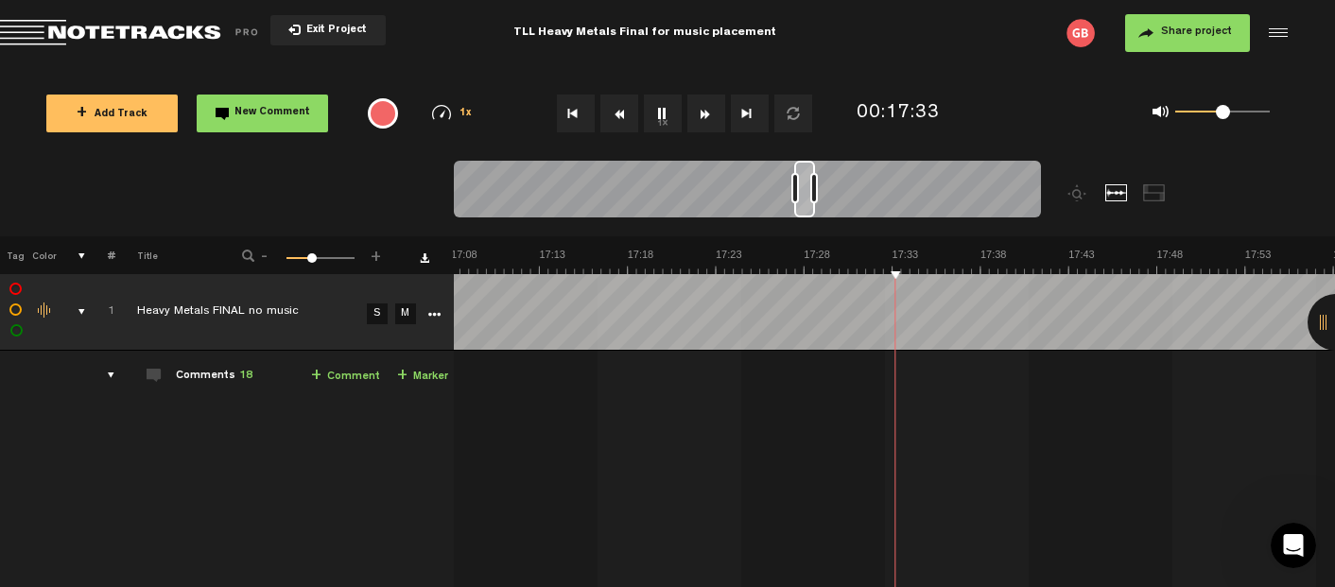
scroll to position [0, 18262]
click at [661, 113] on button "1x" at bounding box center [663, 114] width 38 height 38
click at [662, 107] on button "1x" at bounding box center [663, 114] width 38 height 38
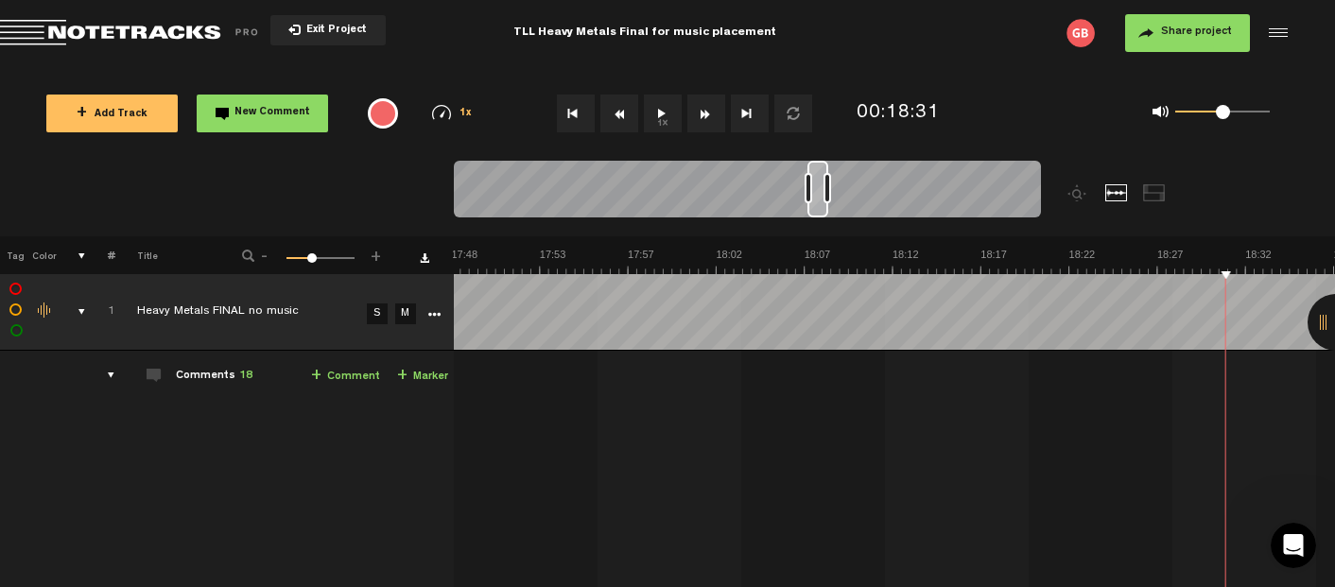
click at [662, 107] on button "1x" at bounding box center [663, 114] width 38 height 38
click at [666, 109] on button "1x" at bounding box center [663, 114] width 38 height 38
click at [666, 114] on button "1x" at bounding box center [663, 114] width 38 height 38
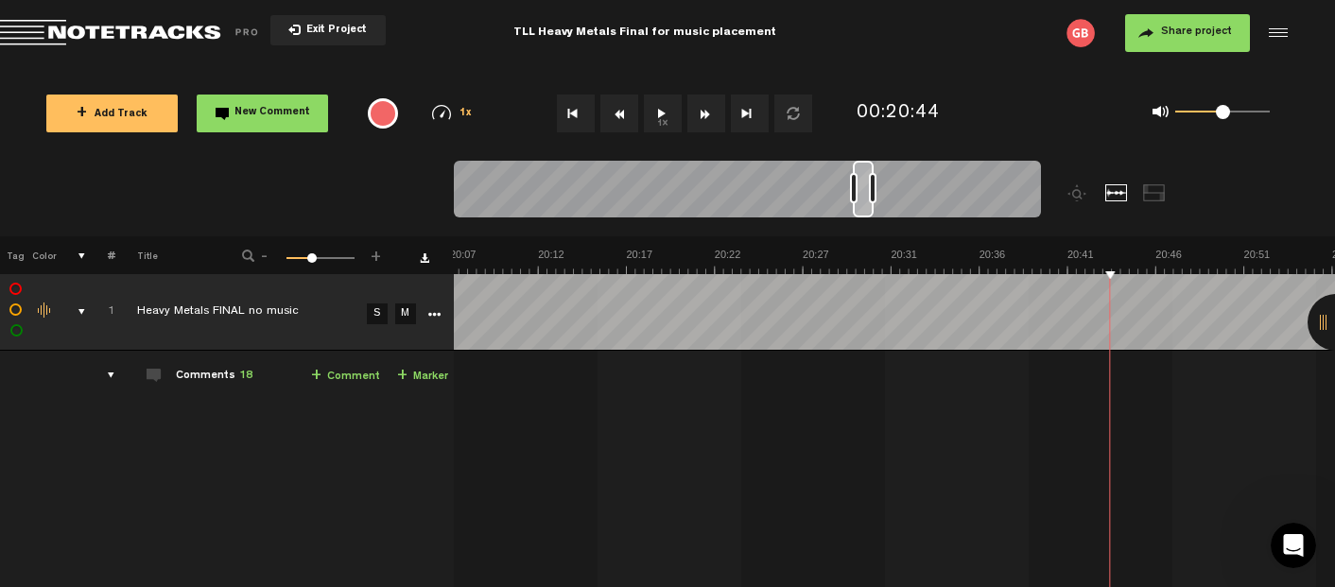
click at [668, 112] on button "1x" at bounding box center [663, 114] width 38 height 38
click at [666, 113] on button "1x" at bounding box center [663, 114] width 38 height 38
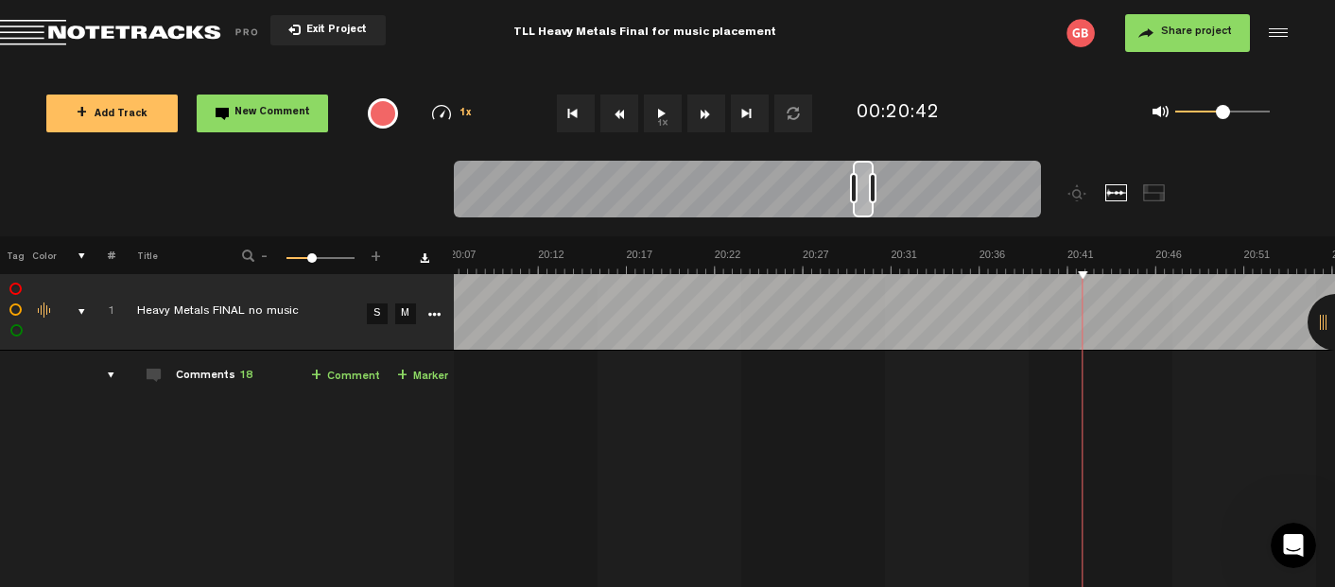
click at [666, 113] on button "1x" at bounding box center [663, 114] width 38 height 38
click at [253, 108] on span "New Comment" at bounding box center [272, 113] width 76 height 10
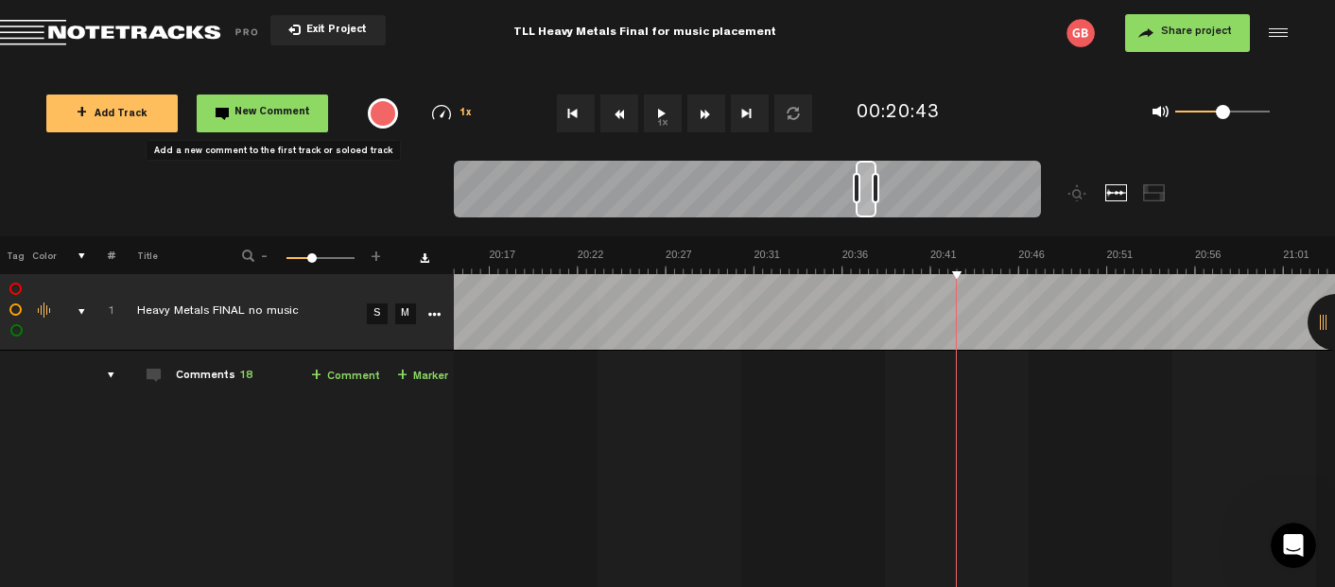
scroll to position [0, 21577]
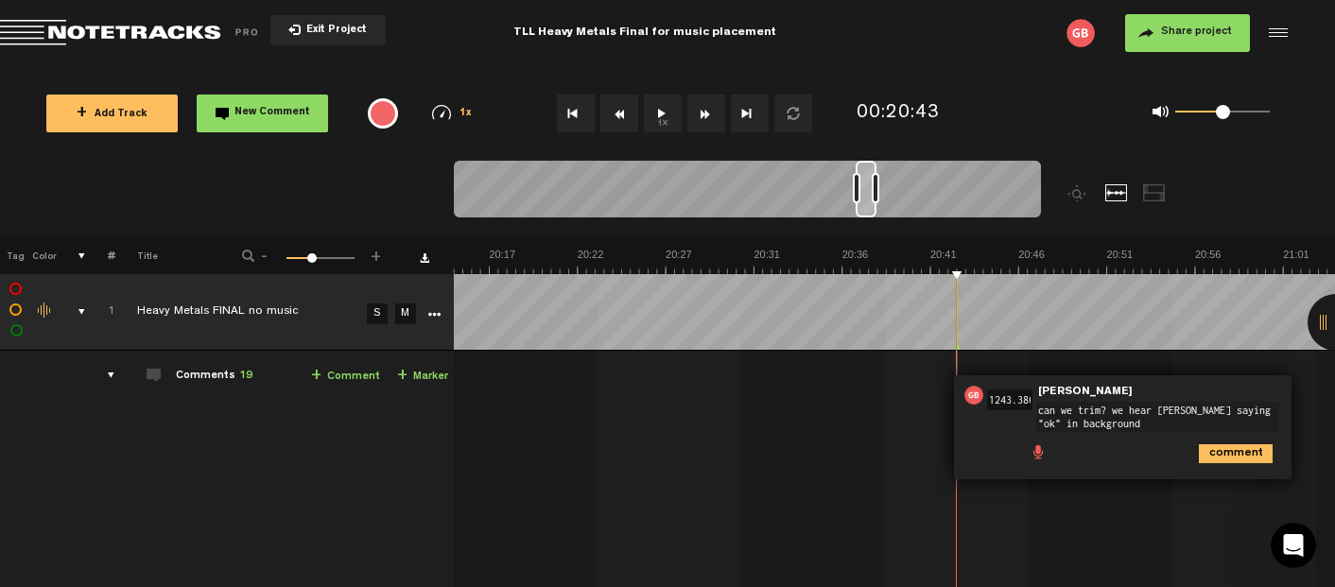
type textarea "can we trim? we hear [PERSON_NAME] saying "ok" in background"
click at [1232, 448] on icon "comment" at bounding box center [1236, 453] width 74 height 19
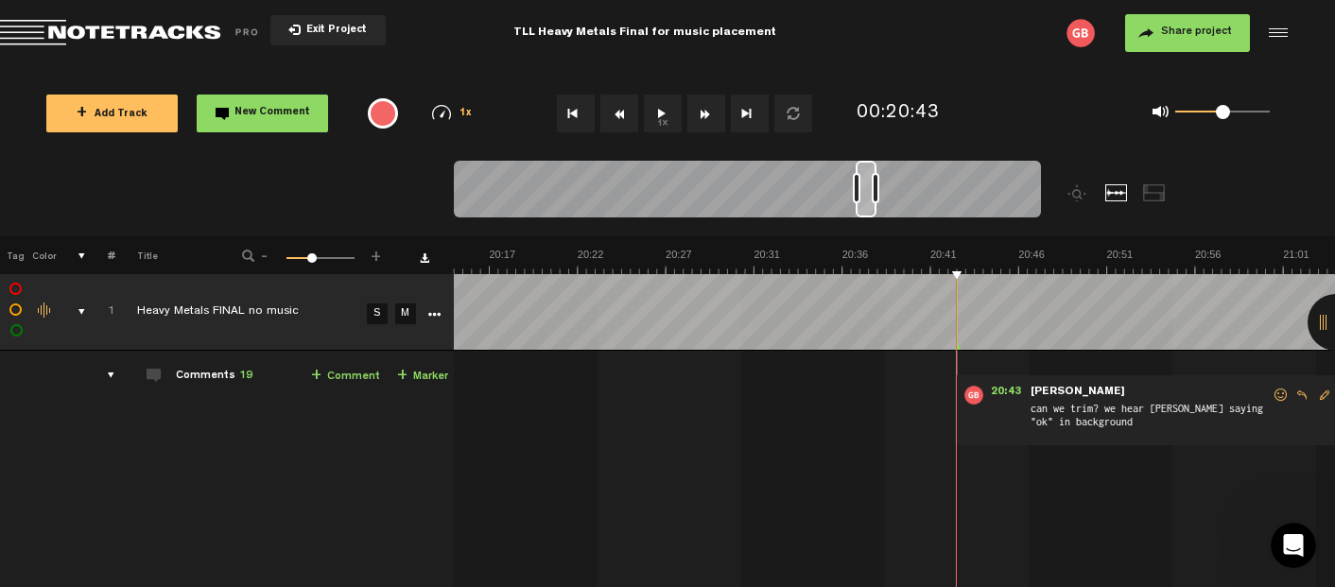
click at [660, 107] on button "1x" at bounding box center [663, 114] width 38 height 38
click at [660, 114] on button "1x" at bounding box center [663, 114] width 38 height 38
click at [662, 114] on button "1x" at bounding box center [663, 114] width 38 height 38
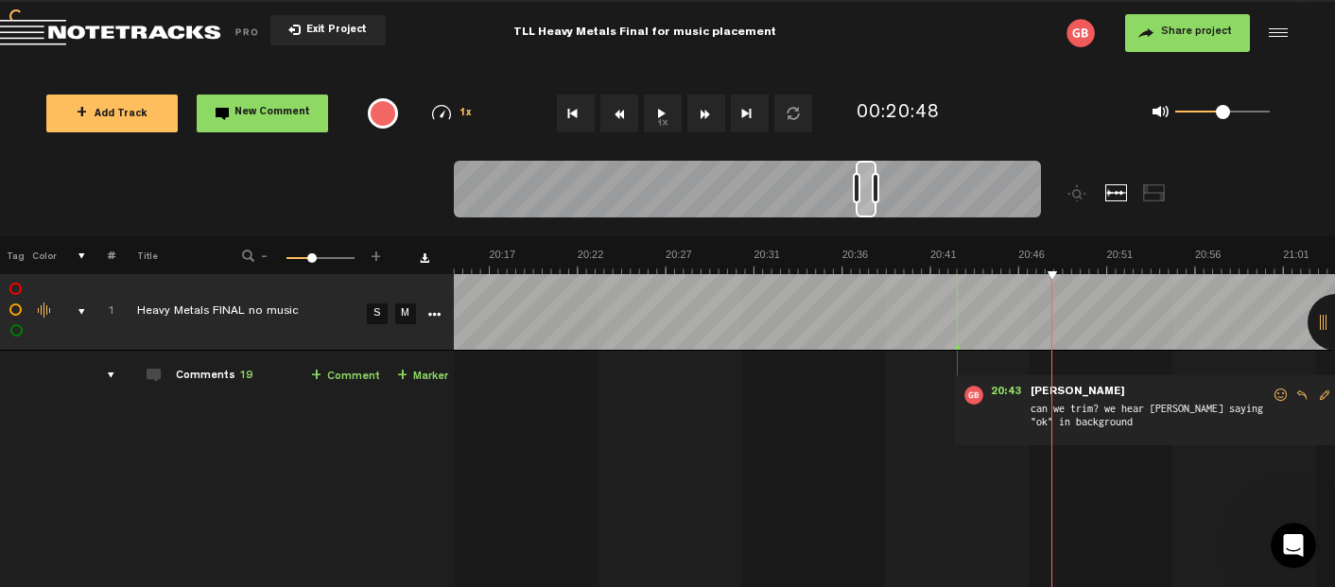
click at [662, 114] on button "1x" at bounding box center [663, 114] width 38 height 38
click at [290, 111] on span "New Comment" at bounding box center [272, 113] width 76 height 10
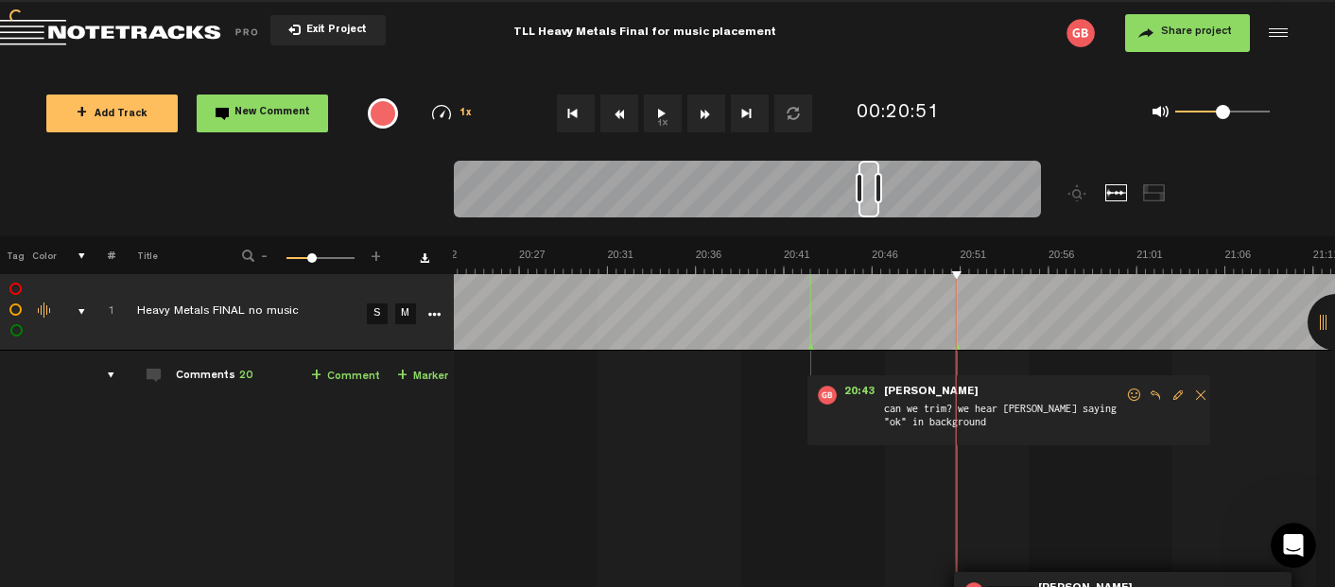
scroll to position [0, 0]
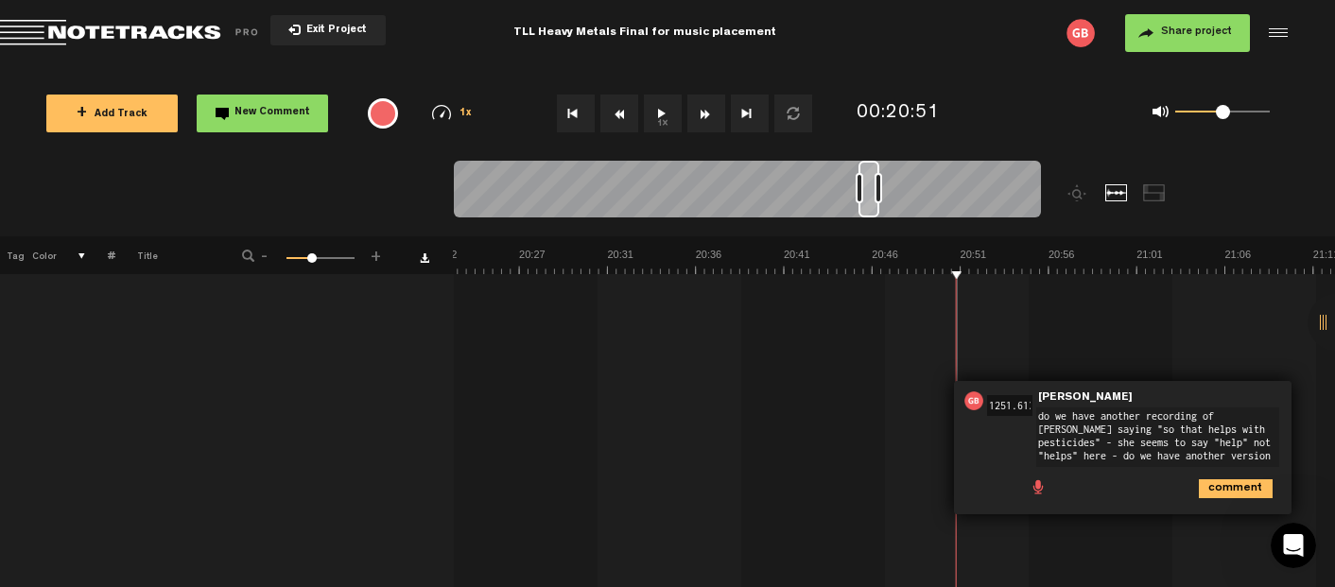
type textarea "do we have another recording of [PERSON_NAME] saying "so that helps with pestic…"
click at [1220, 480] on icon "comment" at bounding box center [1236, 488] width 74 height 19
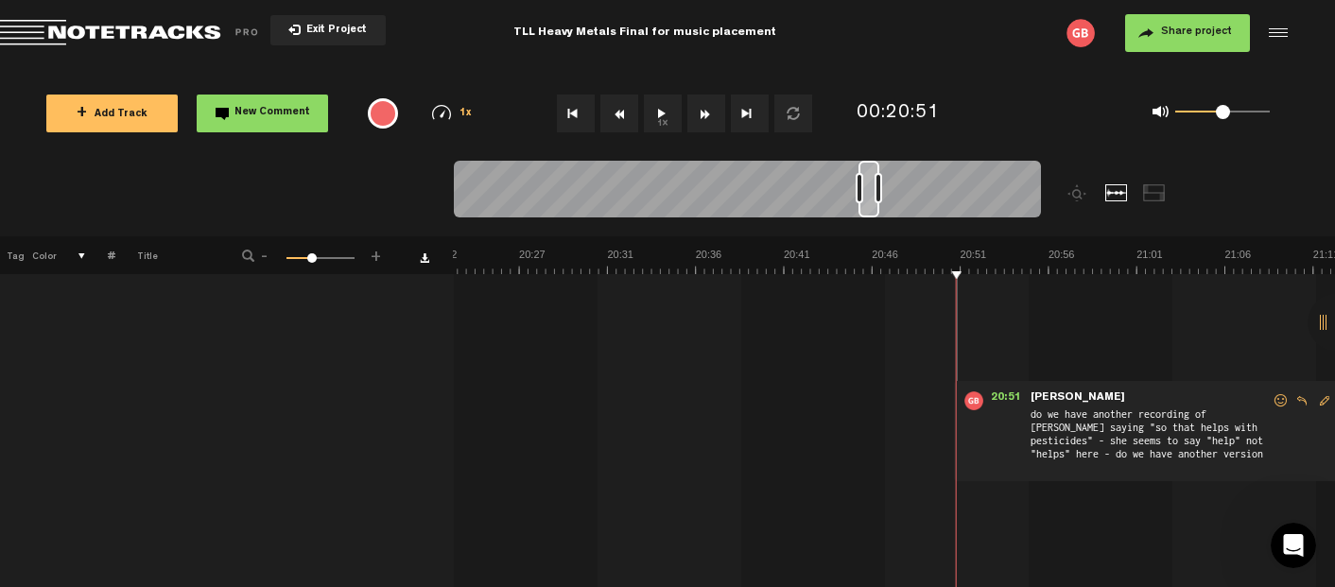
click at [664, 112] on button "1x" at bounding box center [663, 114] width 38 height 38
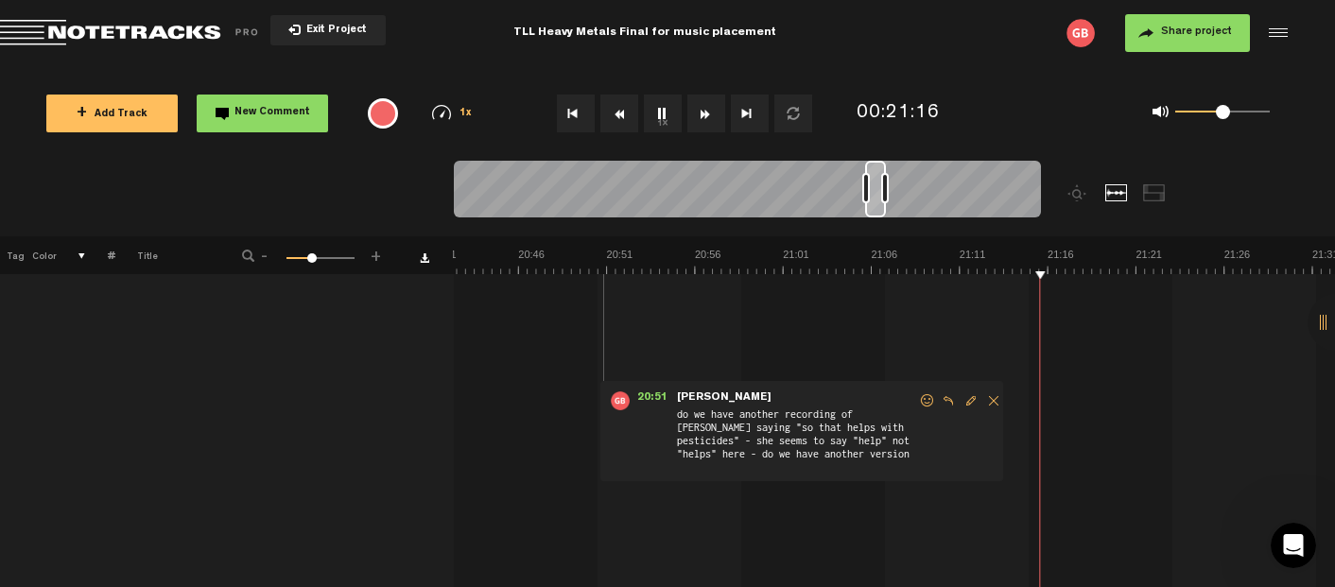
click at [664, 115] on button "1x" at bounding box center [663, 114] width 38 height 38
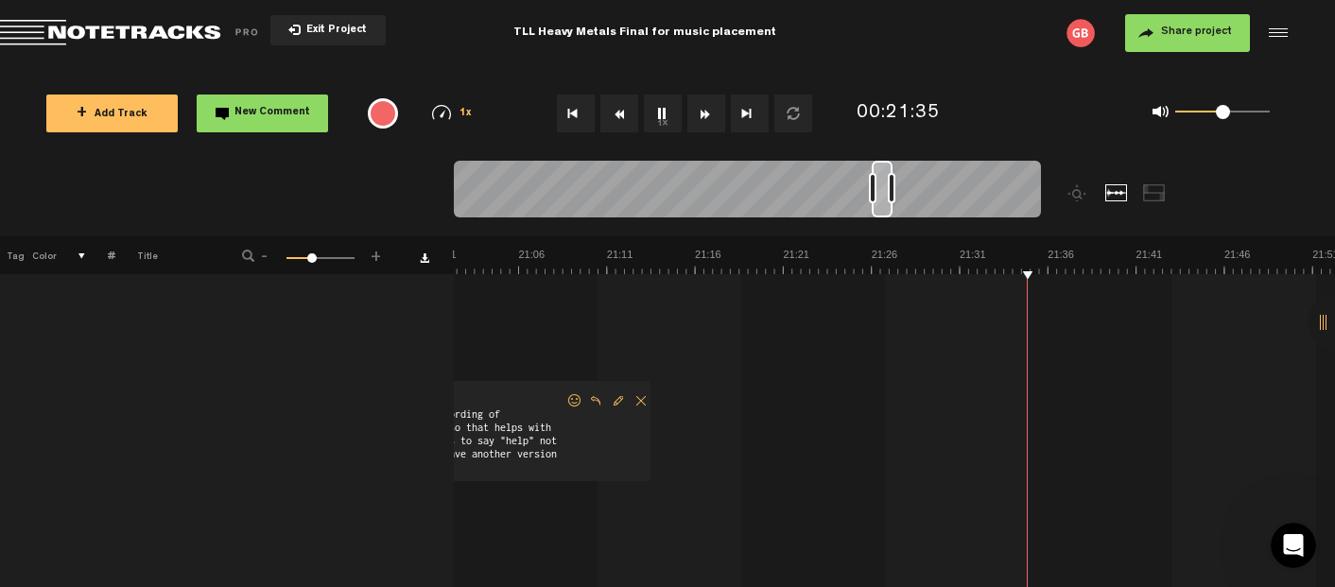
click at [664, 118] on button "1x" at bounding box center [663, 114] width 38 height 38
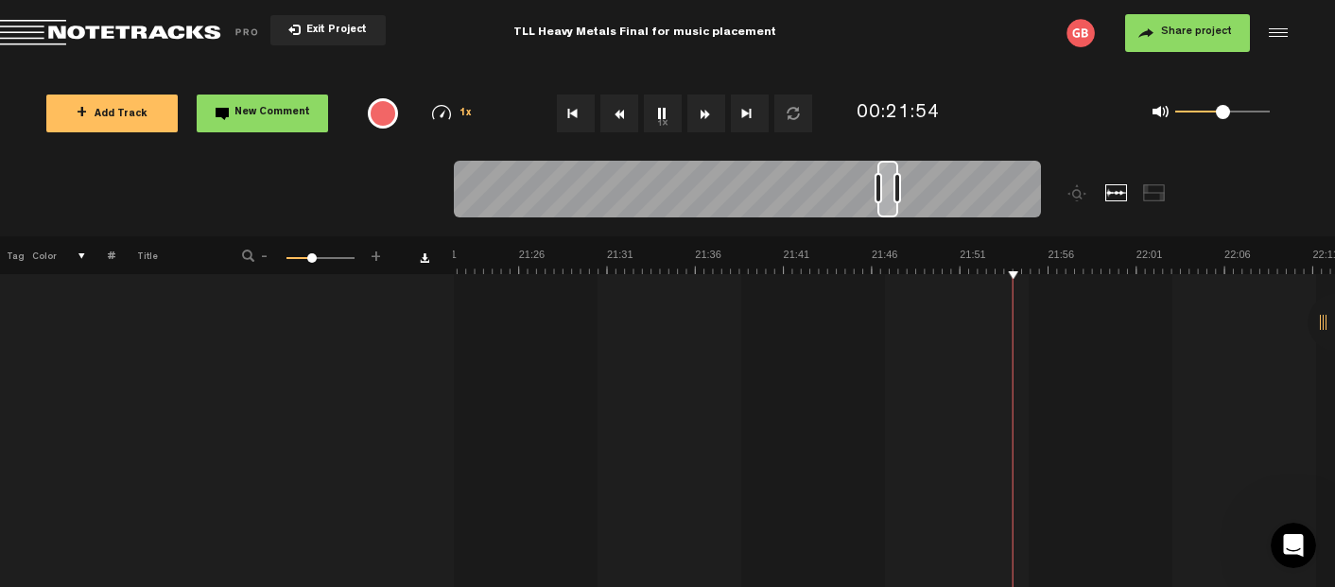
click at [664, 118] on button "1x" at bounding box center [663, 114] width 38 height 38
click at [267, 113] on span "New Comment" at bounding box center [272, 113] width 76 height 10
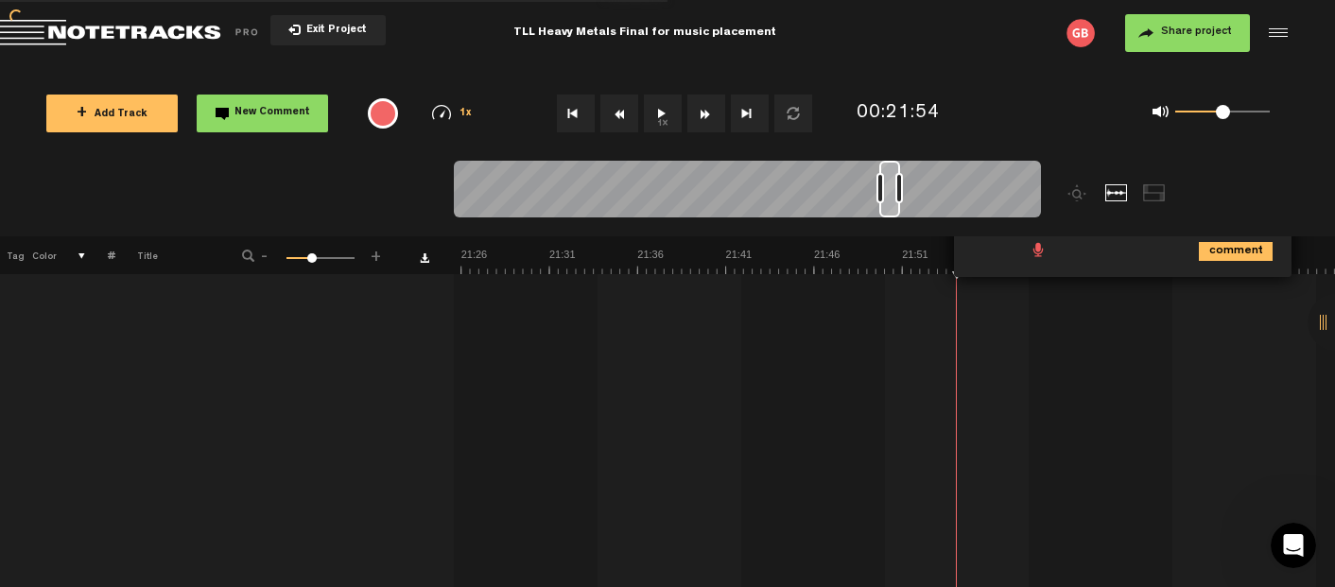
scroll to position [0, 0]
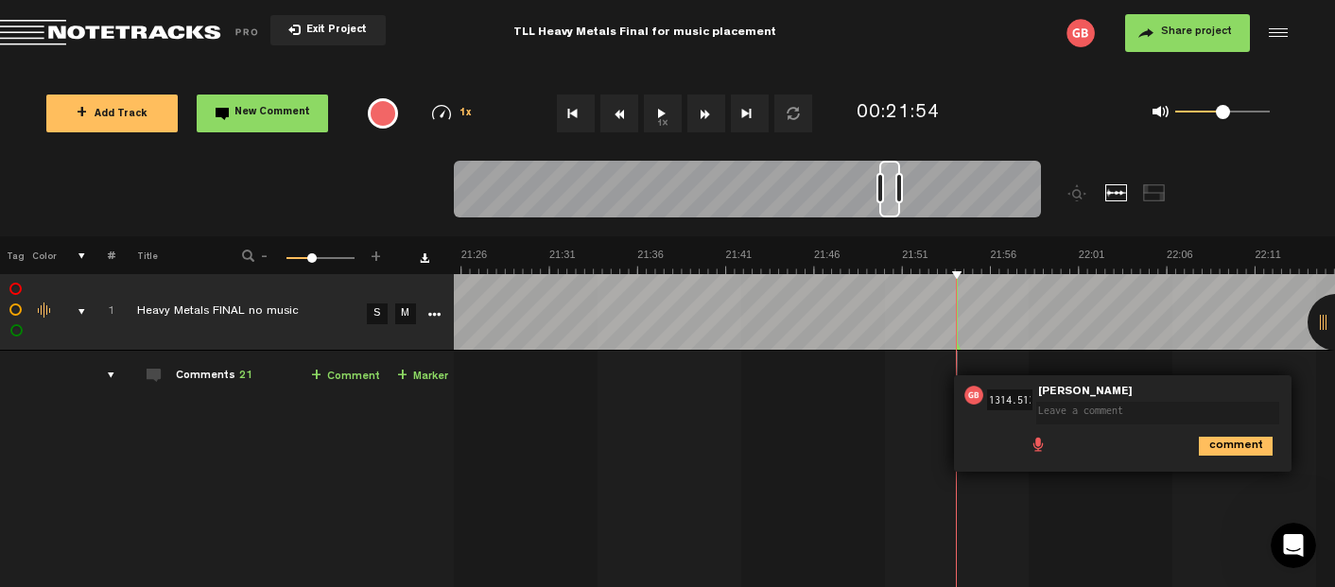
click at [666, 111] on button "1x" at bounding box center [663, 114] width 38 height 38
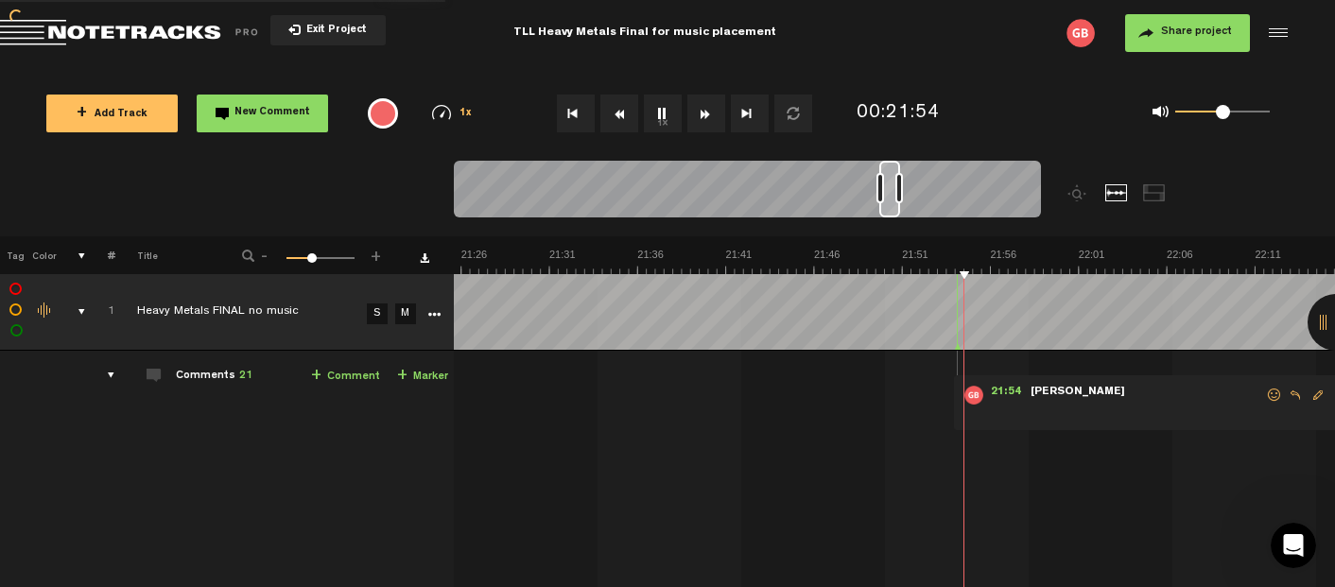
click at [666, 111] on button "1x" at bounding box center [663, 114] width 38 height 38
click at [272, 113] on span "New Comment" at bounding box center [272, 113] width 76 height 10
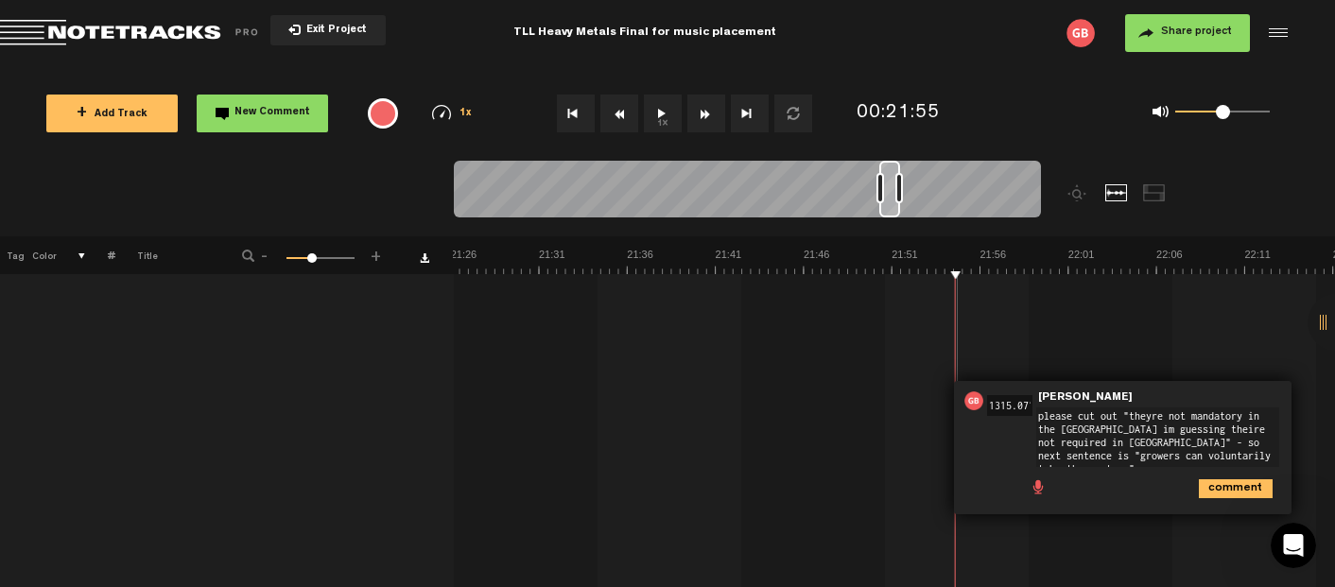
click at [1178, 425] on textarea "please cut out "theyre not mandatory in the [GEOGRAPHIC_DATA] im guessing their…" at bounding box center [1157, 438] width 243 height 60
type textarea "please cut out "theyre not mandatory in the [GEOGRAPHIC_DATA] im guessing theyr…"
click at [1242, 481] on icon "comment" at bounding box center [1236, 486] width 74 height 19
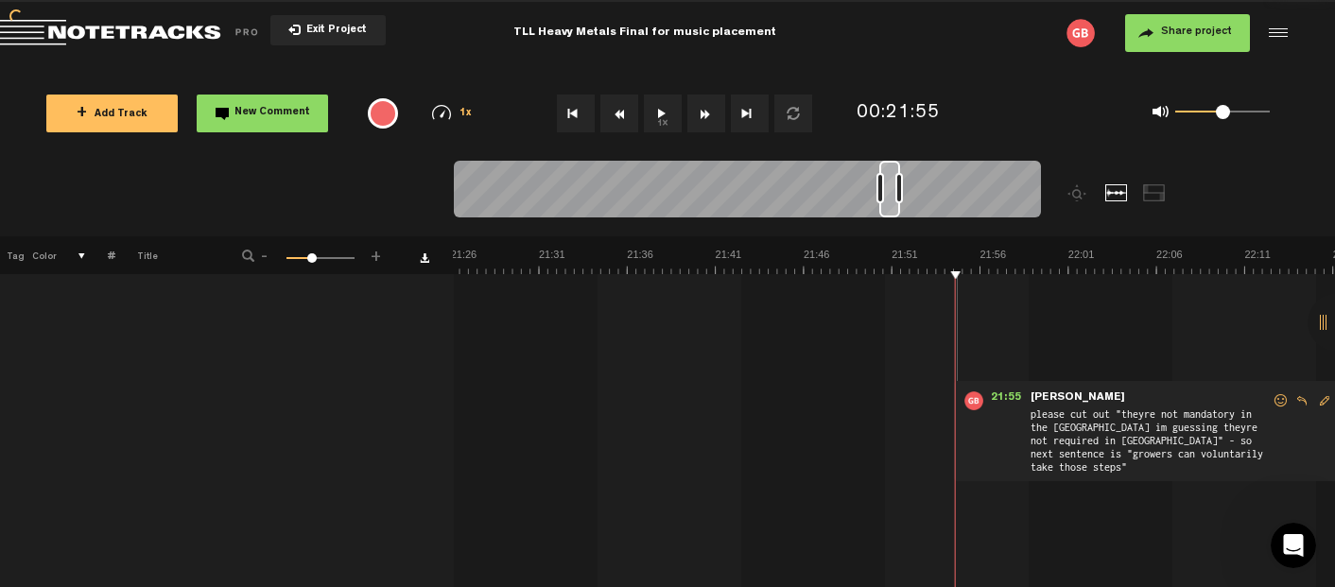
click at [657, 118] on button "1x" at bounding box center [663, 114] width 38 height 38
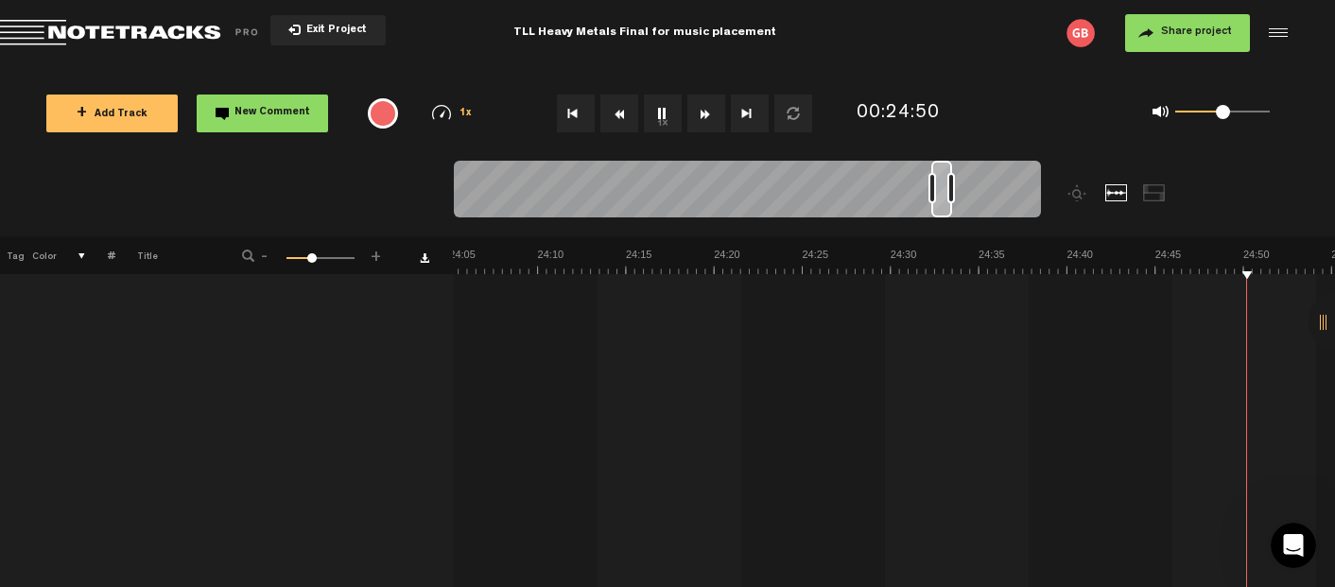
scroll to position [0, 26028]
click at [665, 115] on button "1x" at bounding box center [663, 114] width 38 height 38
click at [664, 113] on button "1x" at bounding box center [663, 114] width 38 height 38
click at [668, 111] on button "1x" at bounding box center [663, 114] width 38 height 38
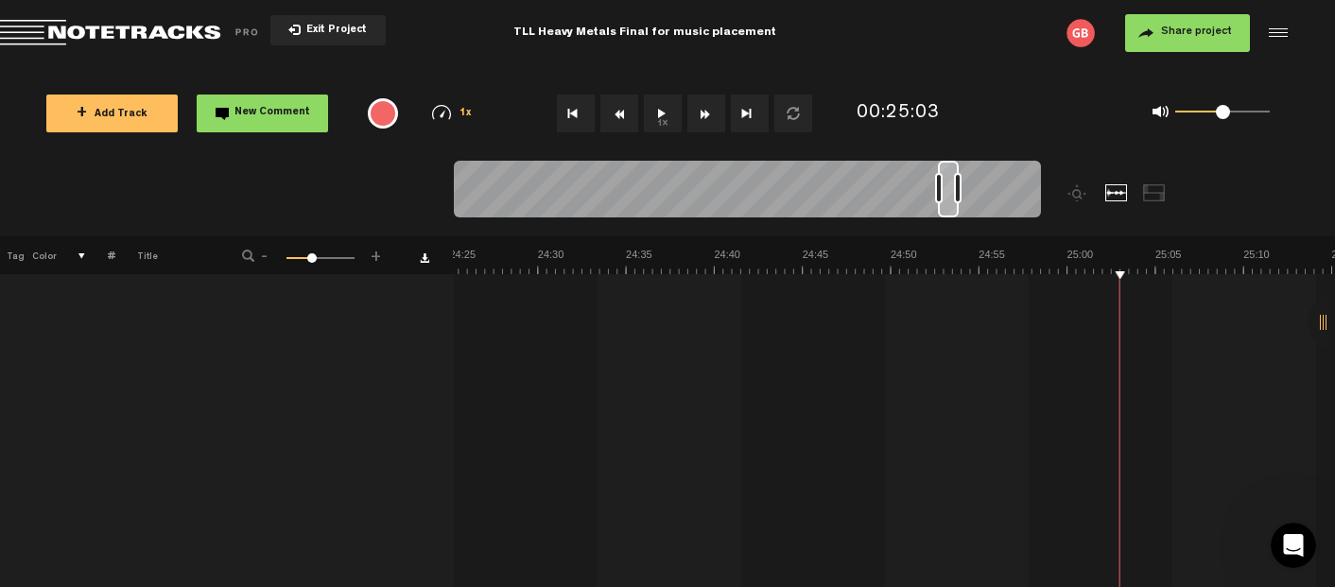
click at [661, 124] on button "1x" at bounding box center [663, 114] width 38 height 38
click at [661, 117] on button "1x" at bounding box center [663, 114] width 38 height 38
click at [292, 105] on button "New Comment" at bounding box center [262, 114] width 131 height 38
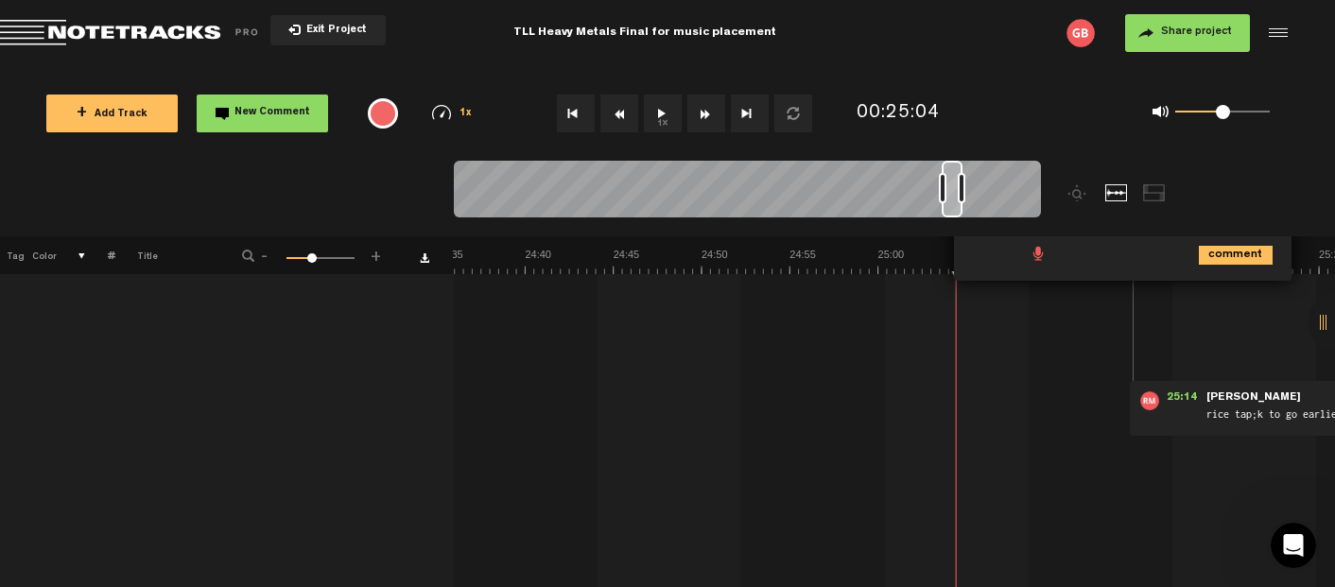
scroll to position [0, 0]
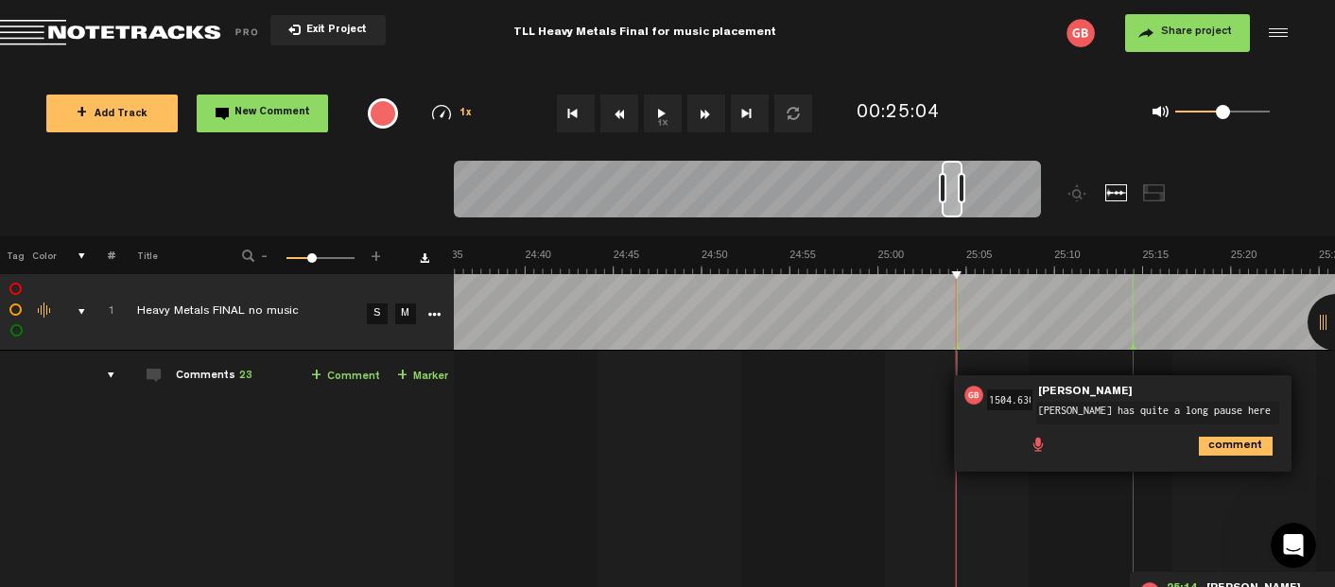
type textarea "[PERSON_NAME] has quite a long pause here"
click at [1235, 443] on icon "comment" at bounding box center [1236, 446] width 74 height 19
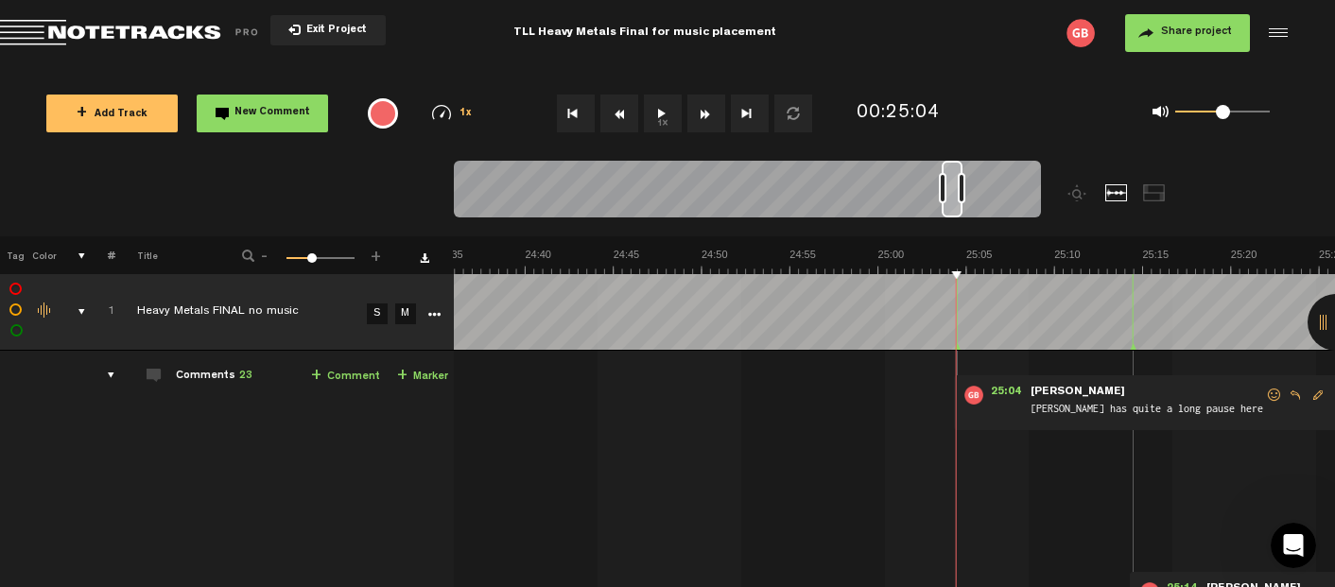
click at [656, 114] on button "1x" at bounding box center [663, 114] width 38 height 38
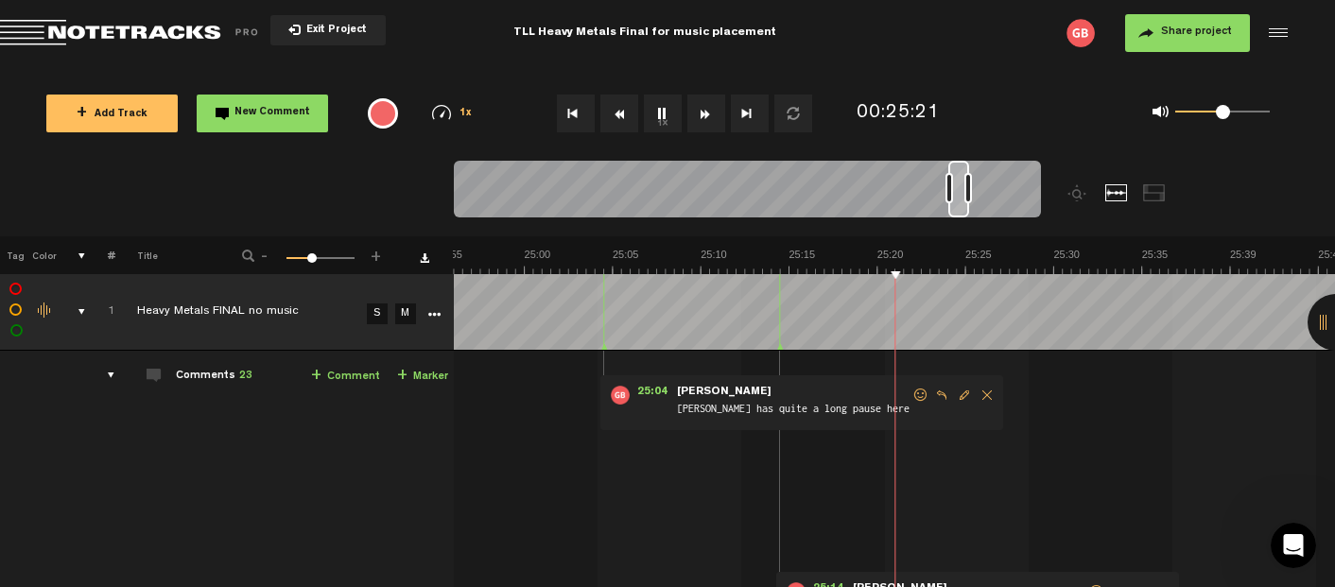
scroll to position [0, 26570]
click at [660, 113] on button "1x" at bounding box center [663, 114] width 38 height 38
click at [287, 108] on span "New Comment" at bounding box center [272, 113] width 76 height 10
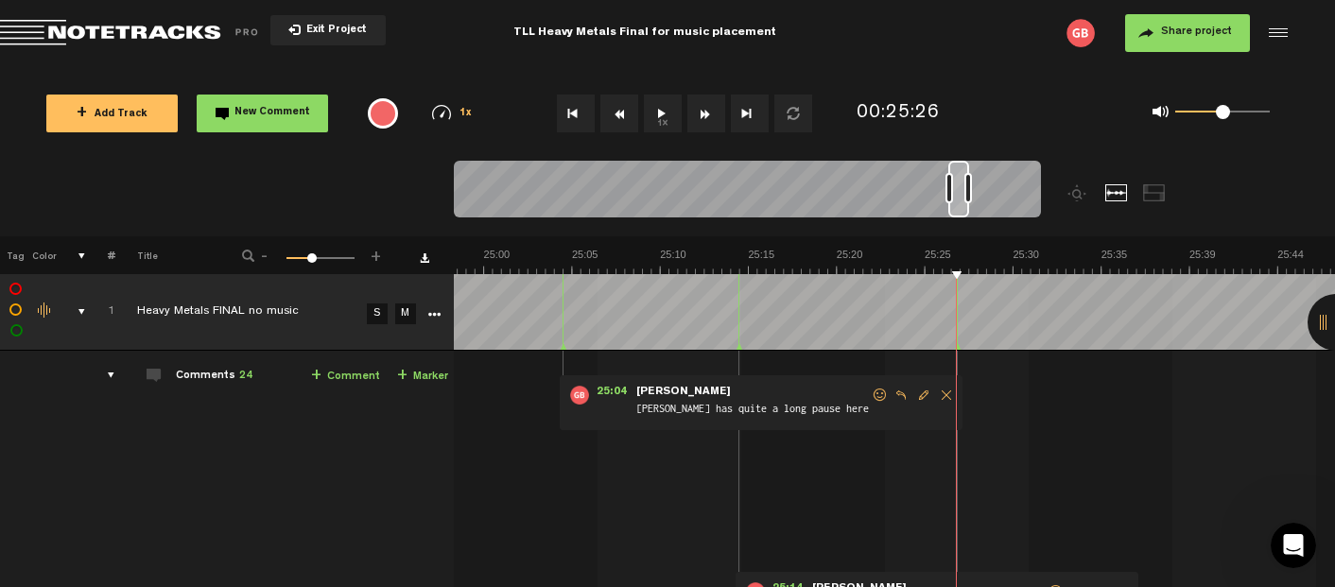
scroll to position [303, 0]
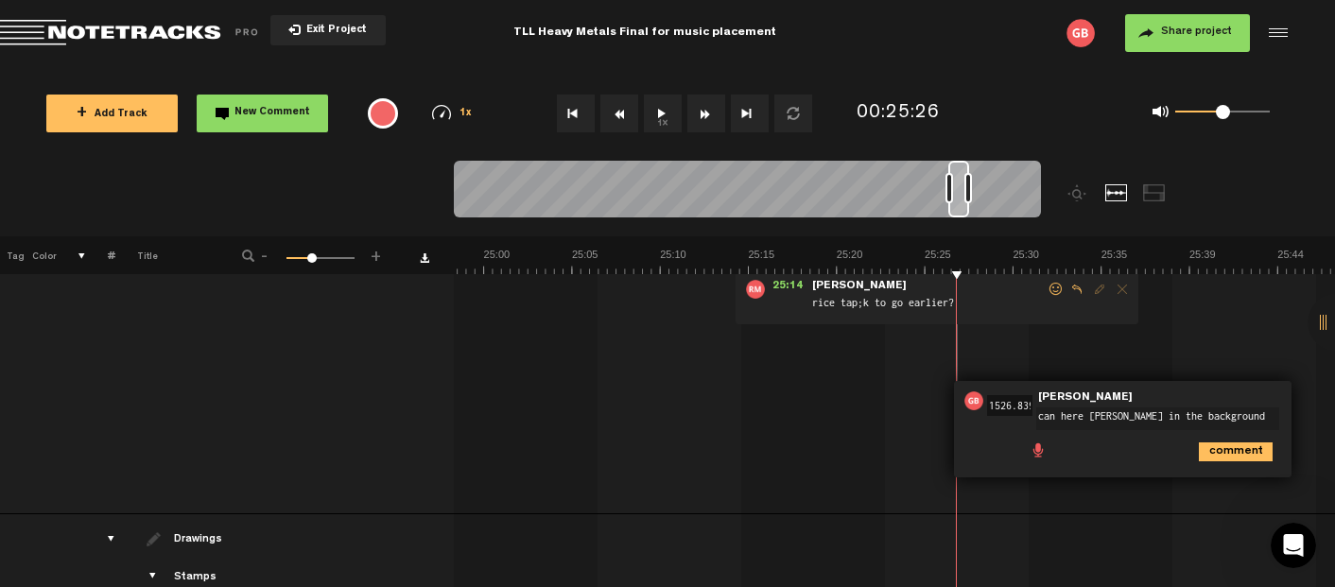
click at [1242, 419] on textarea "can here [PERSON_NAME] in the background" at bounding box center [1157, 419] width 243 height 23
type textarea "can here [PERSON_NAME] in the background - can we trim?"
click at [1231, 453] on icon "comment" at bounding box center [1236, 457] width 74 height 19
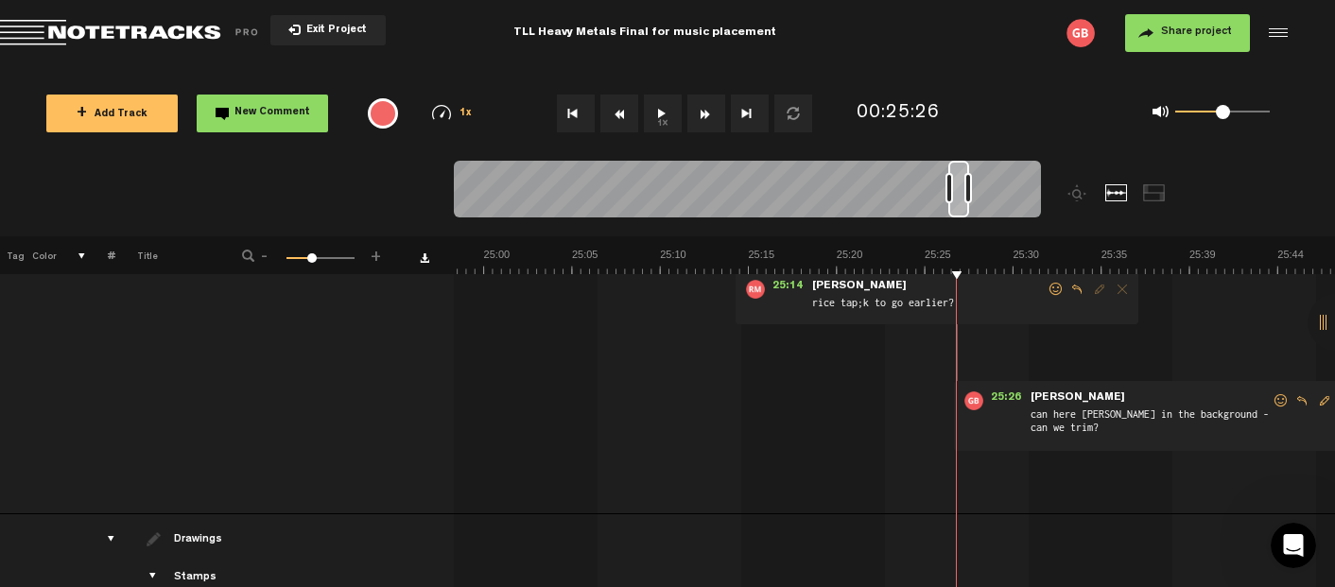
click at [1077, 288] on span "Reply to comment" at bounding box center [1077, 289] width 23 height 13
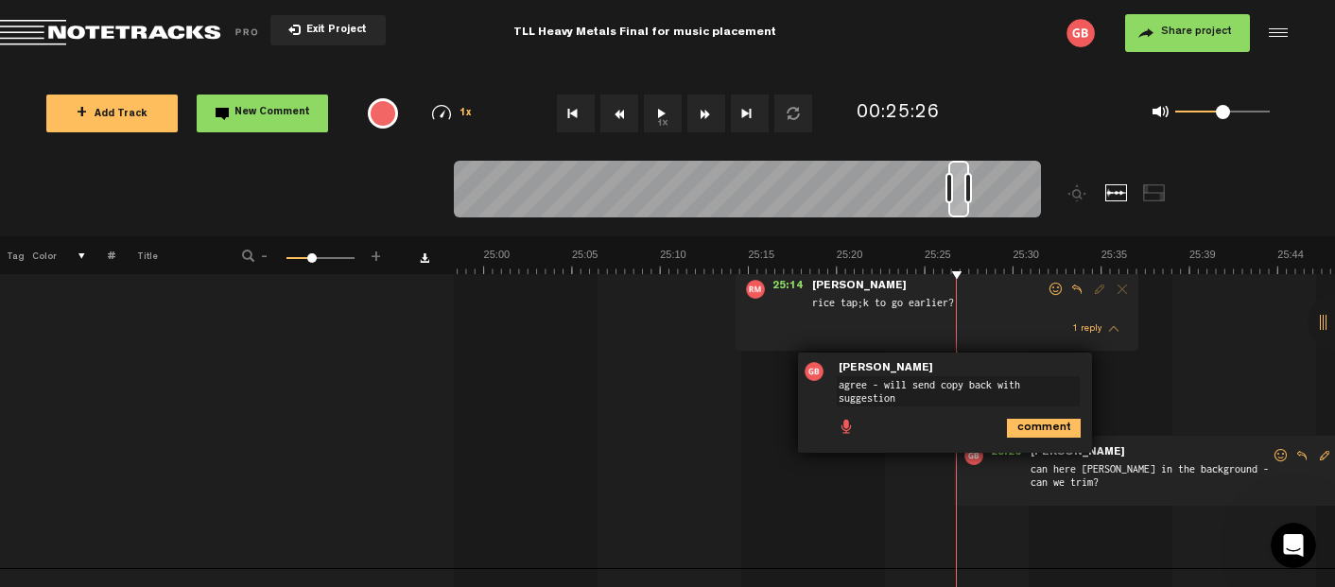
type textarea "agree - will send copy back with suggestion"
click at [1047, 427] on icon "comment" at bounding box center [1044, 428] width 74 height 19
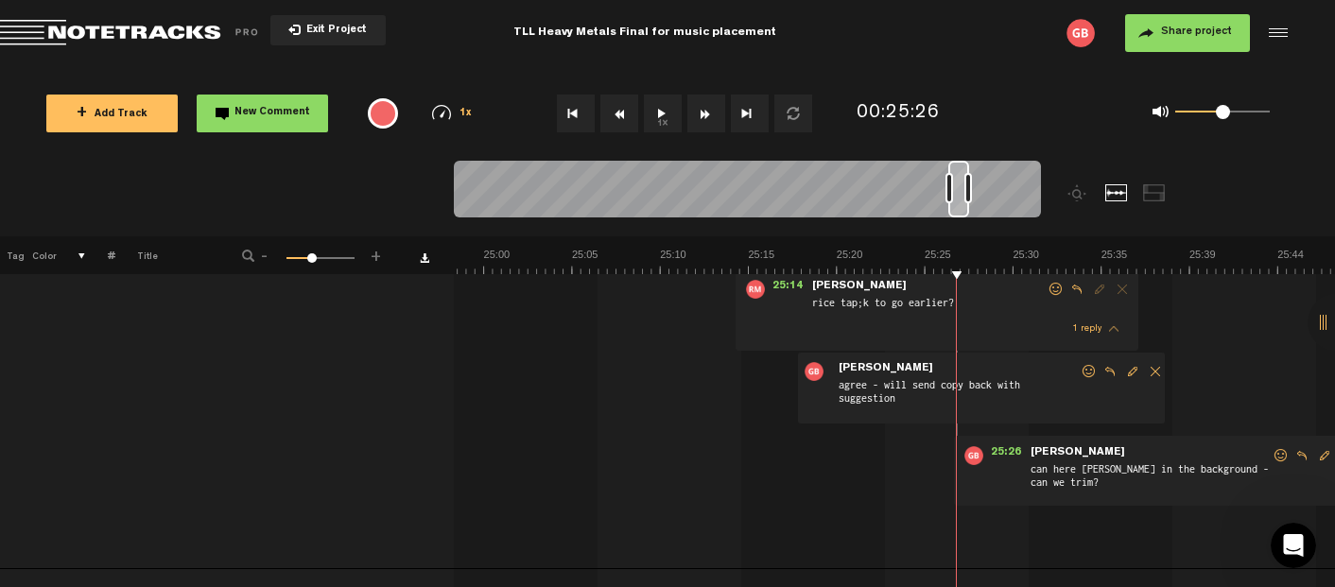
click at [662, 114] on button "1x" at bounding box center [663, 114] width 38 height 38
click at [306, 114] on button "New Comment" at bounding box center [262, 114] width 131 height 38
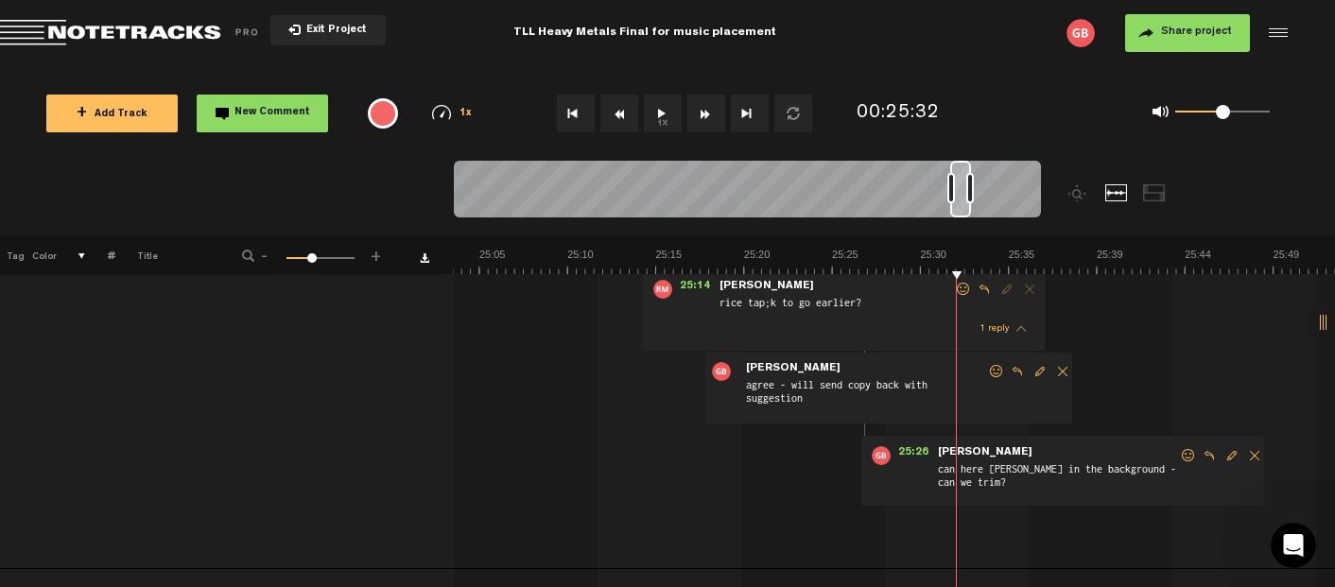
scroll to position [0, 0]
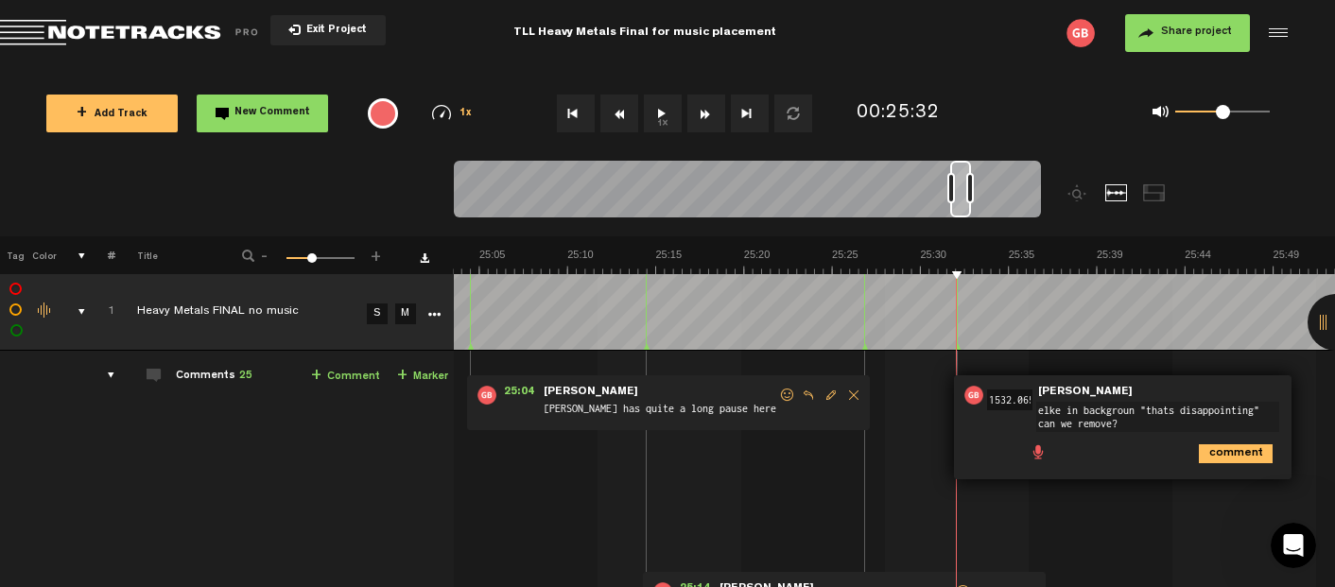
type textarea "elke in backgroun "thats disappointing" can we remove?"
click at [1242, 444] on icon "comment" at bounding box center [1236, 453] width 74 height 19
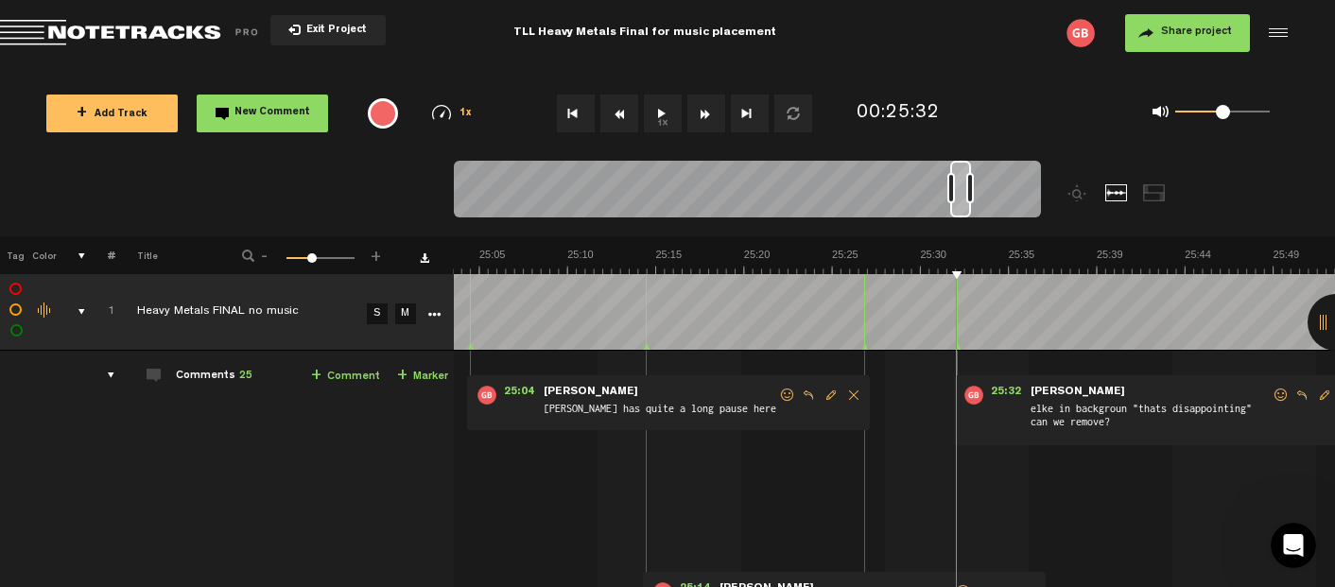
click at [660, 105] on button "1x" at bounding box center [663, 114] width 38 height 38
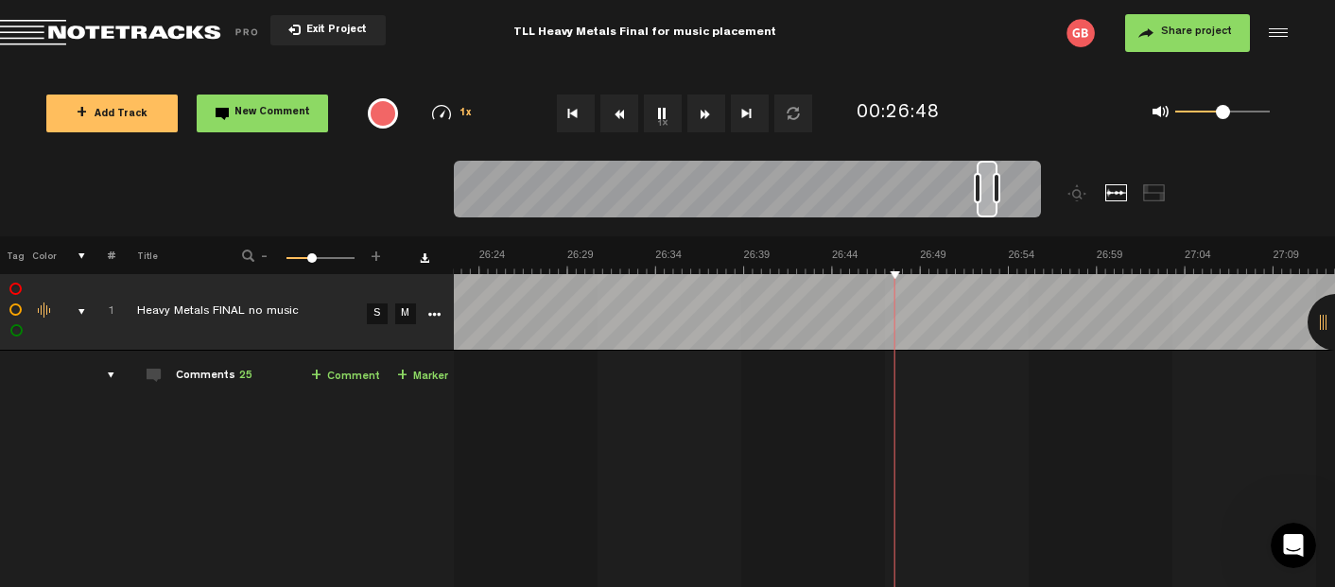
scroll to position [0, 28116]
click at [661, 108] on button "1x" at bounding box center [663, 114] width 38 height 38
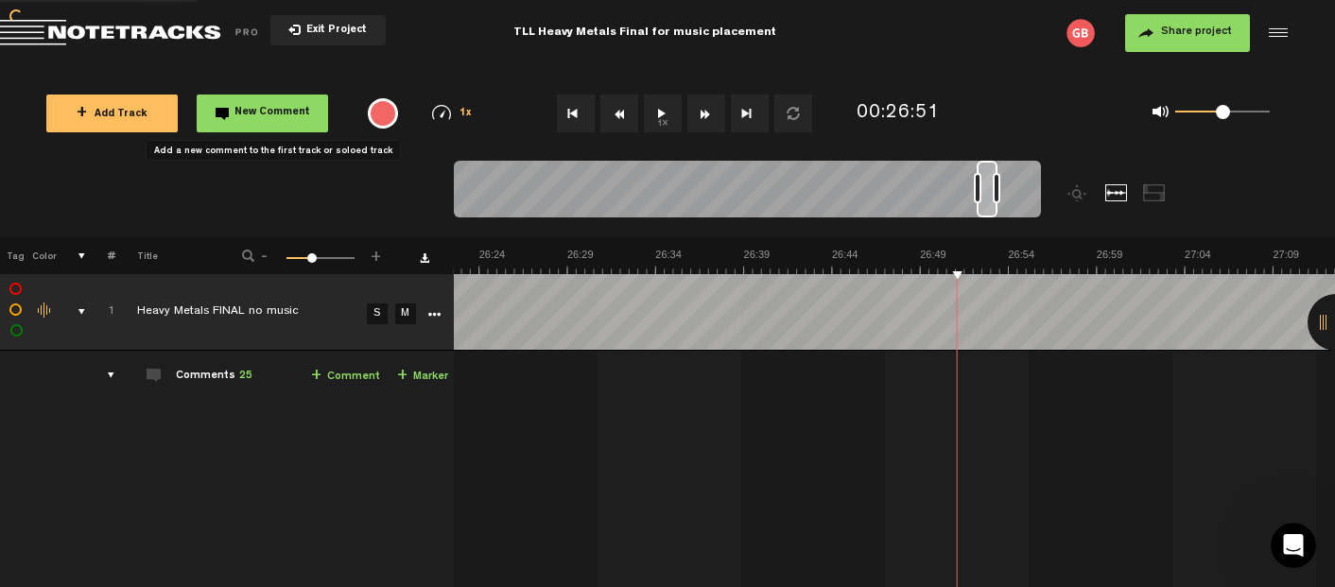
click at [269, 111] on span "New Comment" at bounding box center [272, 113] width 76 height 10
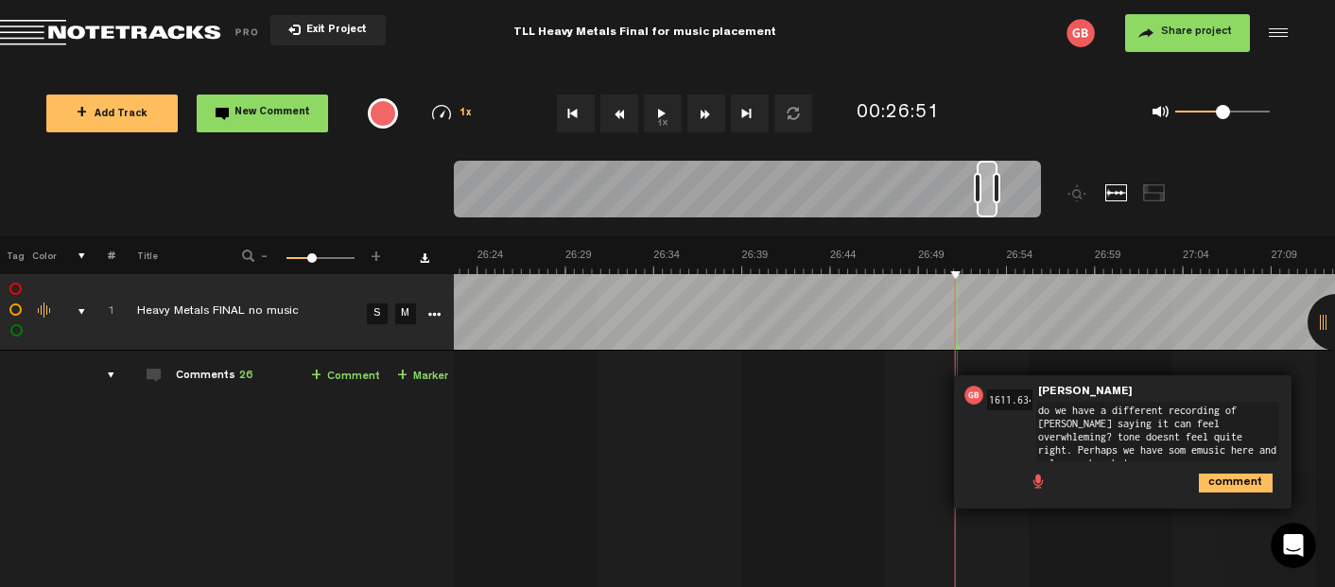
click at [1069, 449] on textarea "do we have a different recording of [PERSON_NAME] saying it can feel overwhlemi…" at bounding box center [1157, 432] width 243 height 60
click at [1118, 447] on textarea "do we have a different recording of [PERSON_NAME] saying it can feel overwhlemi…" at bounding box center [1150, 430] width 243 height 60
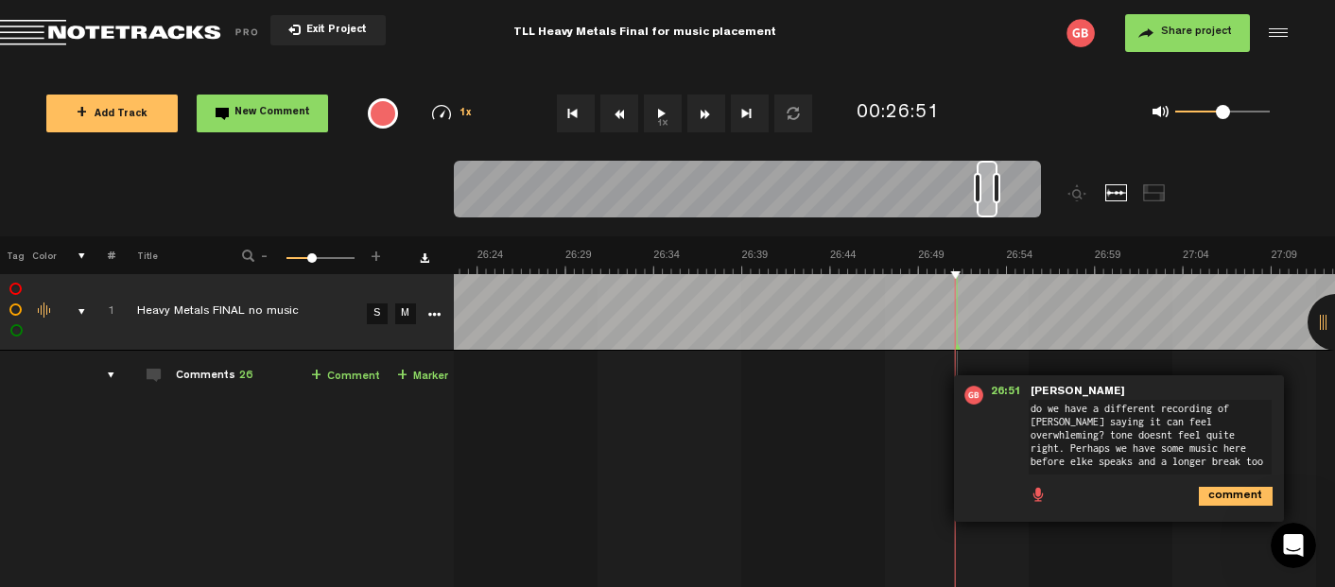
click at [1133, 464] on textarea "do we have a different recording of [PERSON_NAME] saying it can feel overwhlemi…" at bounding box center [1150, 437] width 243 height 75
type textarea "do we have a different recording of [PERSON_NAME] saying it can feel overwhlemi…"
click at [1233, 498] on icon "comment" at bounding box center [1236, 496] width 74 height 19
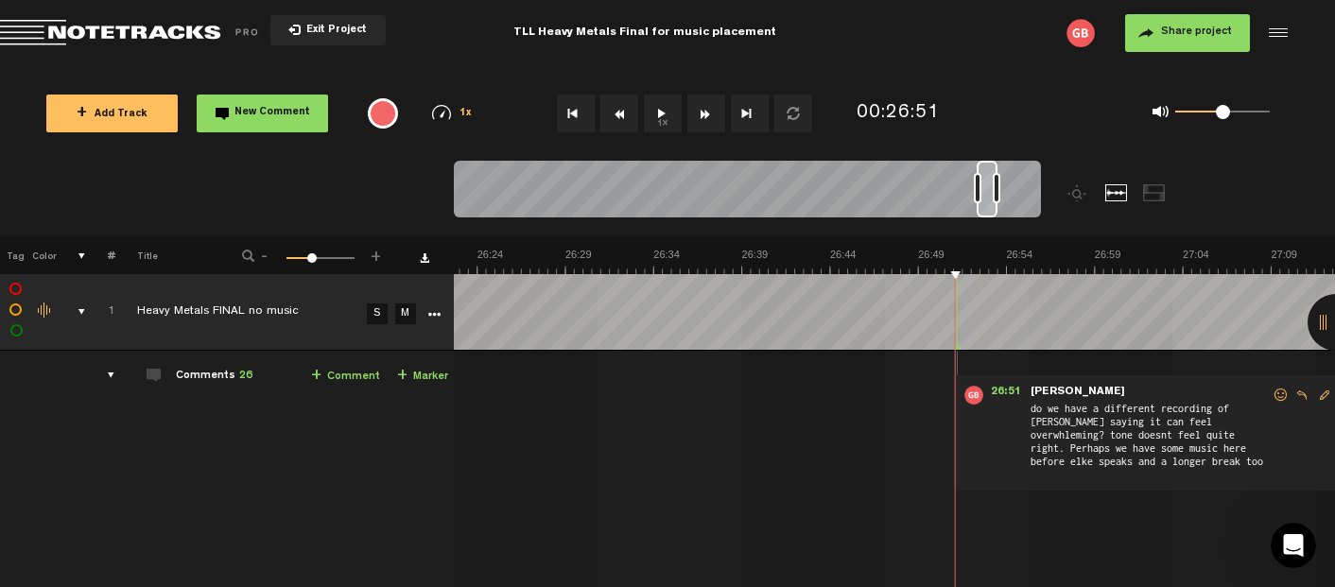
click at [668, 114] on button "1x" at bounding box center [663, 114] width 38 height 38
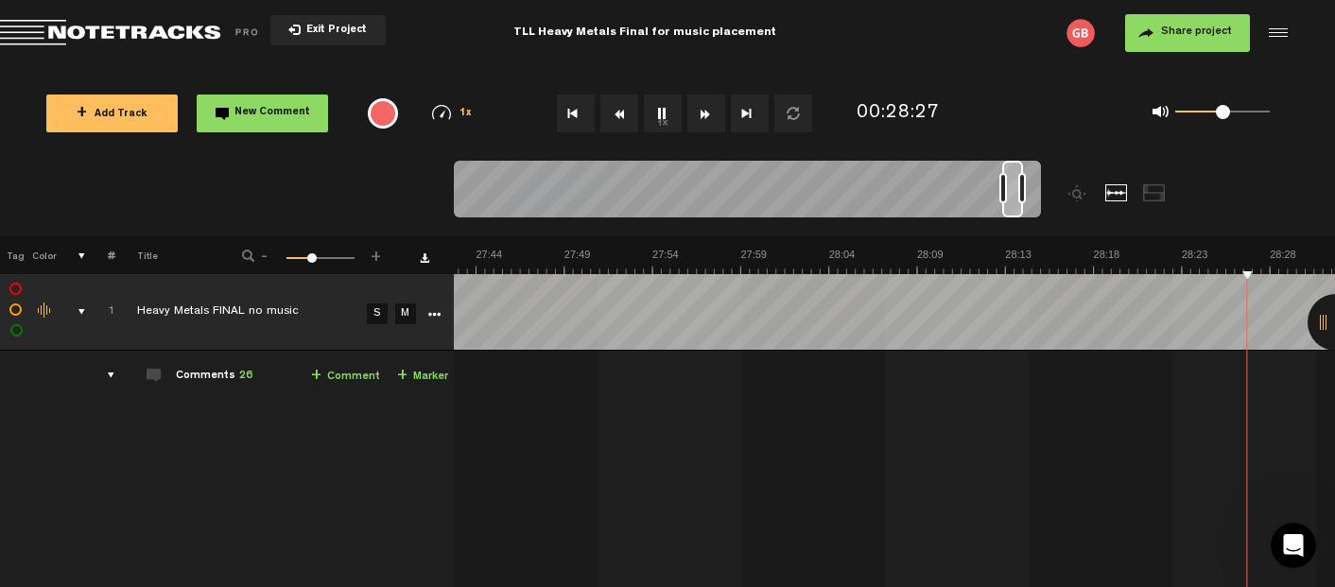
scroll to position [0, 29883]
click at [662, 109] on button "1x" at bounding box center [663, 114] width 38 height 38
click at [252, 111] on span "New Comment" at bounding box center [272, 113] width 76 height 10
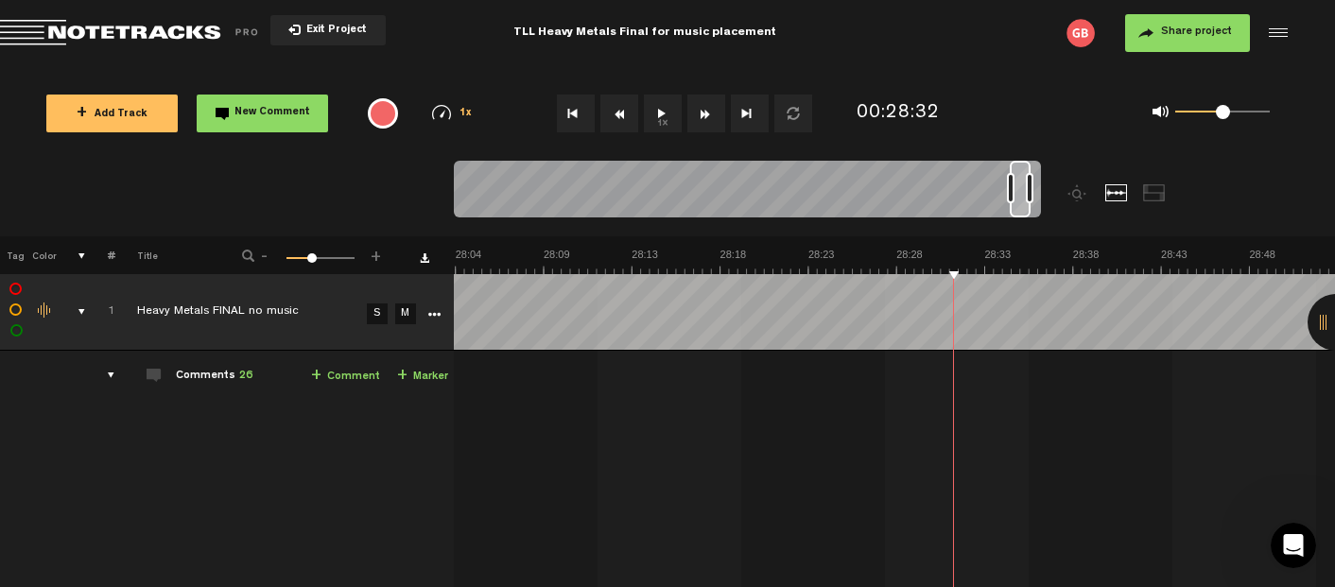
scroll to position [0, 29904]
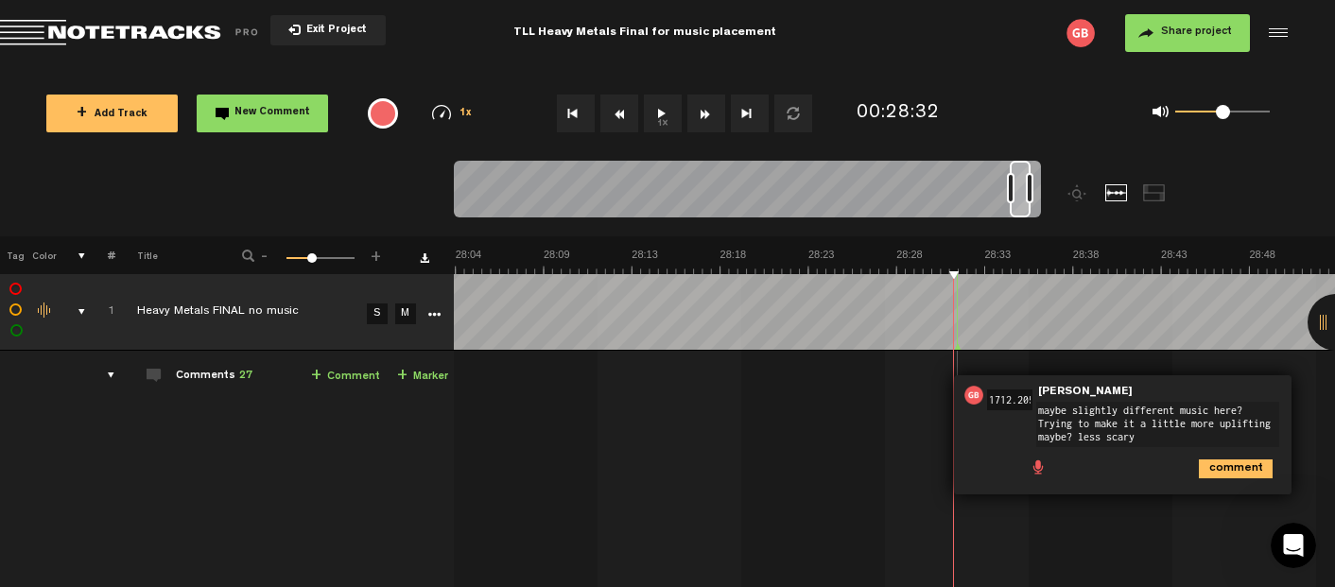
type textarea "maybe slightly different music here? Trying to make it a little more uplifting …"
click at [1244, 463] on icon "comment" at bounding box center [1236, 469] width 74 height 19
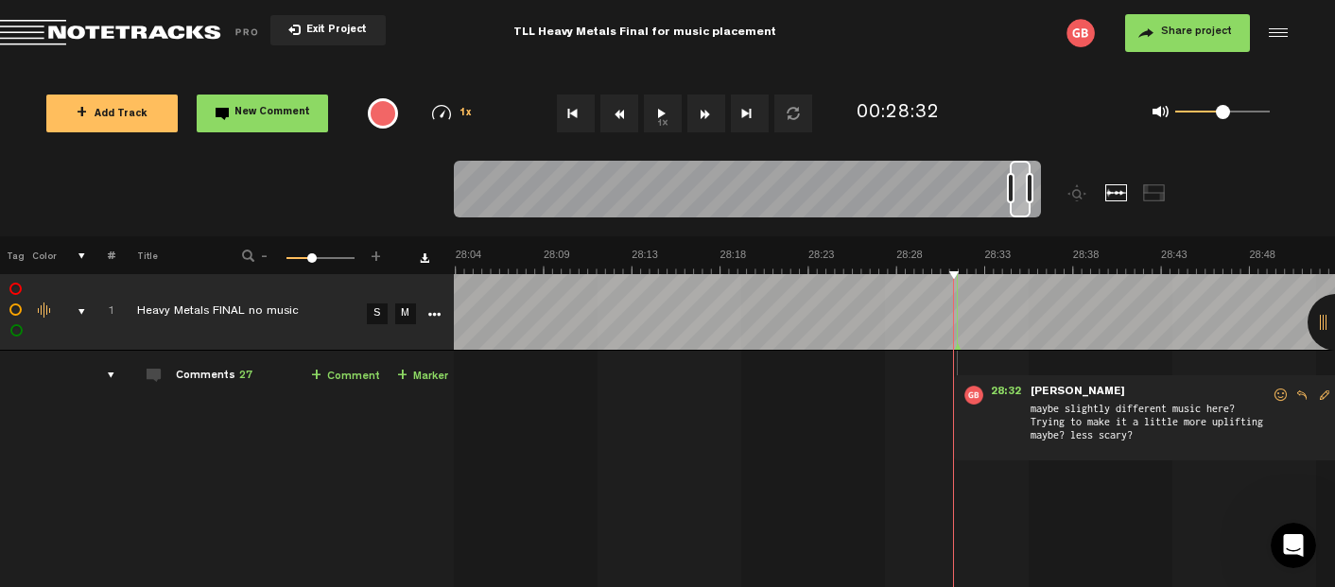
click at [664, 115] on button "1x" at bounding box center [663, 114] width 38 height 38
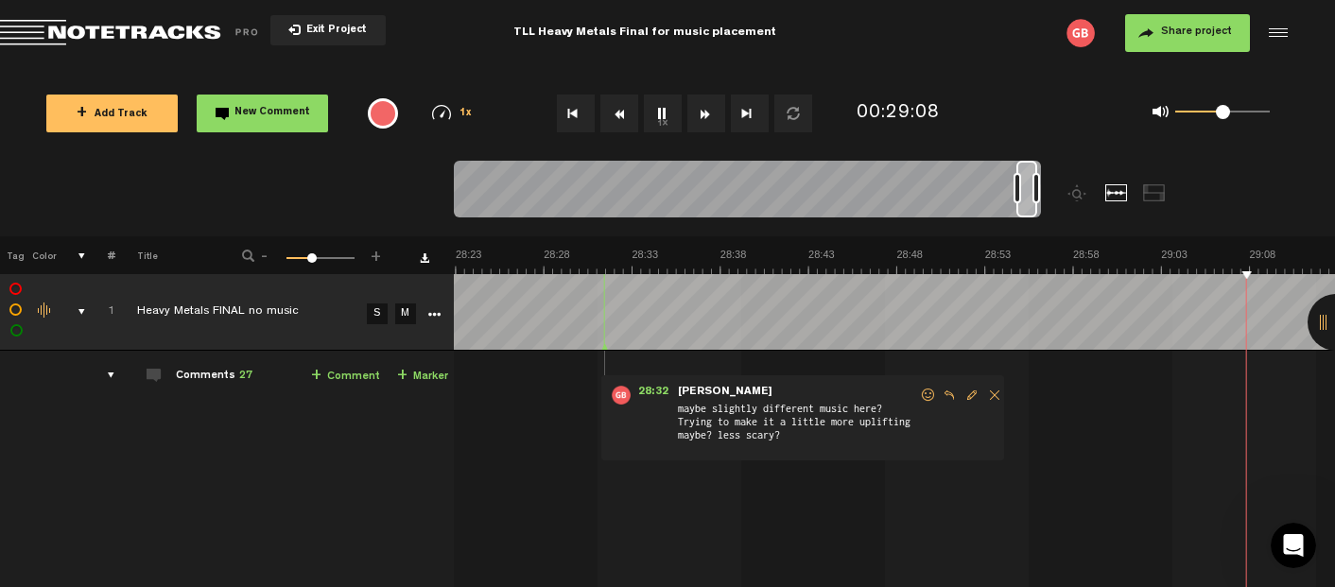
scroll to position [0, 30609]
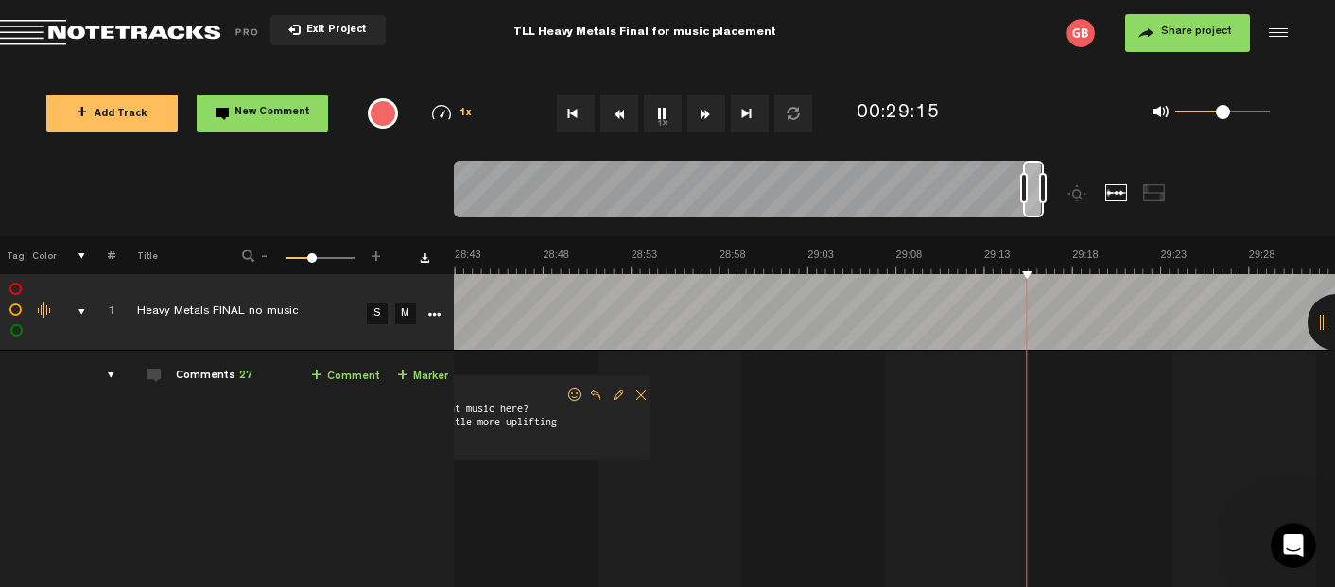
click at [662, 113] on button "1x" at bounding box center [663, 114] width 38 height 38
click at [666, 109] on button "1x" at bounding box center [663, 114] width 38 height 38
click at [242, 114] on span "New Comment" at bounding box center [272, 113] width 76 height 10
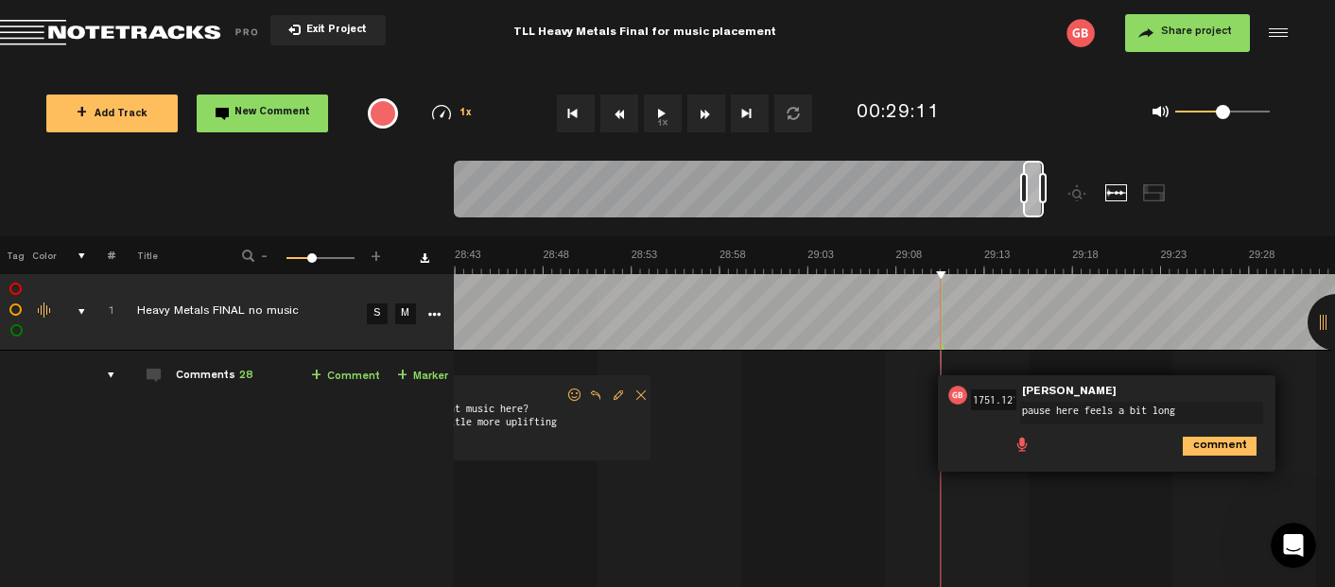
type textarea "pause here feels a bit long"
click at [1205, 444] on icon "comment" at bounding box center [1220, 446] width 74 height 19
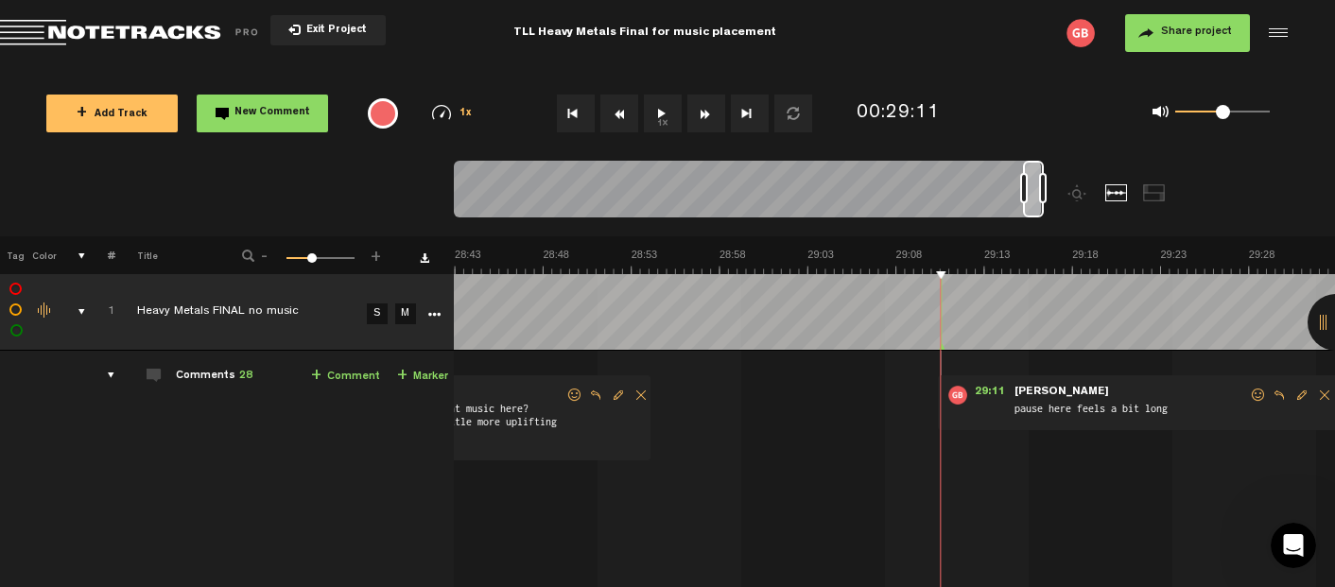
click at [665, 120] on button "1x" at bounding box center [663, 114] width 38 height 38
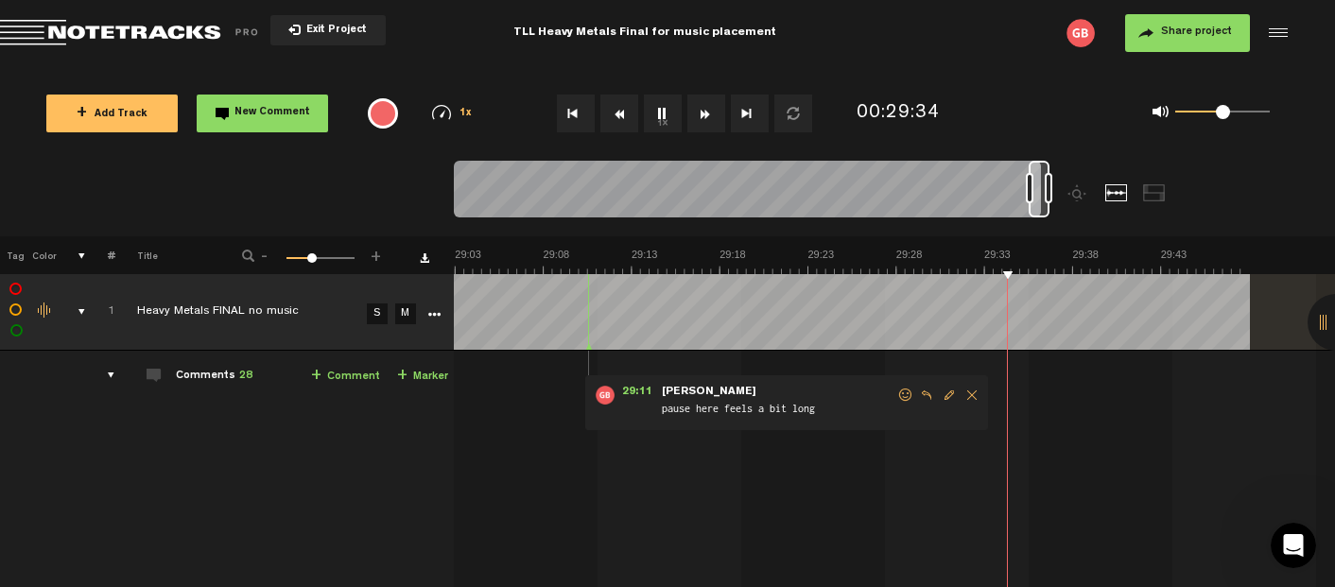
click at [665, 120] on button "1x" at bounding box center [663, 114] width 38 height 38
